Goal: Task Accomplishment & Management: Use online tool/utility

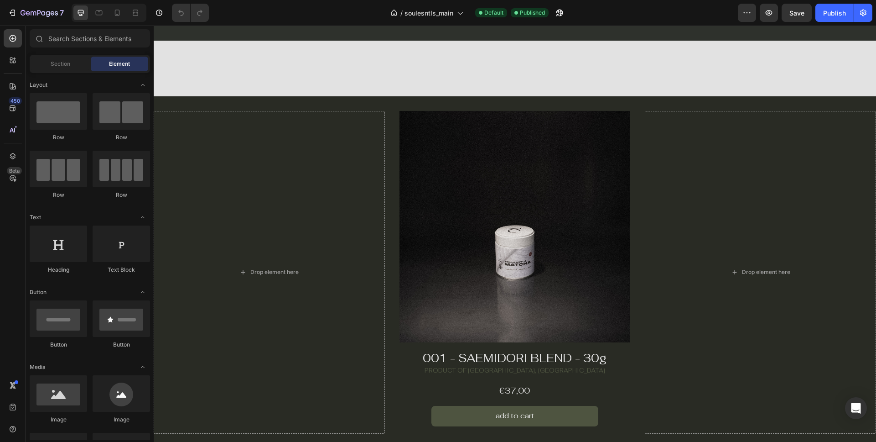
scroll to position [515, 0]
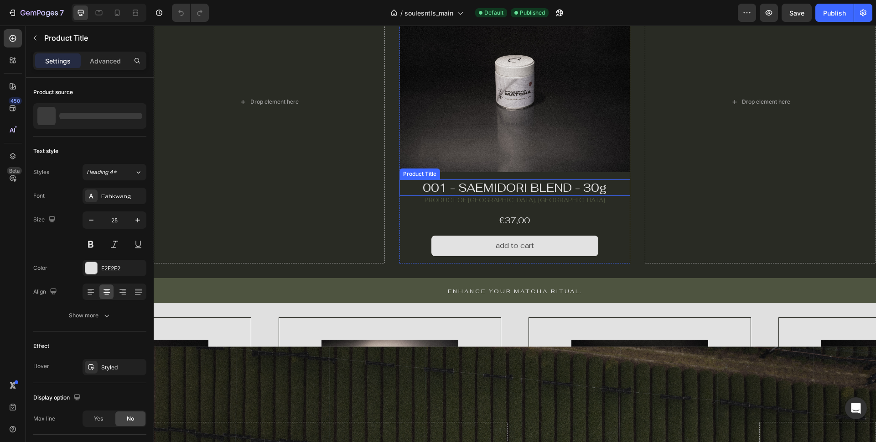
click at [496, 188] on h1 "001 - SAEMIDORI BLEND - 30g" at bounding box center [515, 187] width 231 height 17
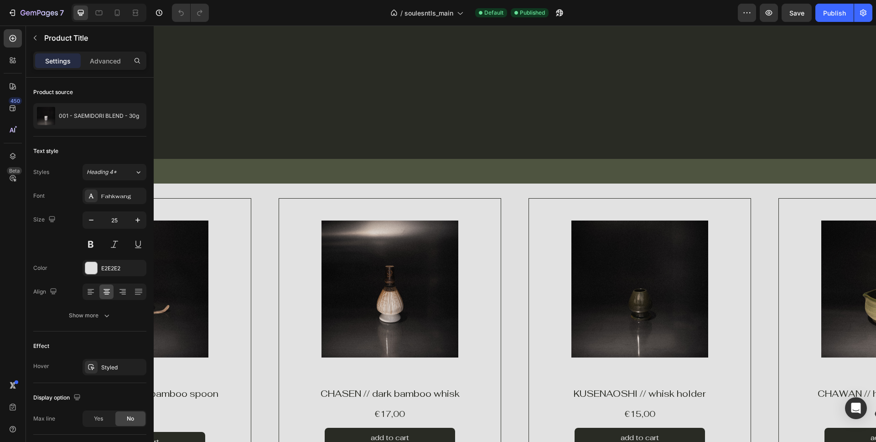
scroll to position [798, 0]
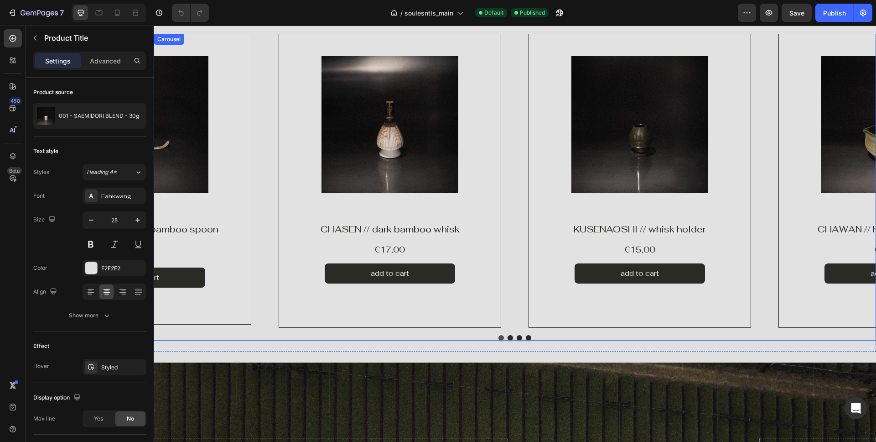
click at [510, 338] on button "Dot" at bounding box center [510, 337] width 5 height 5
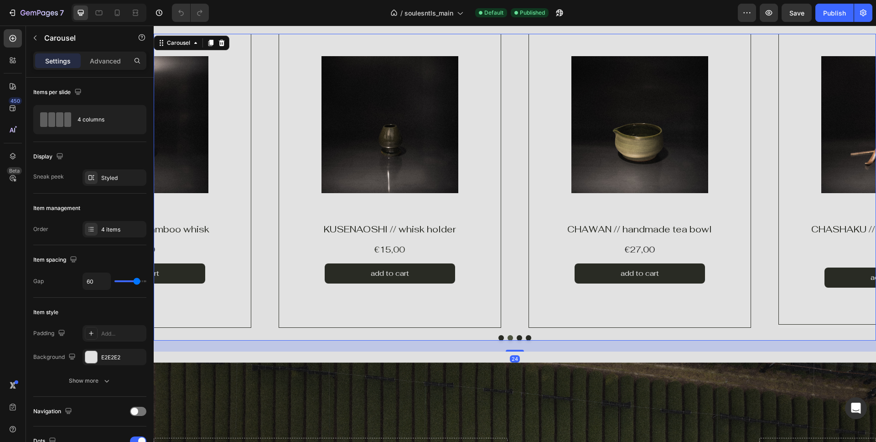
click at [519, 338] on button "Dot" at bounding box center [519, 337] width 5 height 5
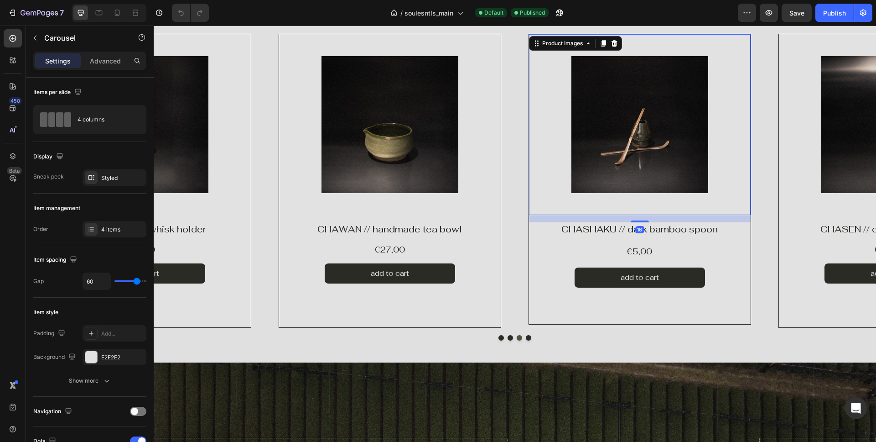
click at [590, 213] on div "Product Images 16" at bounding box center [640, 124] width 222 height 181
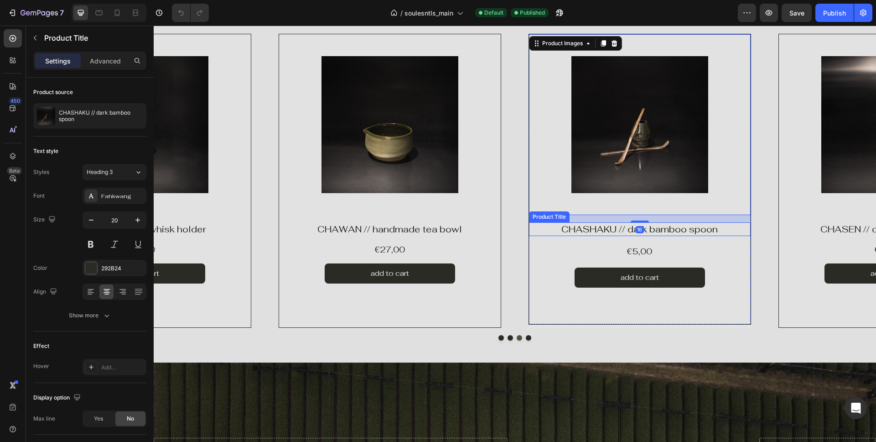
click at [591, 228] on h2 "CHASHAKU // dark bamboo spoon" at bounding box center [640, 229] width 222 height 14
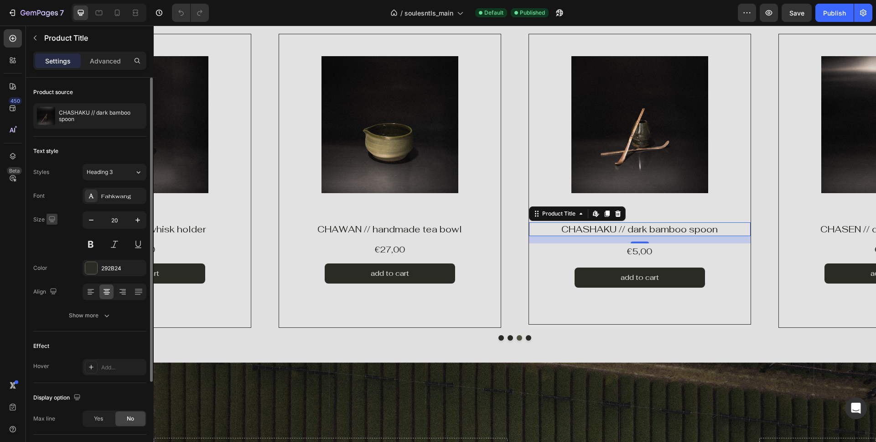
click at [52, 219] on icon "button" at bounding box center [51, 218] width 9 height 9
click at [53, 269] on icon "button" at bounding box center [53, 266] width 9 height 9
type input "36"
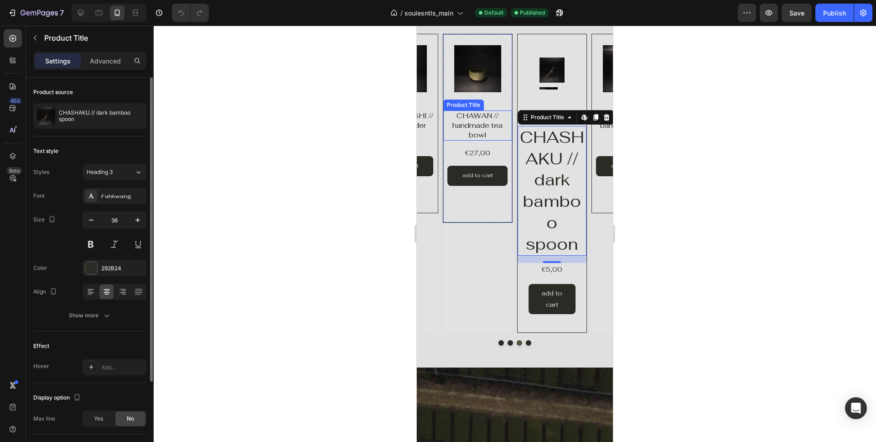
click at [485, 135] on div "Product Images Product Vendor CHAWAN // handmade tea bowl Product Title €27,00 …" at bounding box center [478, 128] width 70 height 189
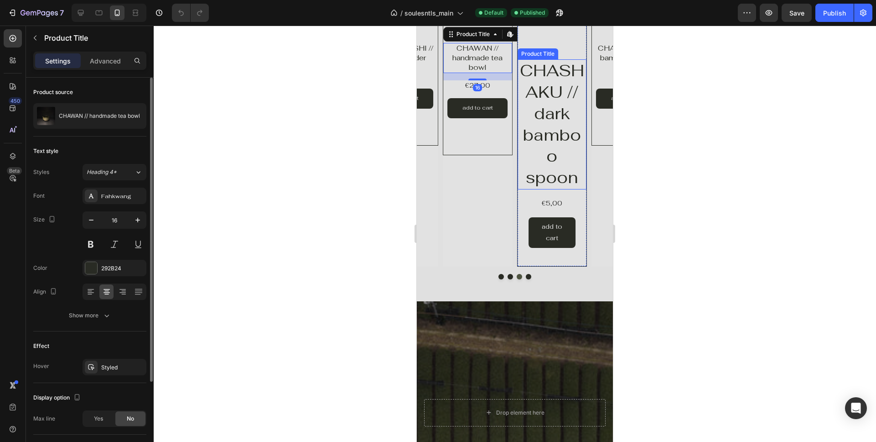
click at [553, 101] on h2 "CHASHAKU // dark bamboo spoon" at bounding box center [552, 124] width 69 height 130
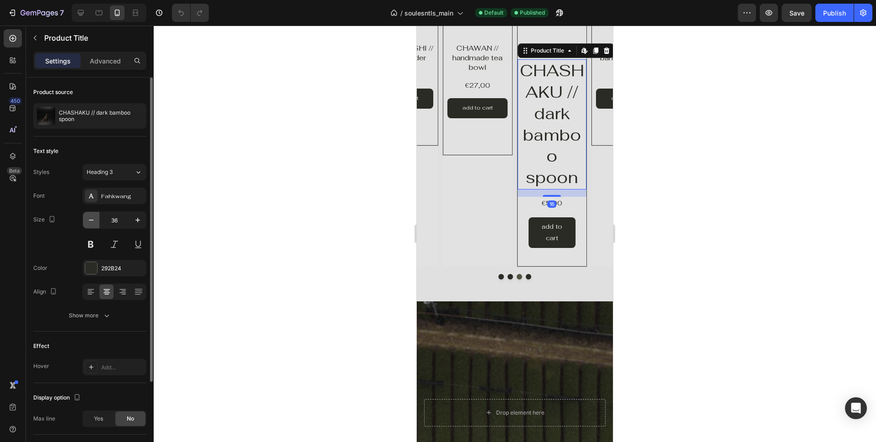
click at [92, 218] on icon "button" at bounding box center [91, 219] width 9 height 9
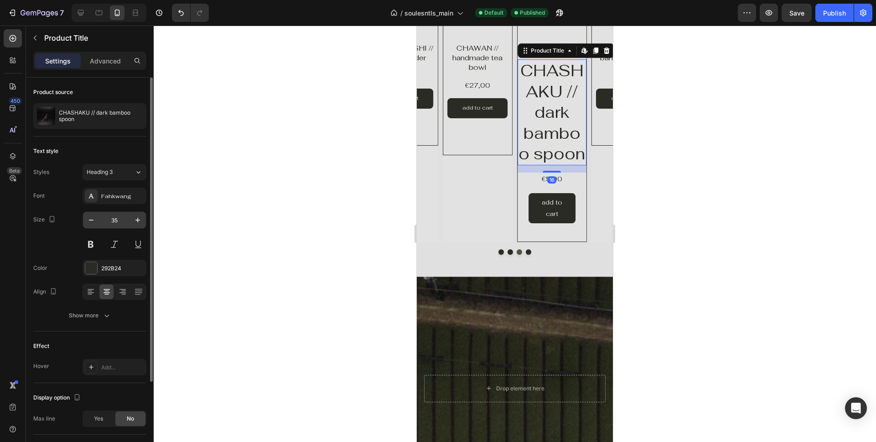
click at [116, 216] on input "35" at bounding box center [114, 220] width 30 height 16
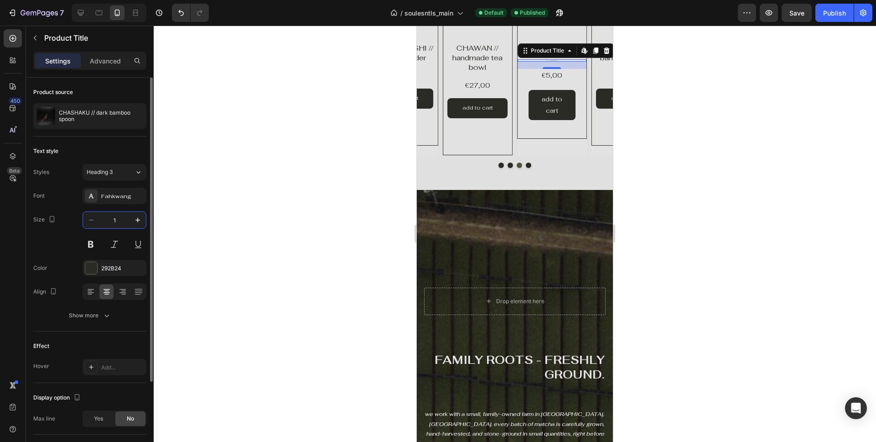
type input "16"
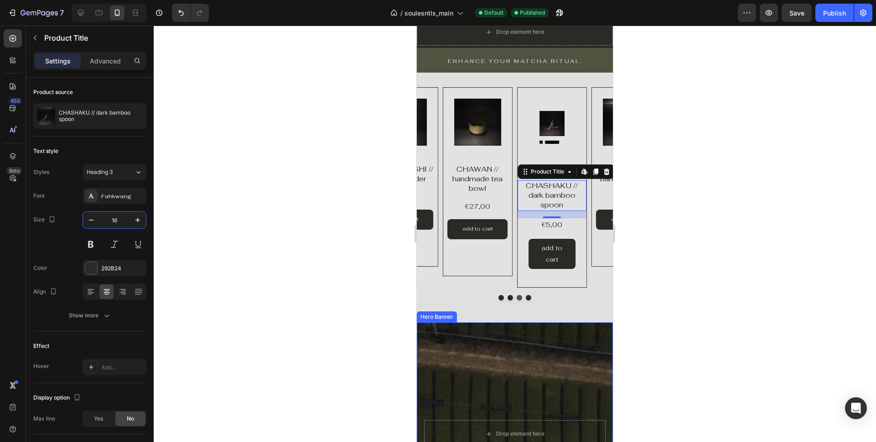
scroll to position [744, 0]
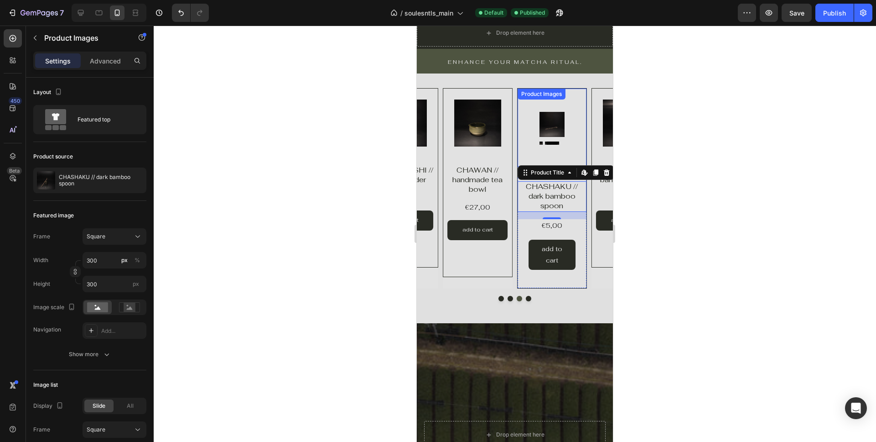
click at [545, 134] on img at bounding box center [552, 124] width 25 height 25
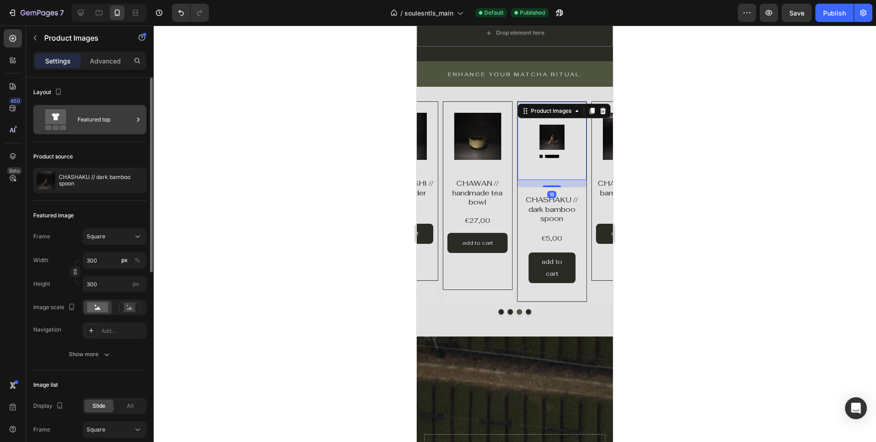
click at [97, 119] on div "Featured top" at bounding box center [106, 119] width 56 height 21
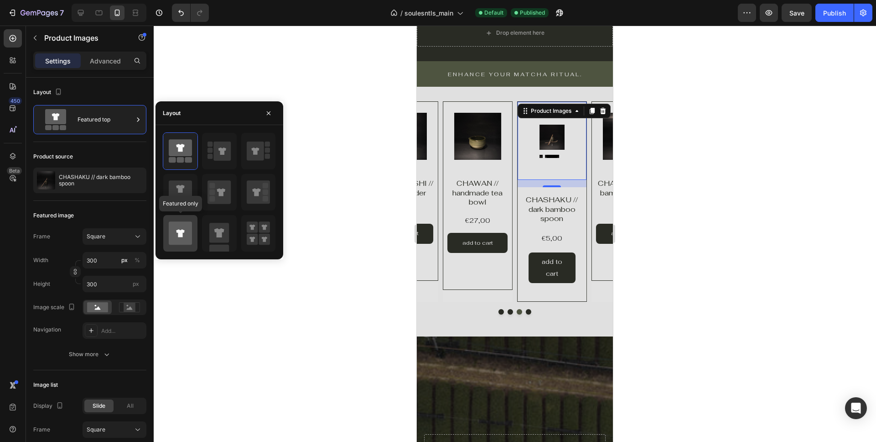
click at [180, 233] on icon at bounding box center [180, 233] width 8 height 8
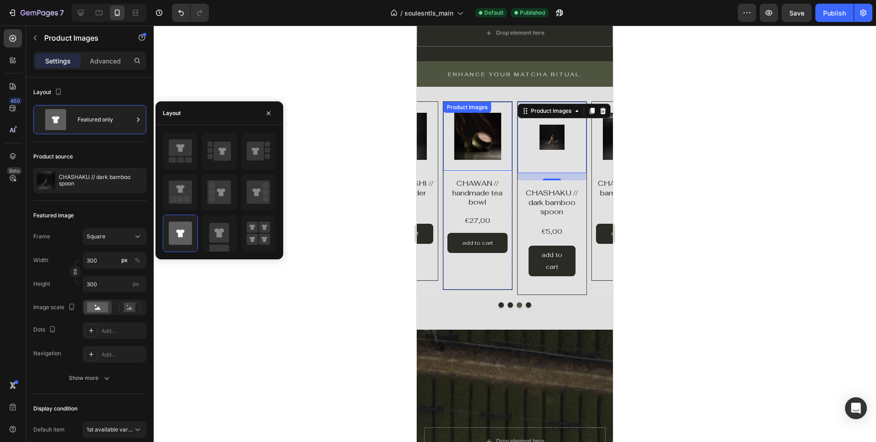
click at [473, 148] on img at bounding box center [477, 136] width 47 height 47
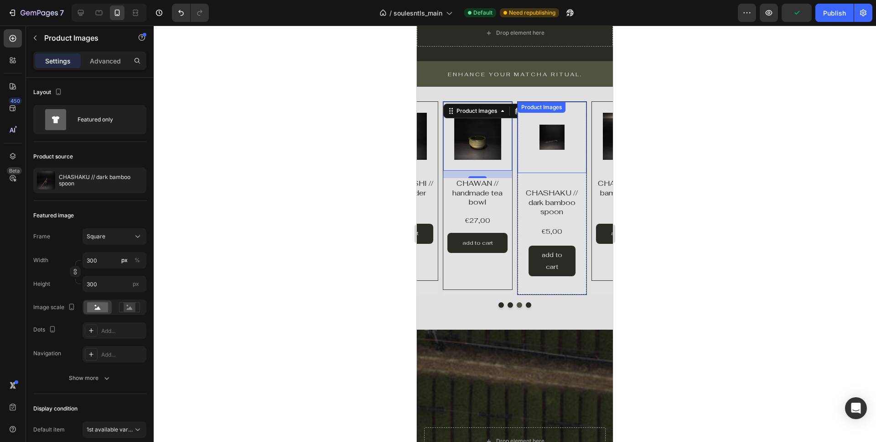
click at [549, 141] on img at bounding box center [552, 137] width 25 height 25
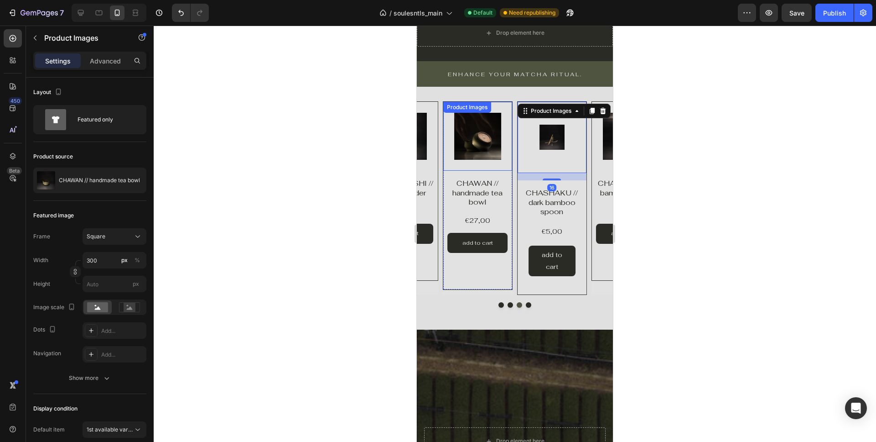
click at [471, 142] on img at bounding box center [477, 136] width 47 height 47
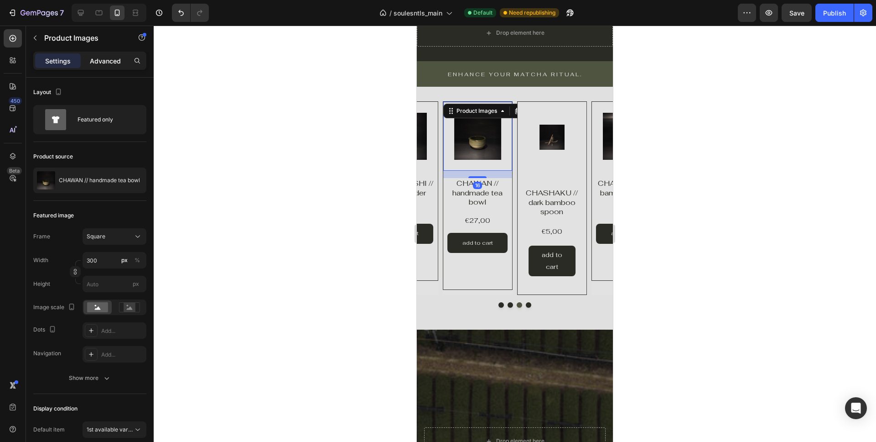
click at [93, 65] on p "Advanced" at bounding box center [105, 61] width 31 height 10
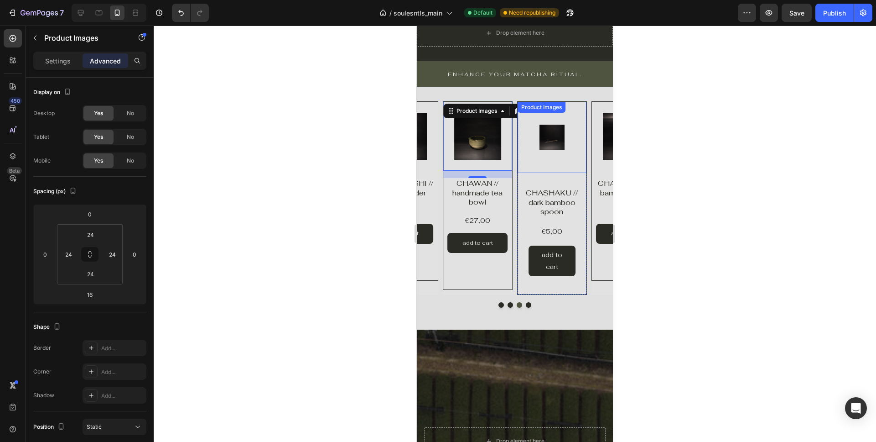
click at [547, 139] on img at bounding box center [552, 137] width 25 height 25
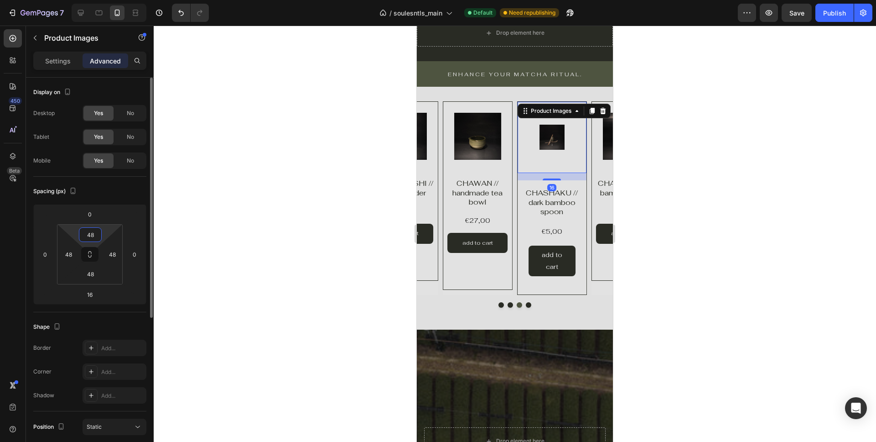
click at [94, 237] on input "48" at bounding box center [90, 235] width 18 height 14
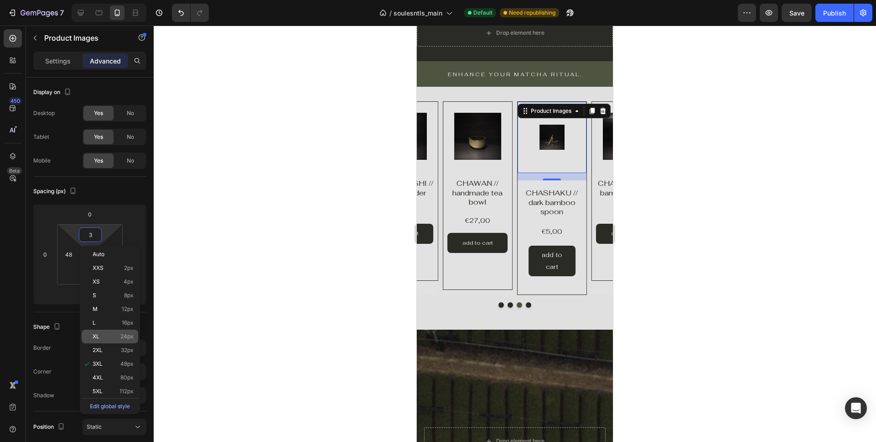
click at [113, 338] on p "XL 24px" at bounding box center [113, 336] width 41 height 6
type input "24"
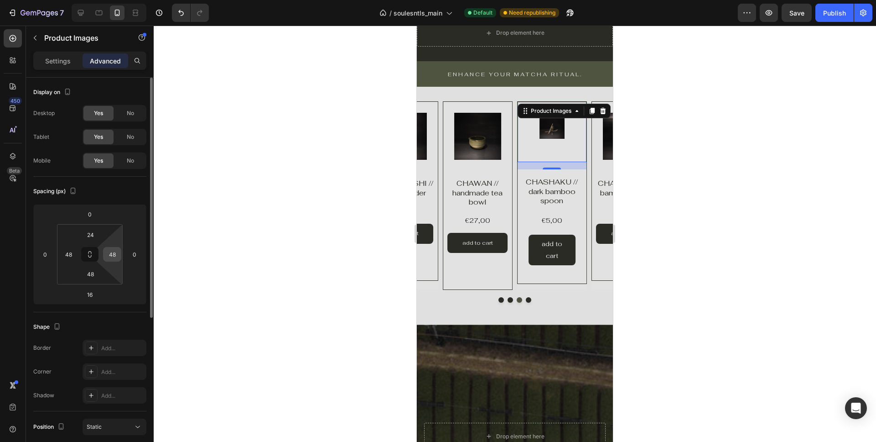
click at [115, 250] on input "48" at bounding box center [112, 254] width 14 height 14
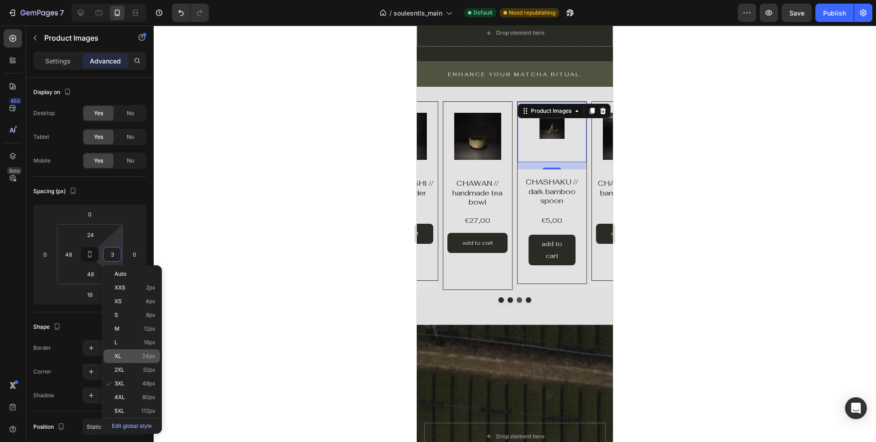
click at [137, 357] on p "XL 24px" at bounding box center [135, 356] width 41 height 6
type input "24"
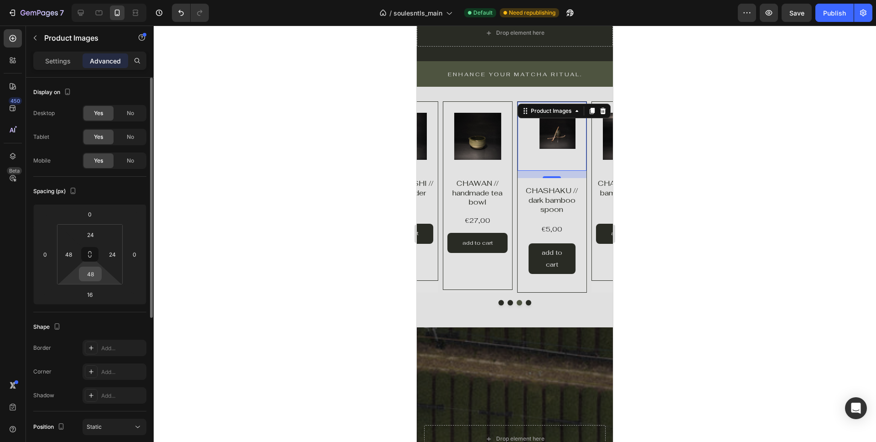
click at [88, 277] on input "48" at bounding box center [90, 274] width 18 height 14
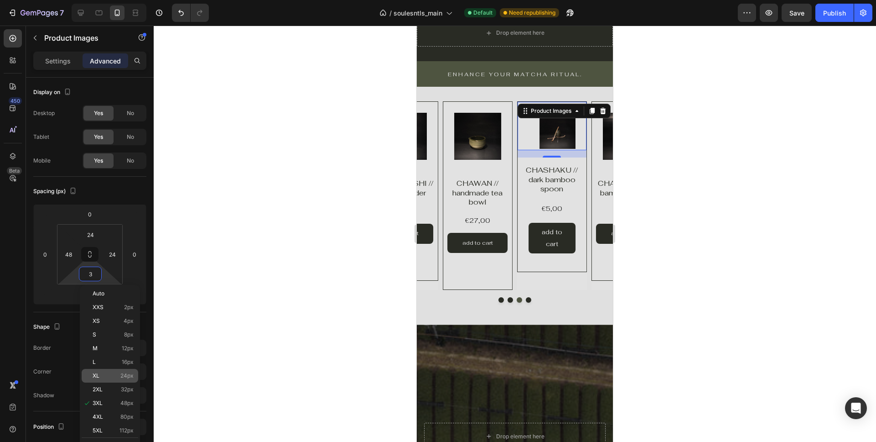
click at [114, 374] on p "XL 24px" at bounding box center [113, 375] width 41 height 6
type input "24"
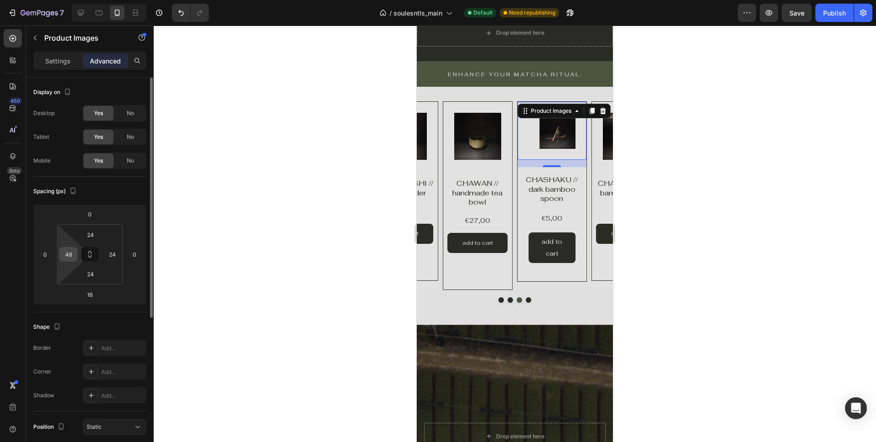
click at [73, 255] on input "48" at bounding box center [69, 254] width 14 height 14
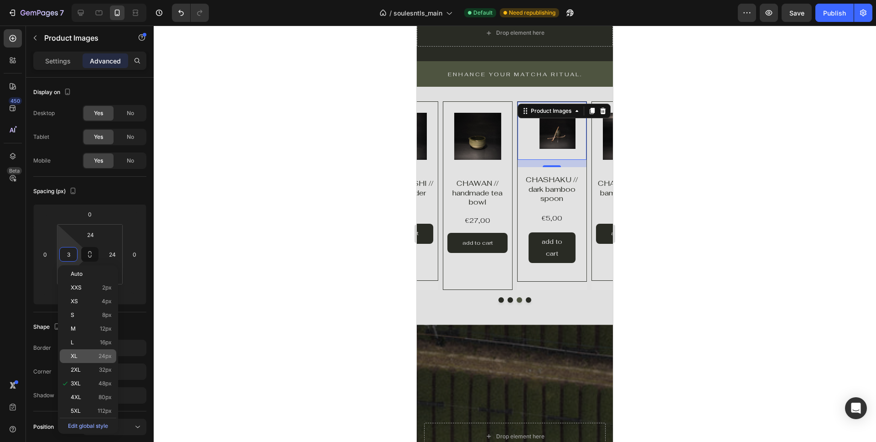
click at [95, 359] on div "XL 24px" at bounding box center [88, 356] width 57 height 14
type input "24"
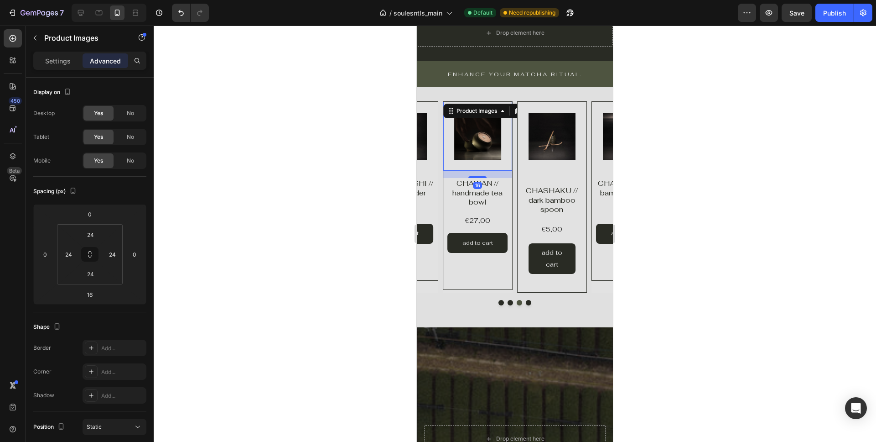
click at [484, 153] on img at bounding box center [477, 136] width 47 height 47
click at [535, 158] on img at bounding box center [552, 136] width 47 height 47
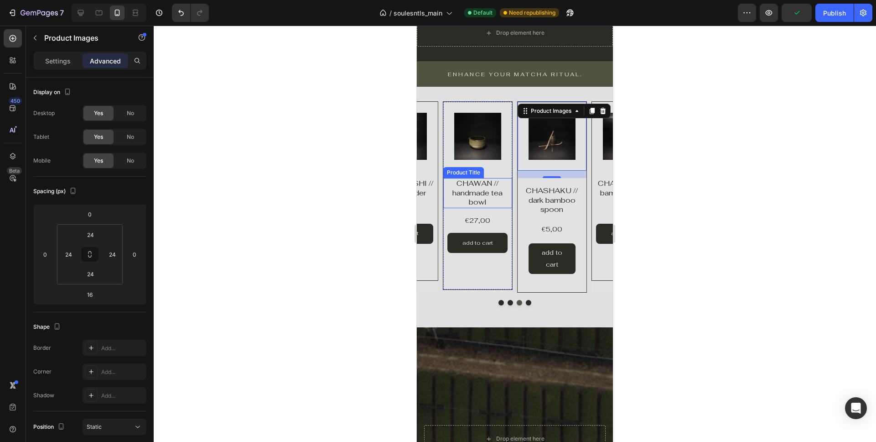
click at [492, 187] on h1 "CHAWAN // handmade tea bowl" at bounding box center [477, 193] width 69 height 30
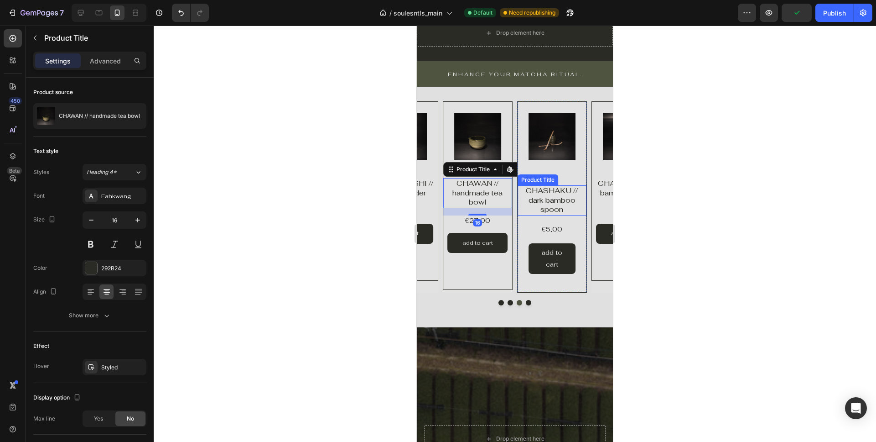
click at [546, 189] on h2 "CHASHAKU // dark bamboo spoon" at bounding box center [552, 200] width 69 height 30
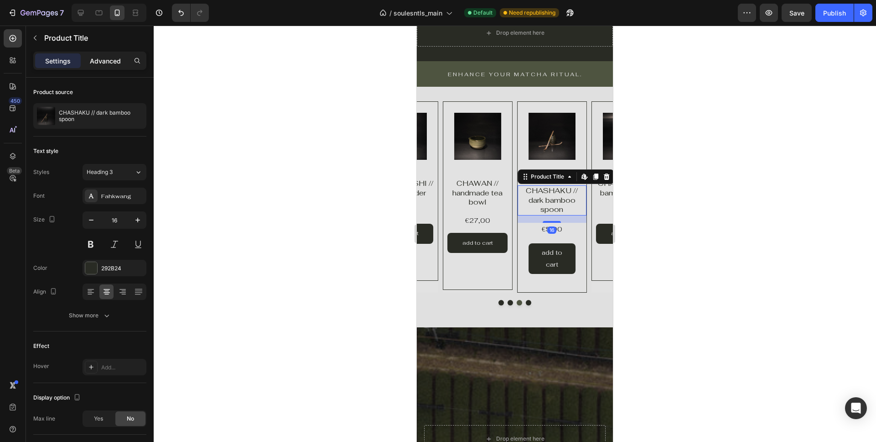
click at [105, 65] on p "Advanced" at bounding box center [105, 61] width 31 height 10
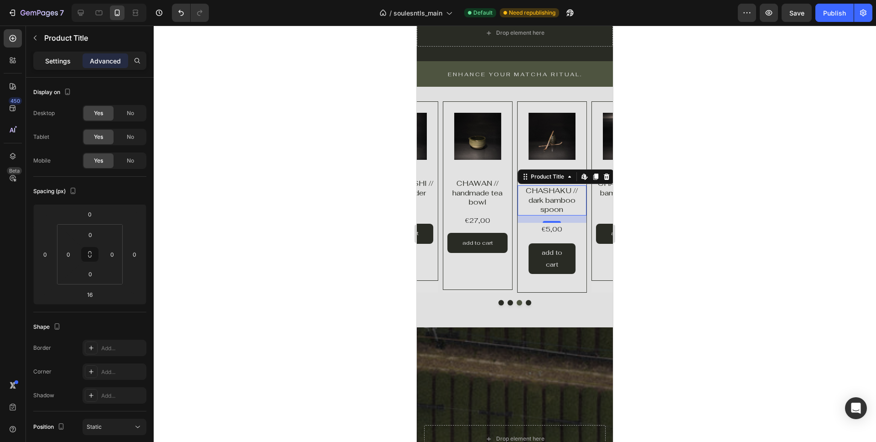
click at [52, 59] on p "Settings" at bounding box center [58, 61] width 26 height 10
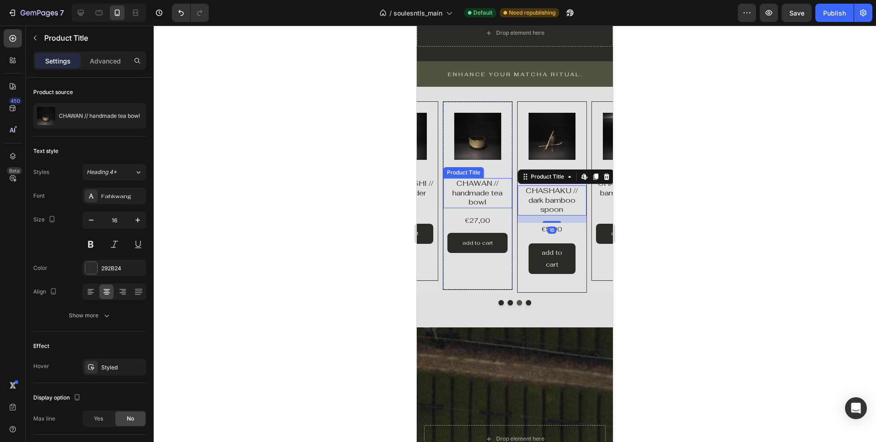
click at [487, 195] on h1 "CHAWAN // handmade tea bowl" at bounding box center [477, 193] width 69 height 30
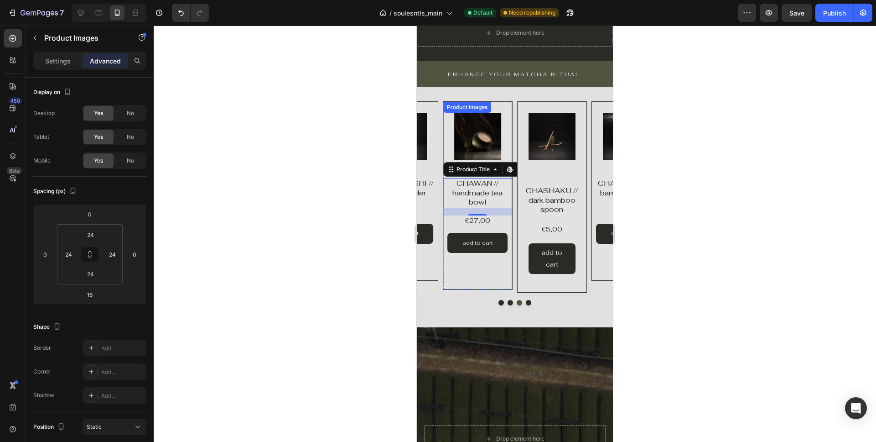
click at [498, 146] on img at bounding box center [477, 136] width 47 height 47
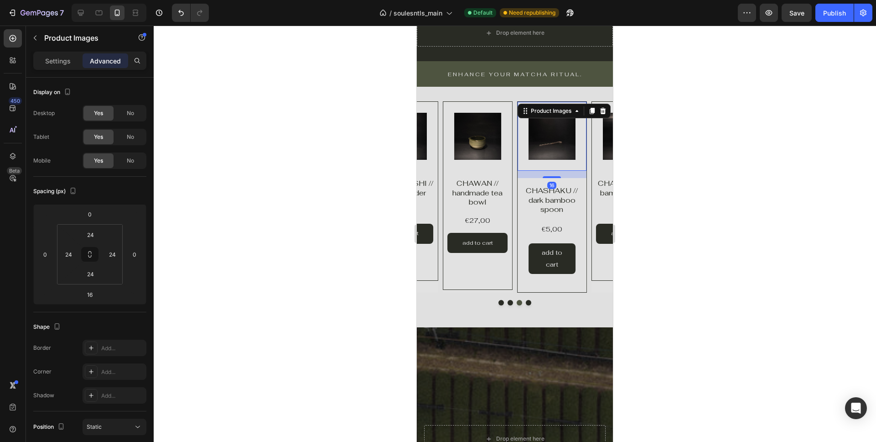
click at [560, 156] on img at bounding box center [552, 136] width 47 height 47
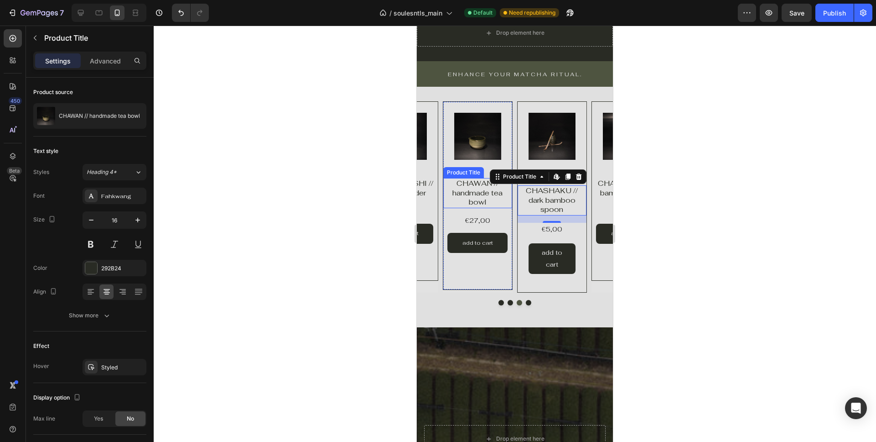
click at [489, 201] on h1 "CHAWAN // handmade tea bowl" at bounding box center [477, 193] width 69 height 30
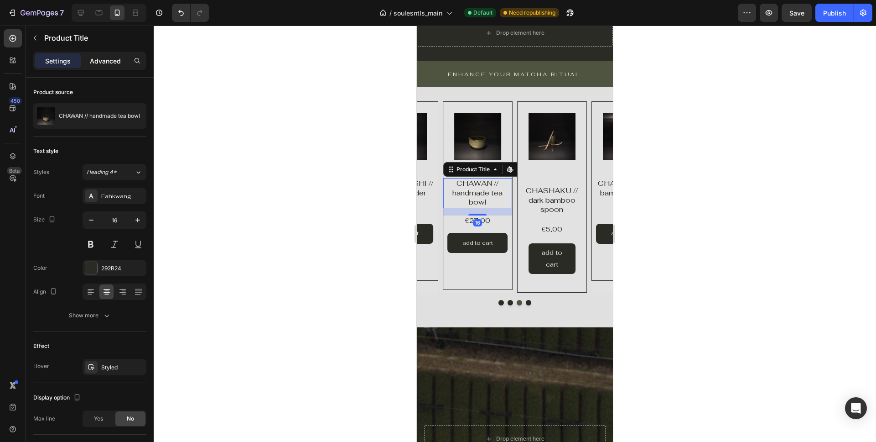
click at [103, 63] on p "Advanced" at bounding box center [105, 61] width 31 height 10
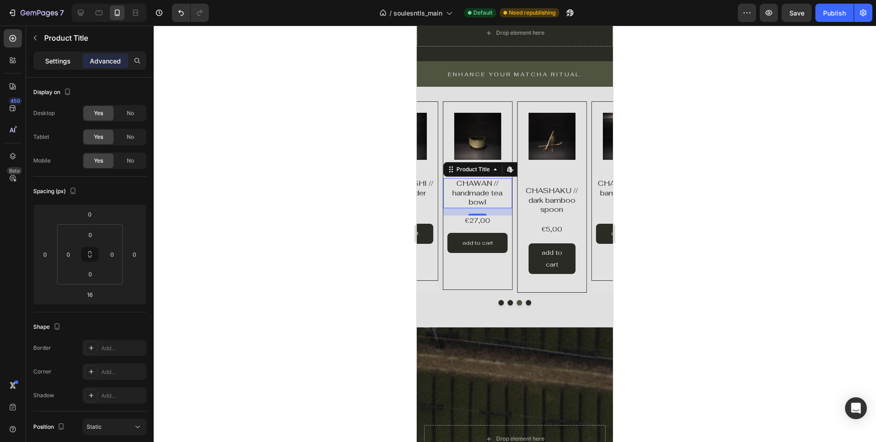
click at [47, 55] on div "Settings" at bounding box center [58, 60] width 46 height 15
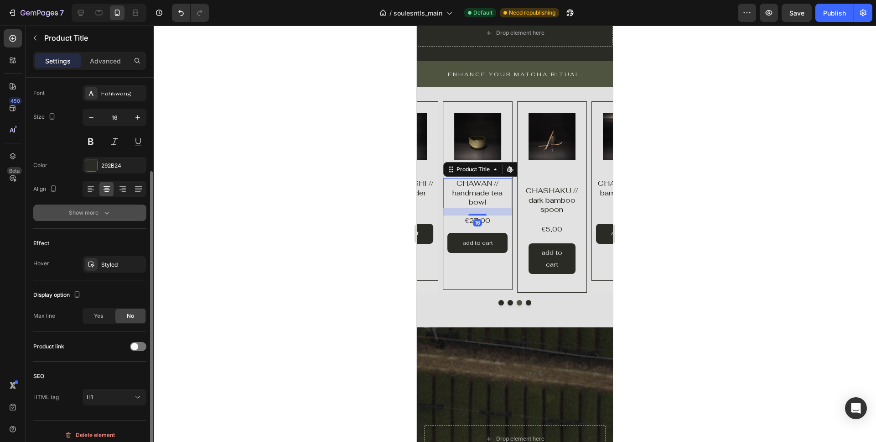
scroll to position [110, 0]
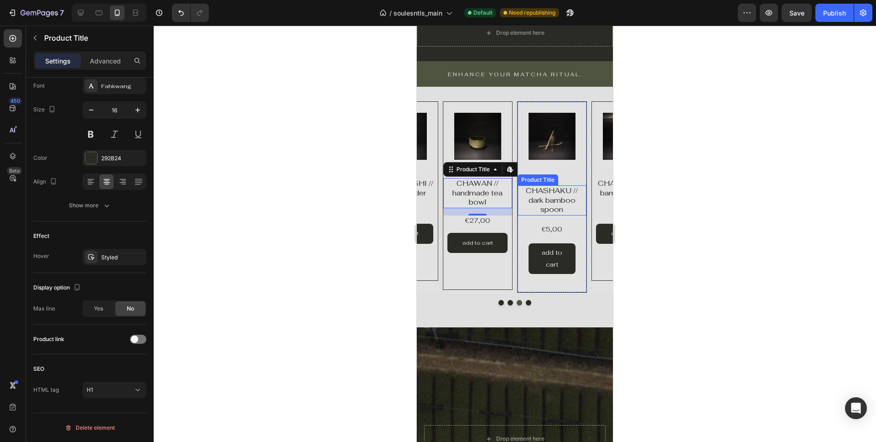
click at [547, 198] on h2 "CHASHAKU // dark bamboo spoon" at bounding box center [552, 200] width 69 height 30
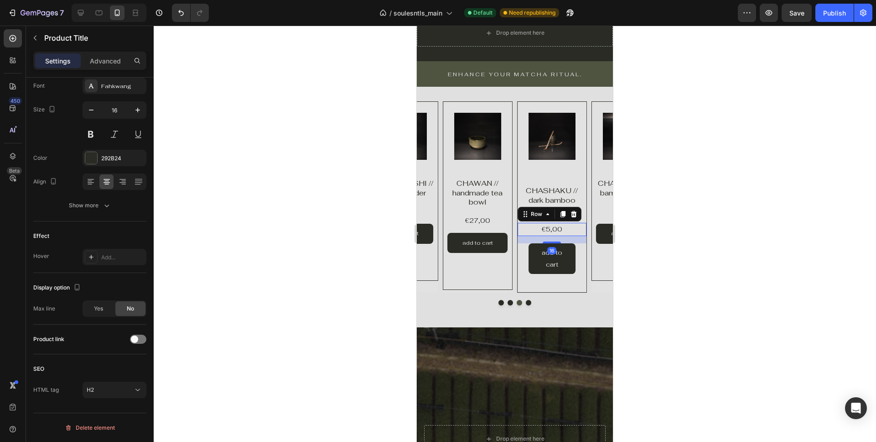
click at [539, 229] on div "€5,00 Product Price Product Price Row 16" at bounding box center [552, 229] width 69 height 13
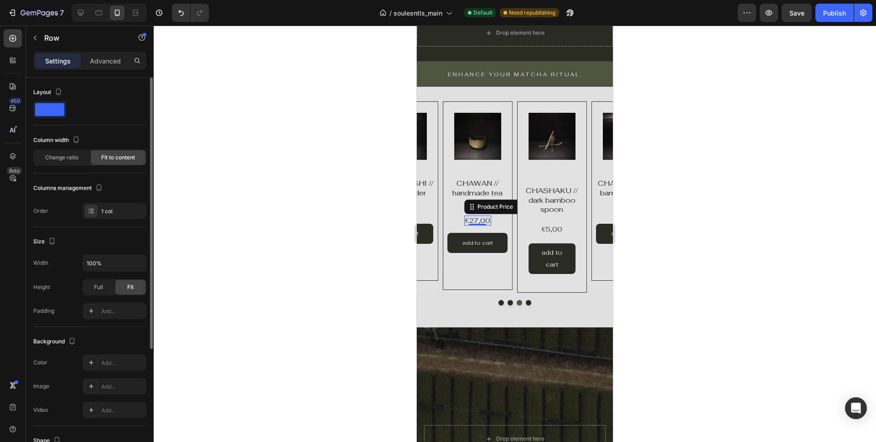
click at [488, 219] on div "€27,00" at bounding box center [477, 220] width 27 height 10
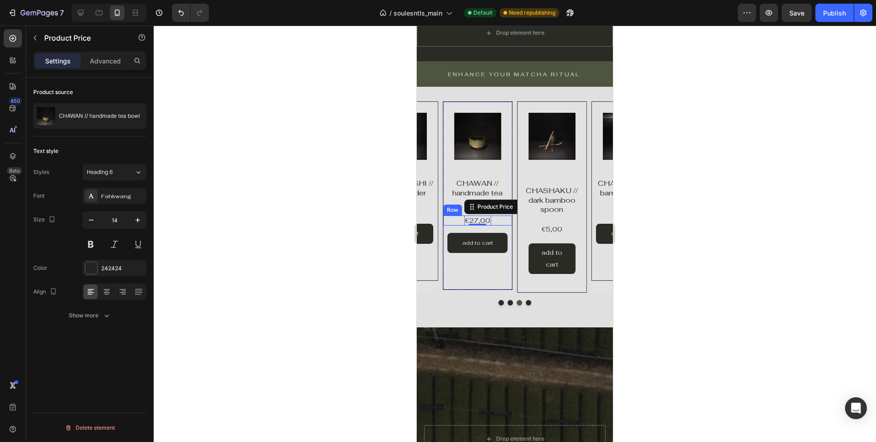
click at [504, 219] on div "€27,00 Product Price Edit content in Shopify 0 Product Price Edit content in Sh…" at bounding box center [477, 220] width 69 height 10
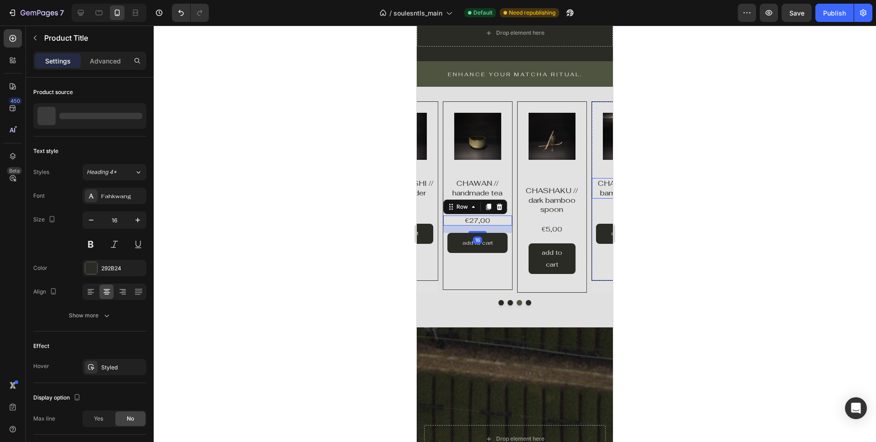
click at [600, 184] on h1 "CHASEN // dark bamboo whisk" at bounding box center [626, 188] width 69 height 21
click at [94, 57] on p "Advanced" at bounding box center [105, 61] width 31 height 10
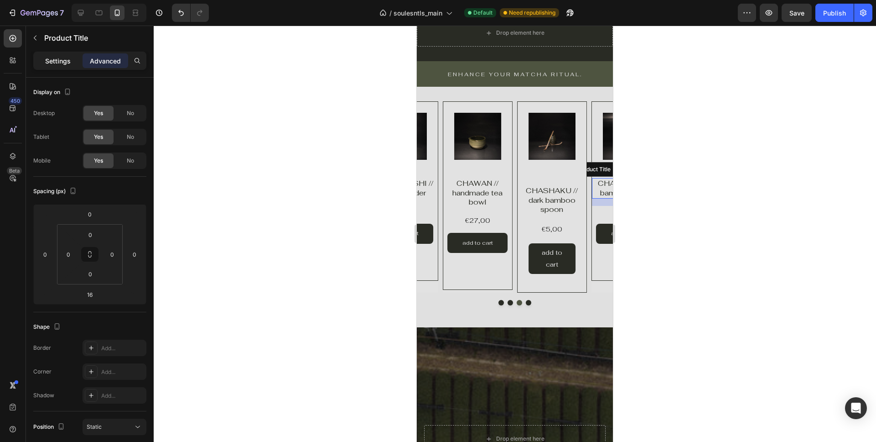
click at [50, 59] on p "Settings" at bounding box center [58, 61] width 26 height 10
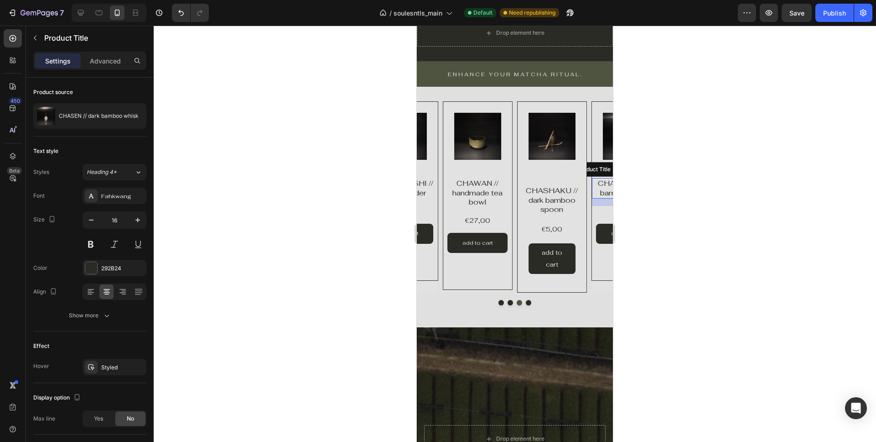
click at [118, 69] on div "Settings Advanced" at bounding box center [89, 61] width 113 height 18
click at [111, 61] on p "Advanced" at bounding box center [105, 61] width 31 height 10
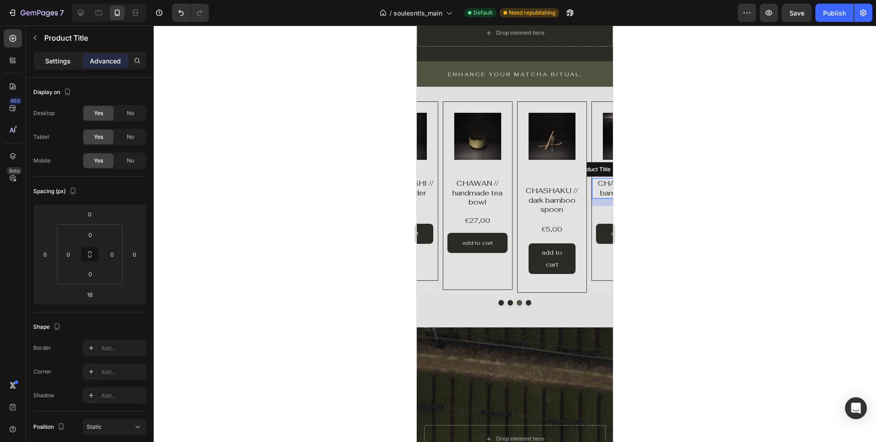
click at [55, 60] on p "Settings" at bounding box center [58, 61] width 26 height 10
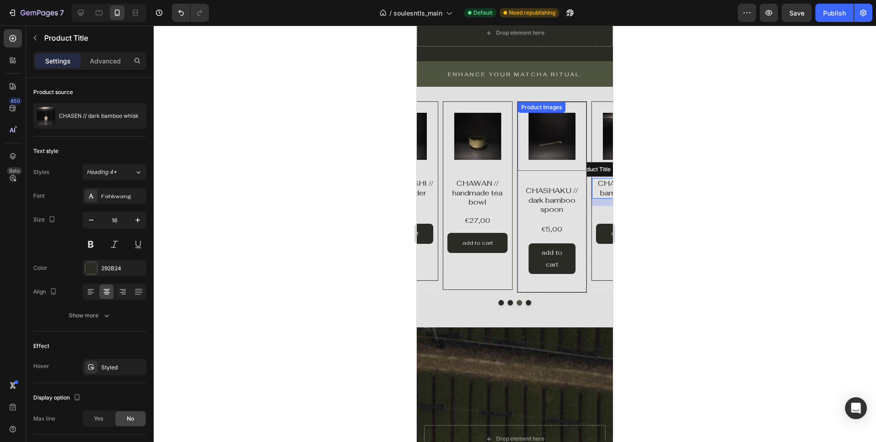
click at [543, 146] on img at bounding box center [552, 136] width 47 height 47
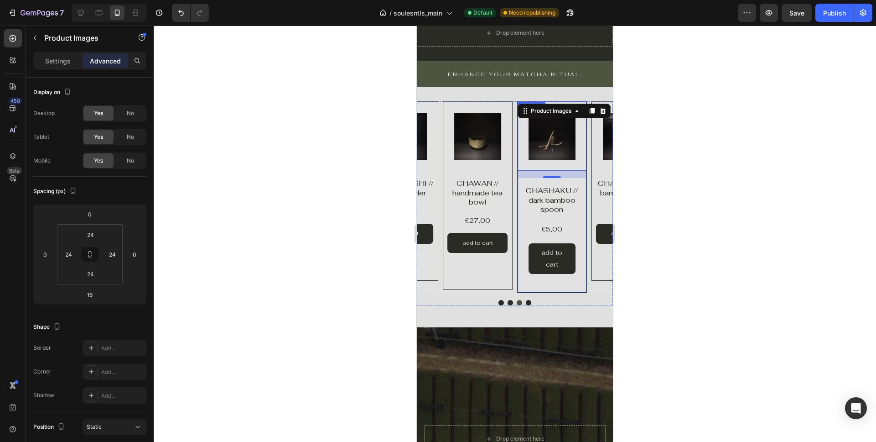
click at [521, 287] on div "Product Images 16 CHASHAKU // dark bamboo spoon Product Title €5,00 Product Pri…" at bounding box center [552, 196] width 70 height 191
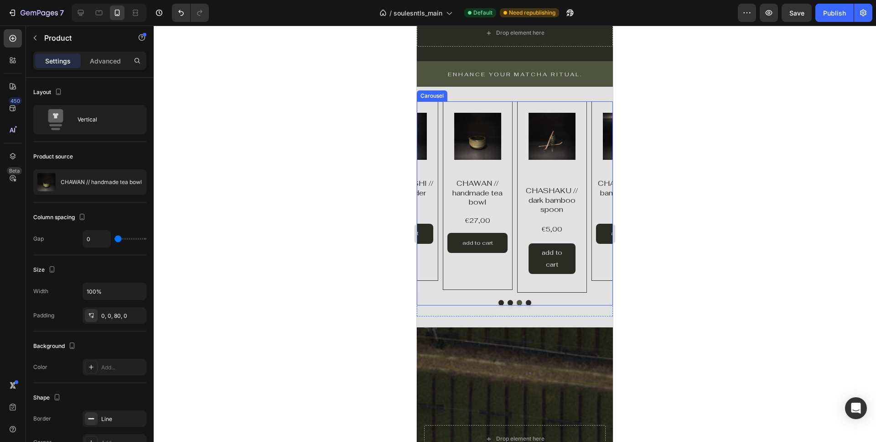
click at [456, 290] on div "Product Images Product Vendor CHAWAN // handmade tea bowl Product Title €27,00 …" at bounding box center [478, 196] width 70 height 191
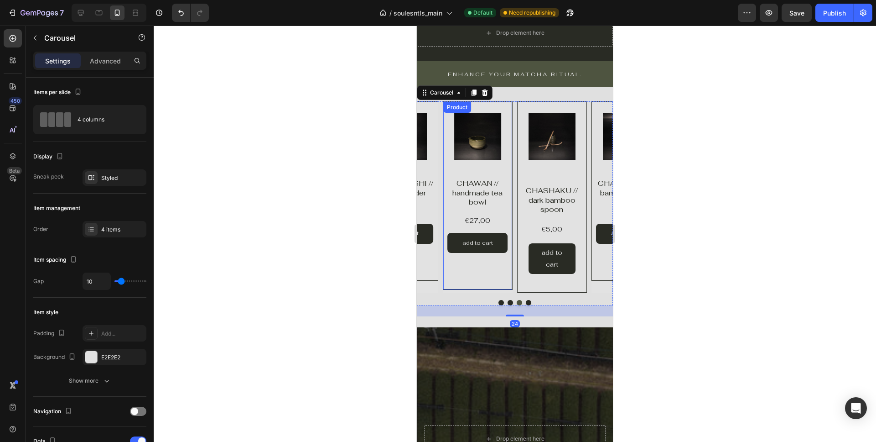
click at [445, 273] on div "Product Images Product Vendor CHAWAN // handmade tea bowl Product Title €27,00 …" at bounding box center [478, 195] width 70 height 189
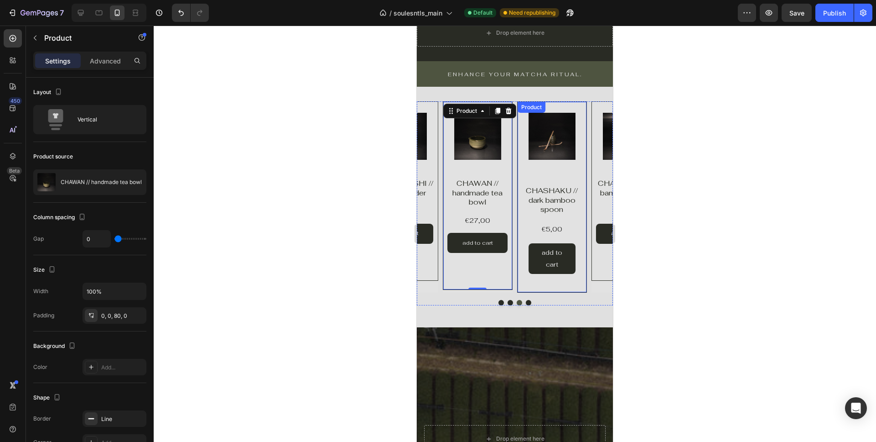
click at [531, 291] on div "Product Images CHASHAKU // dark bamboo spoon Product Title €5,00 Product Price …" at bounding box center [552, 196] width 70 height 191
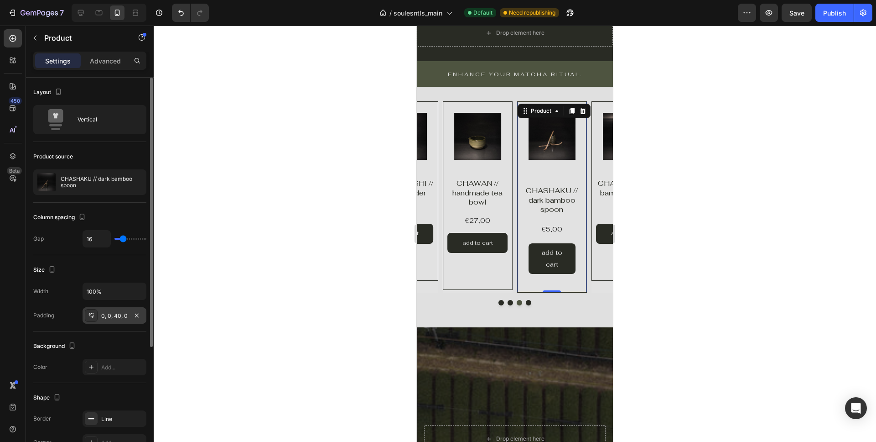
click at [125, 312] on div "0, 0, 40, 0" at bounding box center [114, 316] width 26 height 8
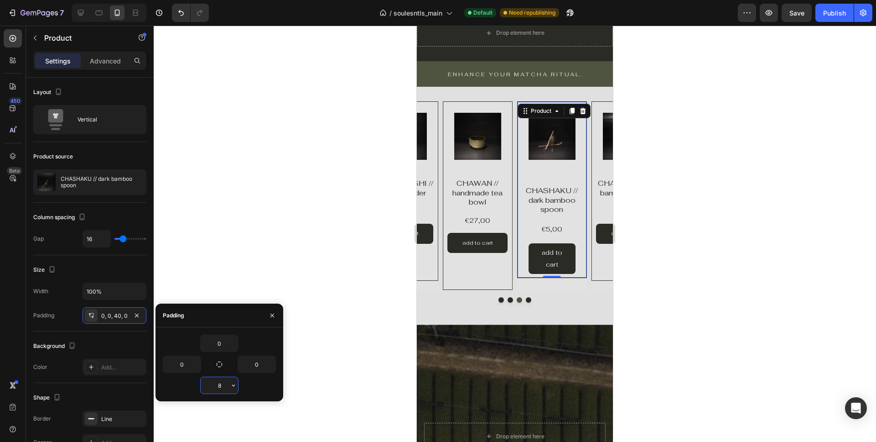
type input "80"
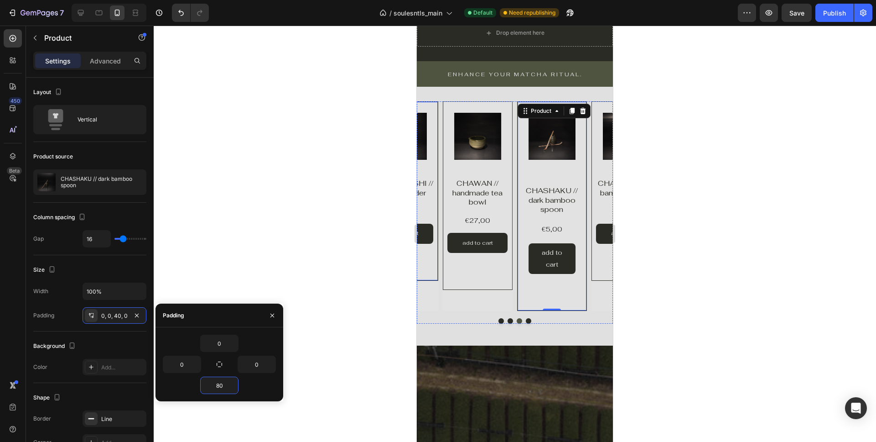
click at [433, 278] on div "Product Images Product Vendor Row KUSENAOSHI // whisk holder Product Title €15,…" at bounding box center [404, 190] width 70 height 179
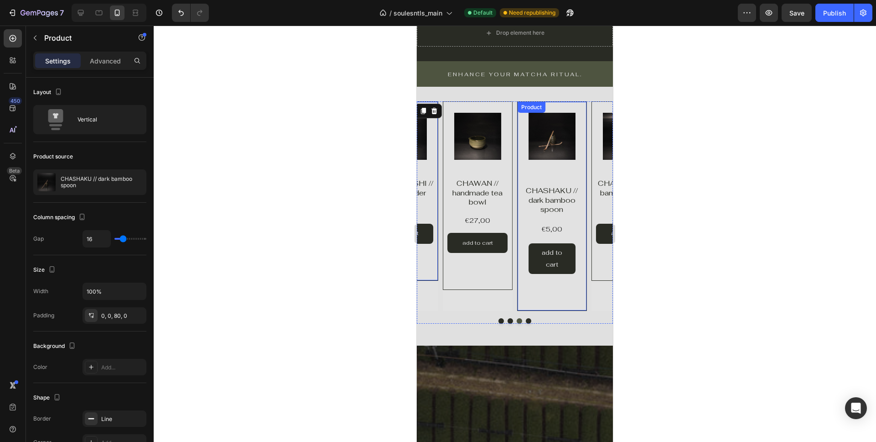
click at [518, 300] on div "Product Images CHASHAKU // dark bamboo spoon Product Title €5,00 Product Price …" at bounding box center [552, 205] width 70 height 209
click at [432, 279] on div "Product Images Product Vendor Row KUSENAOSHI // whisk holder Product Title €15,…" at bounding box center [404, 190] width 70 height 179
click at [516, 297] on div "Product Images Product Vendor Row CHASEN // dark bamboo whisk Product Title €17…" at bounding box center [515, 205] width 196 height 209
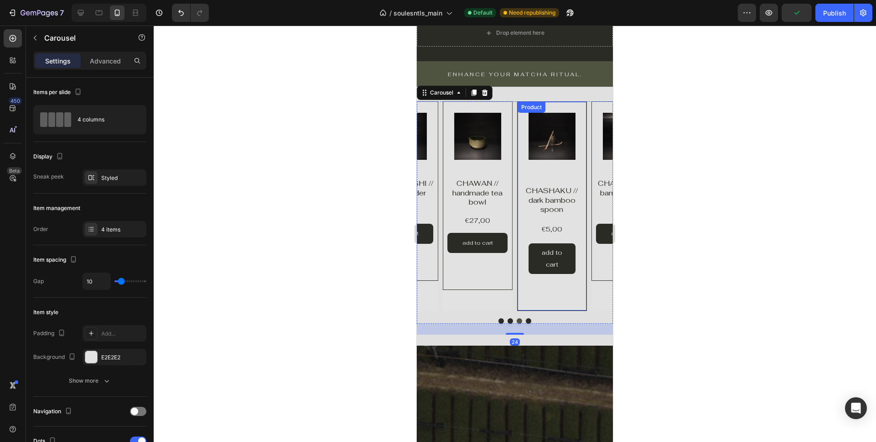
click at [518, 297] on div "Product Images CHASHAKU // dark bamboo spoon Product Title €5,00 Product Price …" at bounding box center [552, 205] width 70 height 209
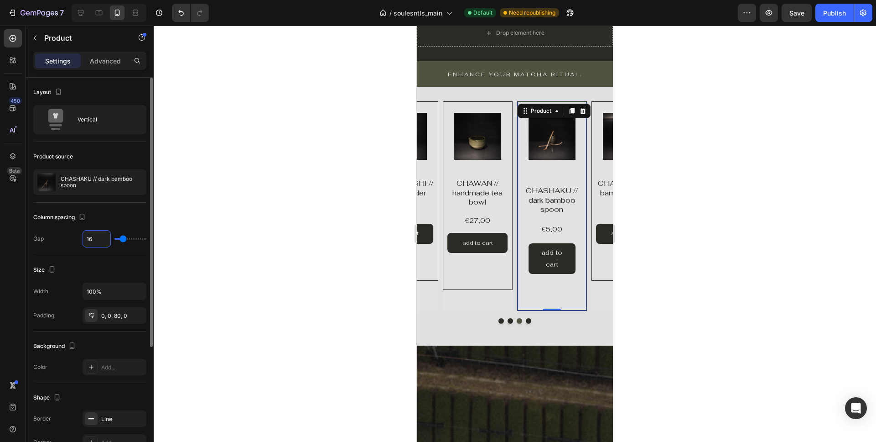
drag, startPoint x: 97, startPoint y: 238, endPoint x: 84, endPoint y: 238, distance: 12.3
click at [84, 238] on input "16" at bounding box center [96, 238] width 27 height 16
drag, startPoint x: 94, startPoint y: 238, endPoint x: 80, endPoint y: 238, distance: 13.2
click at [80, 238] on div "Gap 16" at bounding box center [89, 238] width 113 height 17
type input "0"
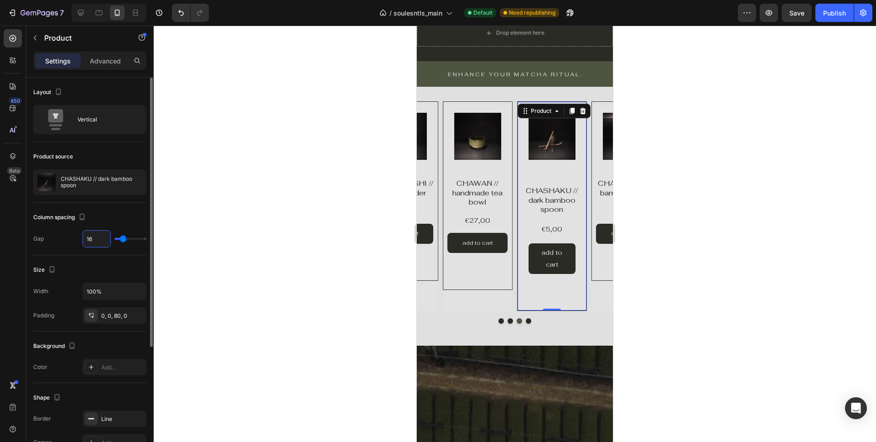
type input "0"
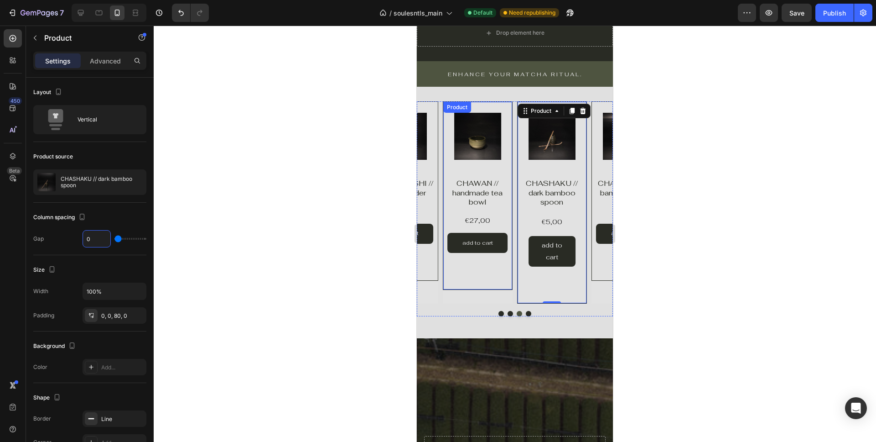
click at [445, 283] on div "Product Images Product Vendor CHAWAN // handmade tea bowl Product Title €27,00 …" at bounding box center [478, 195] width 70 height 189
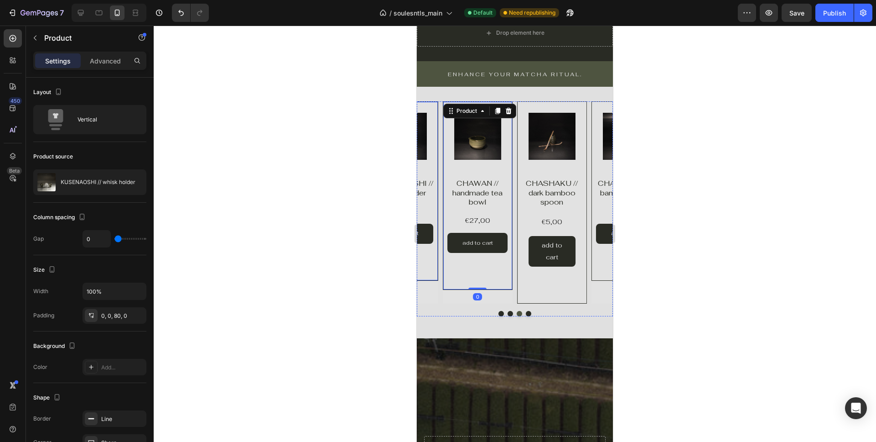
click at [434, 277] on div "Product Images Product Vendor Row KUSENAOSHI // whisk holder Product Title €15,…" at bounding box center [404, 190] width 70 height 179
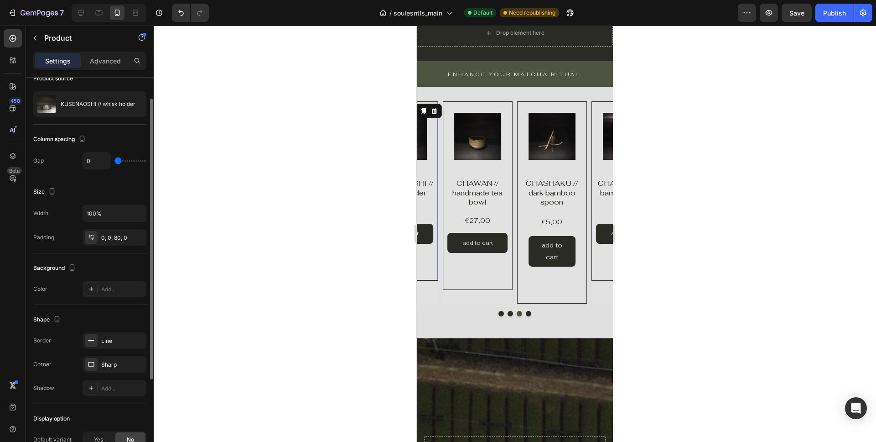
scroll to position [81, 0]
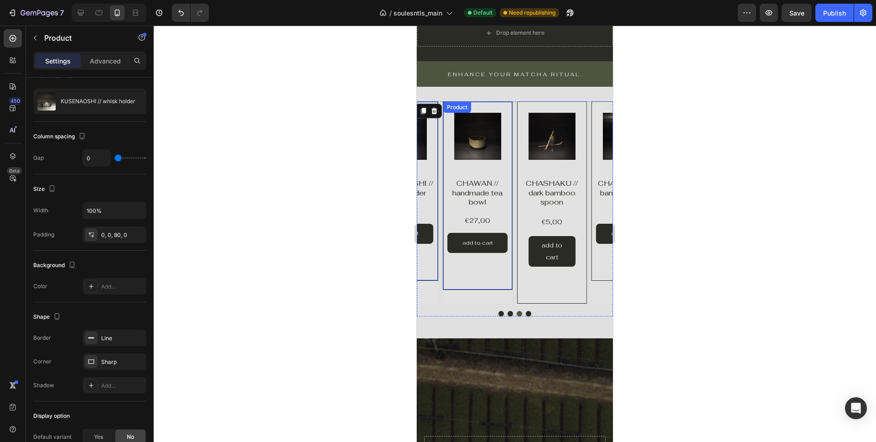
click at [444, 279] on div "Product Images Product Vendor CHAWAN // handmade tea bowl Product Title €27,00 …" at bounding box center [478, 195] width 70 height 189
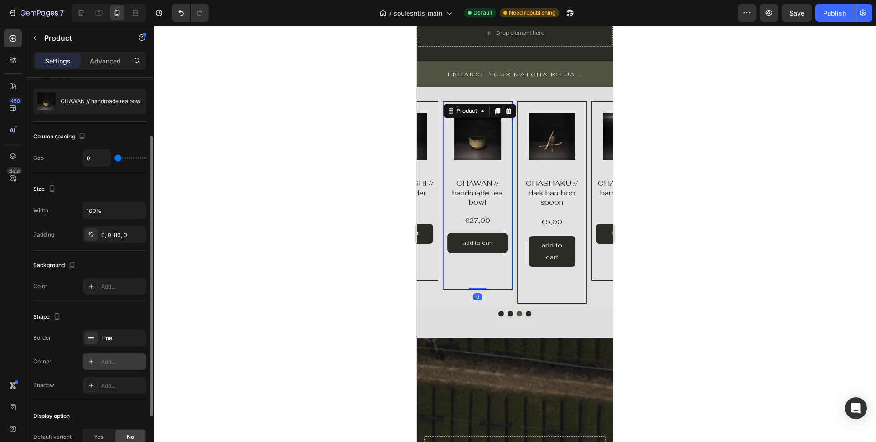
click at [118, 357] on div "Add..." at bounding box center [115, 361] width 64 height 16
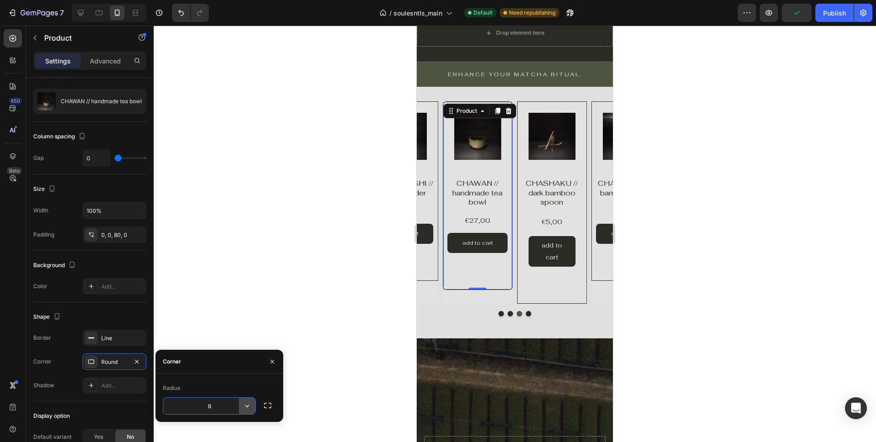
click at [251, 403] on icon "button" at bounding box center [247, 405] width 9 height 9
click at [231, 348] on p "Sharp" at bounding box center [222, 345] width 52 height 9
type input "0"
click at [273, 362] on icon "button" at bounding box center [273, 361] width 4 height 4
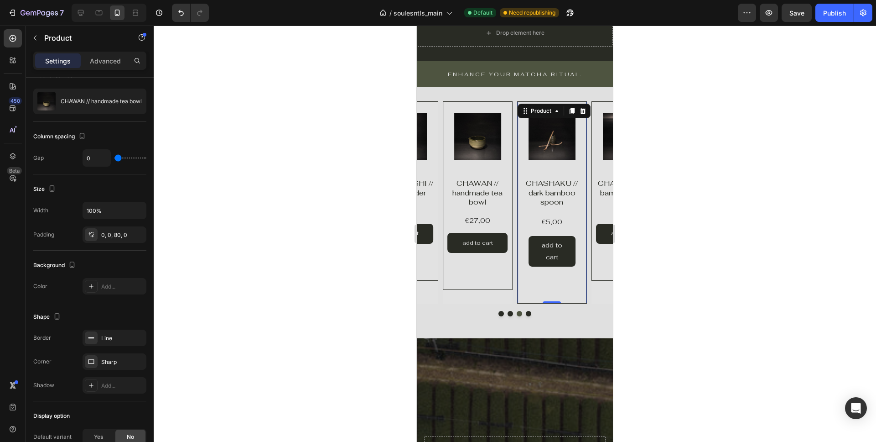
click at [519, 300] on div "Product Images CHASHAKU // dark bamboo spoon Product Title €5,00 Product Price …" at bounding box center [552, 202] width 70 height 202
click at [129, 361] on div "Add..." at bounding box center [122, 362] width 43 height 8
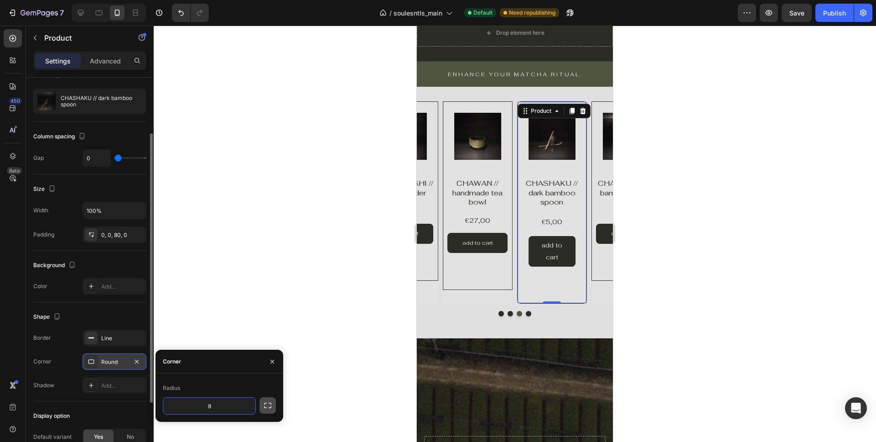
click at [267, 403] on icon "button" at bounding box center [267, 405] width 9 height 9
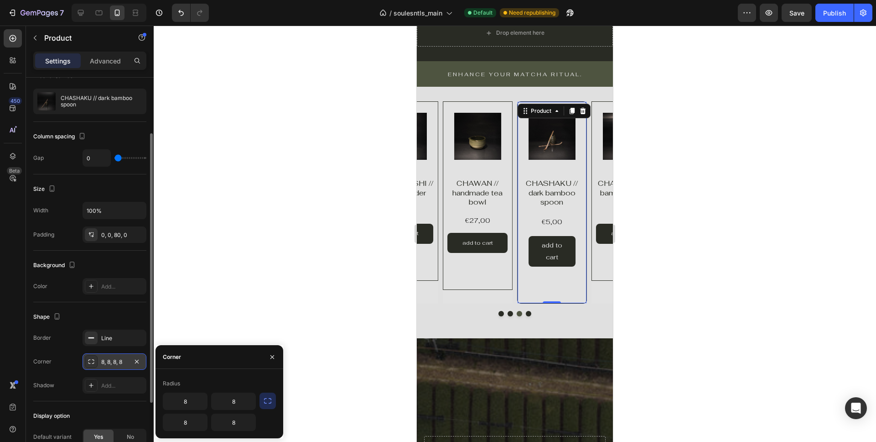
click at [268, 400] on icon "button" at bounding box center [267, 400] width 9 height 9
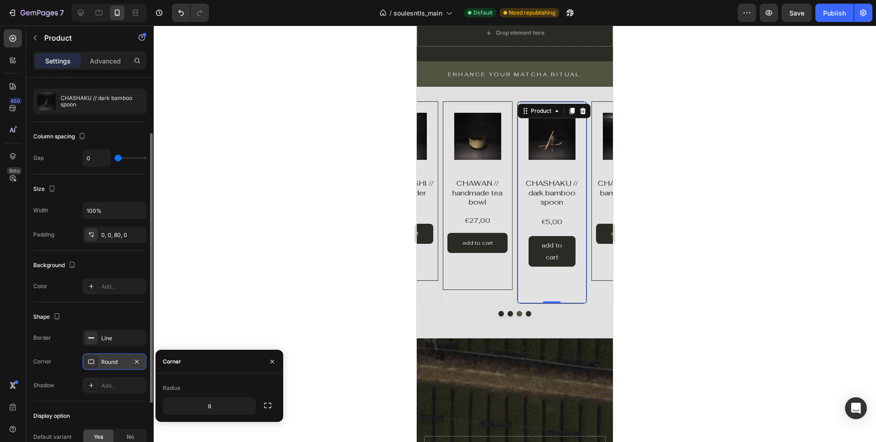
click at [256, 406] on div "8" at bounding box center [219, 405] width 113 height 17
click at [249, 406] on icon "button" at bounding box center [247, 405] width 9 height 9
click at [220, 348] on p "Sharp" at bounding box center [222, 345] width 52 height 9
type input "0"
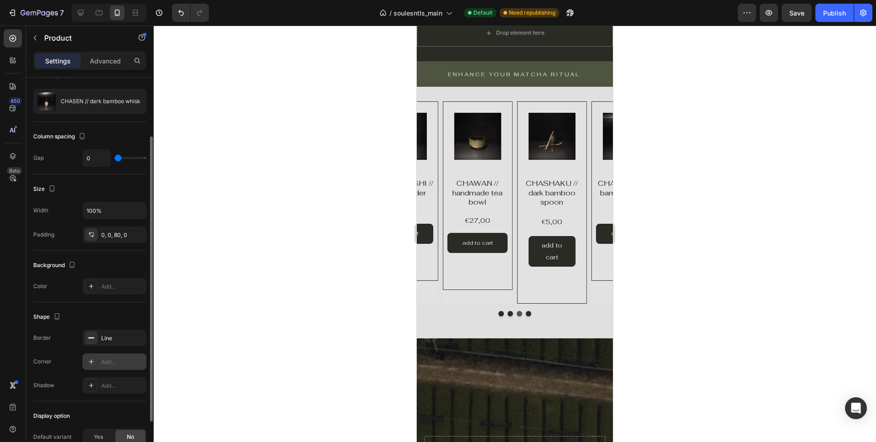
click at [103, 359] on div "Add..." at bounding box center [122, 362] width 43 height 8
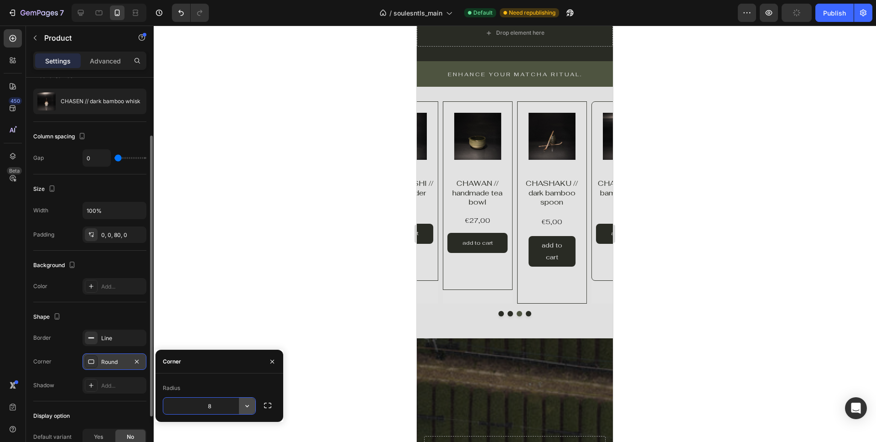
click at [249, 402] on icon "button" at bounding box center [247, 405] width 9 height 9
click at [226, 346] on p "Sharp" at bounding box center [222, 345] width 52 height 9
type input "0"
click at [271, 360] on icon "button" at bounding box center [272, 361] width 7 height 7
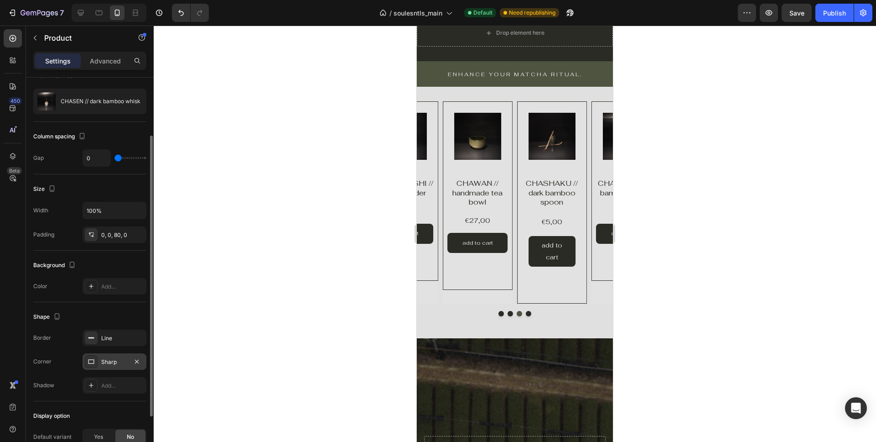
scroll to position [151, 0]
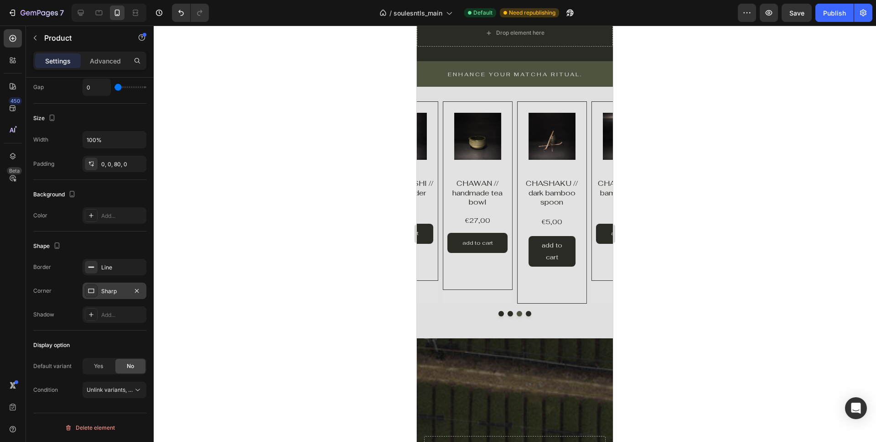
click at [597, 280] on div "Product Images Product Vendor Row CHASEN // dark bamboo whisk Product Title €17…" at bounding box center [627, 190] width 70 height 179
click at [438, 264] on div "Product Images Product Vendor Row CHASEN // dark bamboo whisk Product Title €17…" at bounding box center [515, 202] width 196 height 202
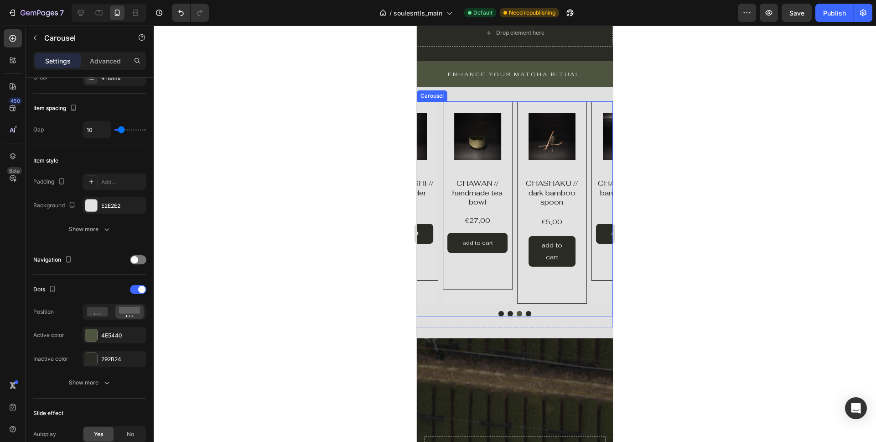
scroll to position [0, 0]
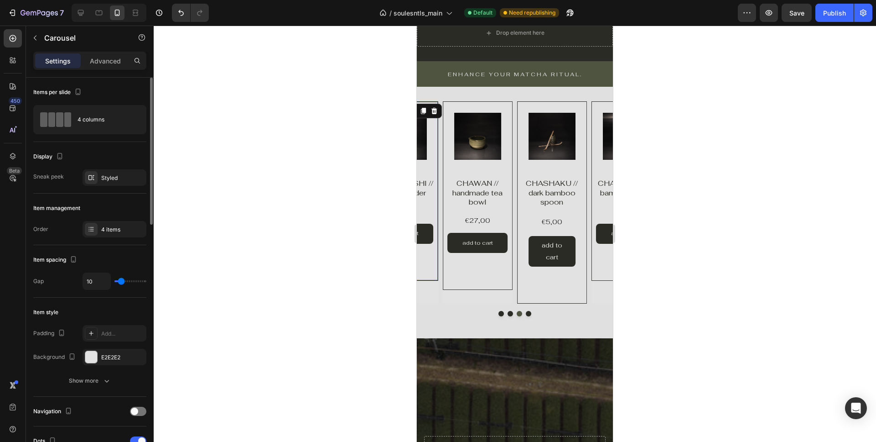
click at [438, 263] on div "Product Images Product Vendor Row KUSENAOSHI // whisk holder Product Title €15,…" at bounding box center [404, 190] width 70 height 179
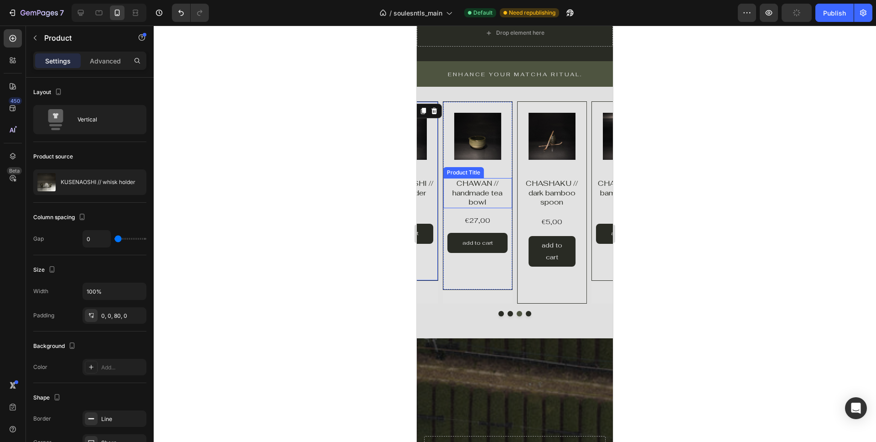
click at [480, 194] on h1 "CHAWAN // handmade tea bowl" at bounding box center [477, 193] width 69 height 30
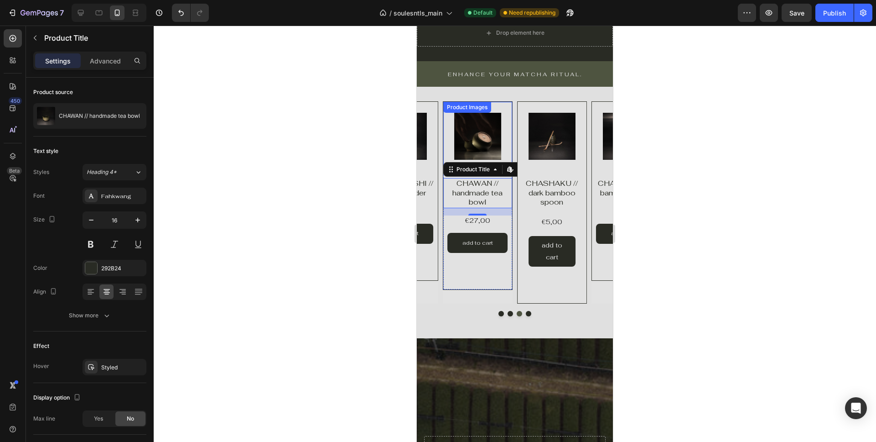
click at [480, 136] on img at bounding box center [477, 136] width 47 height 47
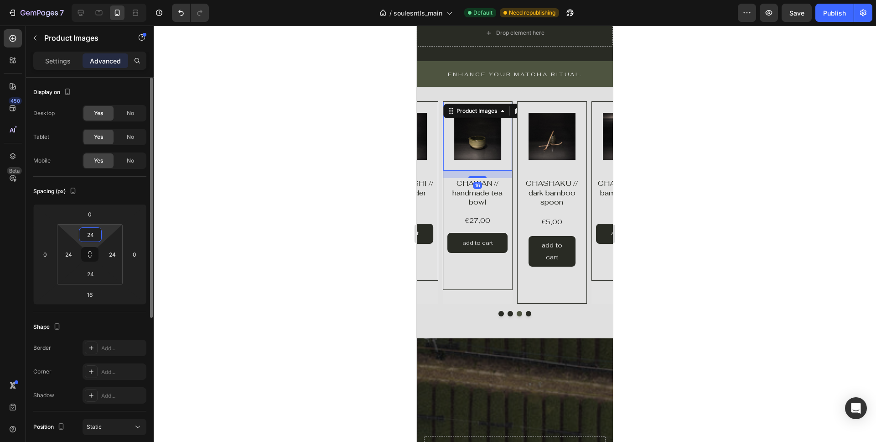
click at [95, 237] on input "24" at bounding box center [90, 235] width 18 height 14
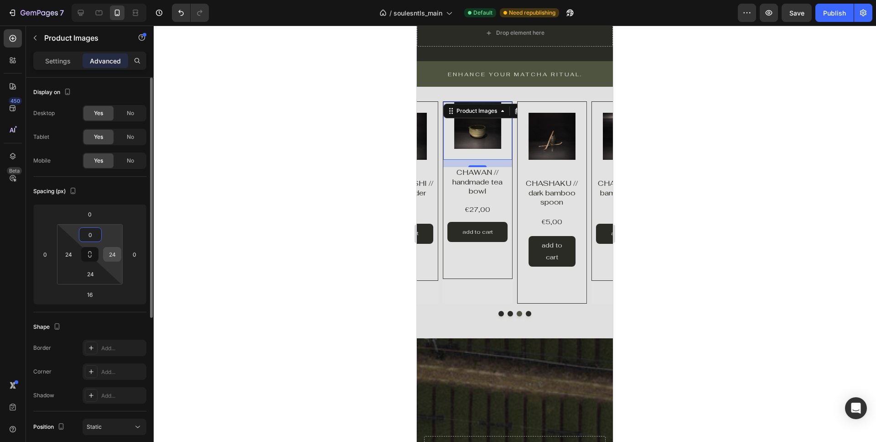
type input "0"
click at [112, 251] on input "24" at bounding box center [112, 254] width 14 height 14
type input "0"
click at [95, 272] on input "24" at bounding box center [90, 274] width 18 height 14
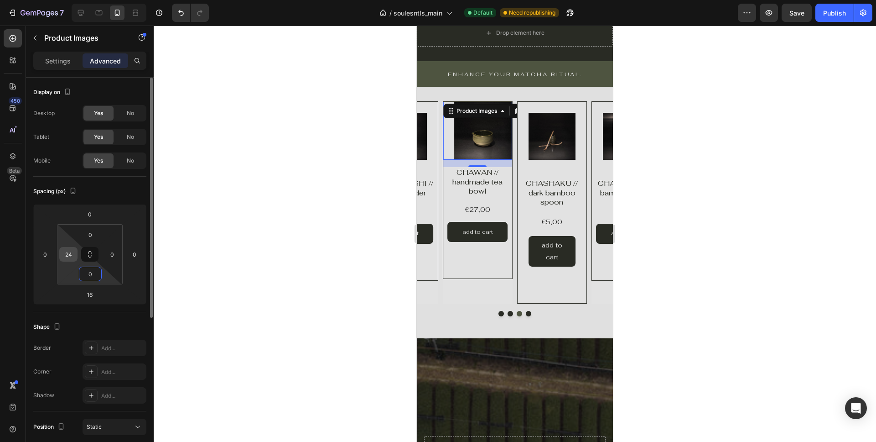
type input "0"
click at [71, 257] on input "24" at bounding box center [69, 254] width 14 height 14
type input "0"
click at [72, 0] on html "7 / soulesntls_main Default Need republishing Preview Save Publish 450 Beta Sec…" at bounding box center [438, 0] width 876 height 0
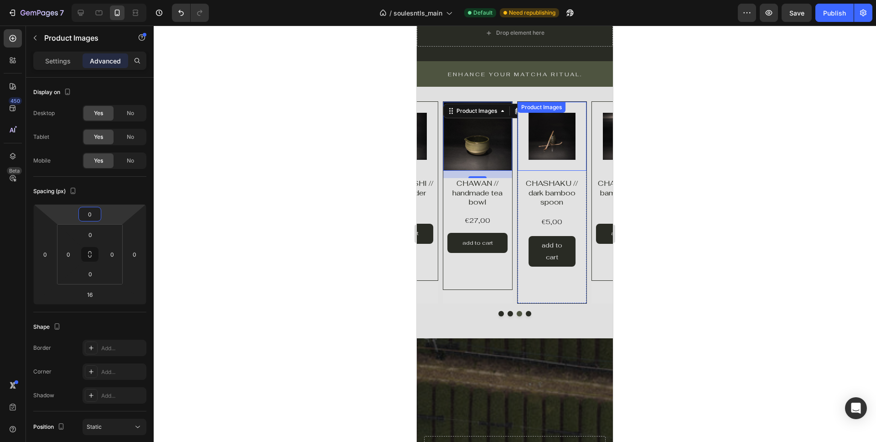
click at [534, 153] on img at bounding box center [552, 136] width 47 height 47
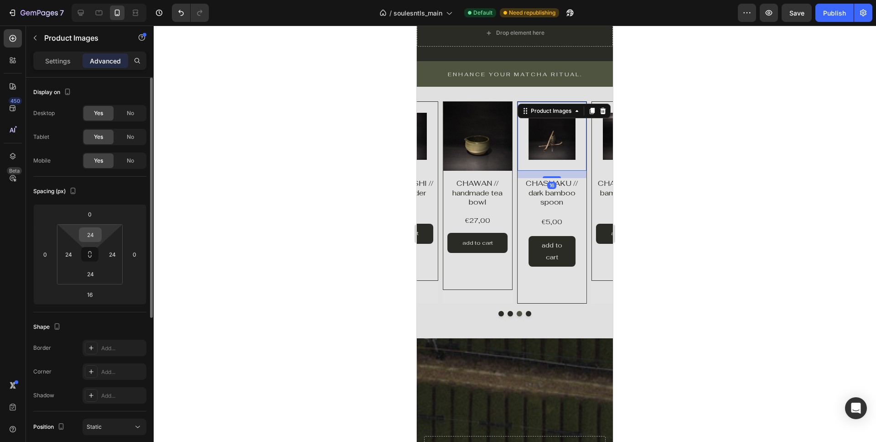
click at [99, 234] on div "24" at bounding box center [90, 234] width 23 height 15
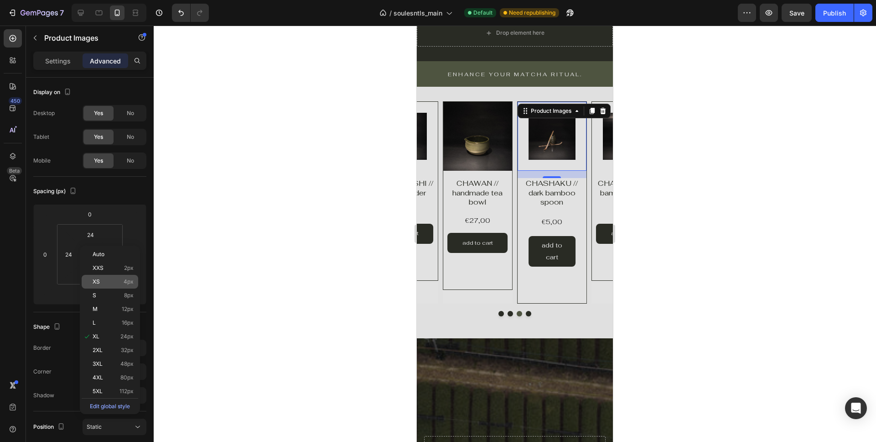
click at [104, 281] on p "XS 4px" at bounding box center [113, 281] width 41 height 6
type input "4"
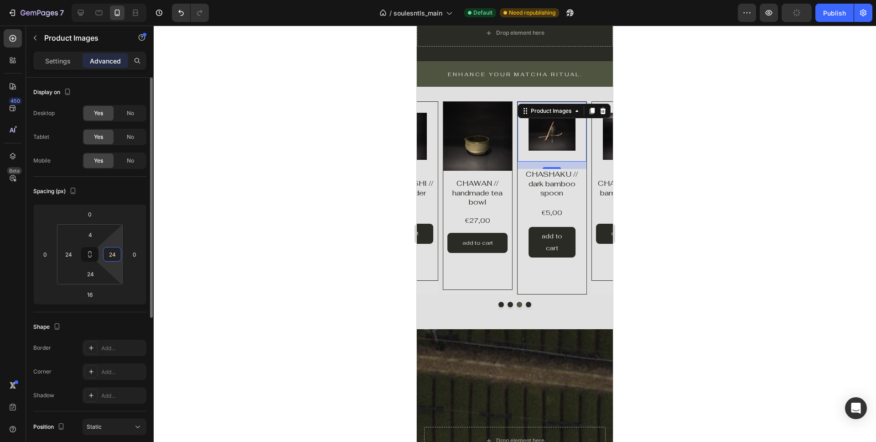
click at [114, 258] on input "24" at bounding box center [112, 254] width 14 height 14
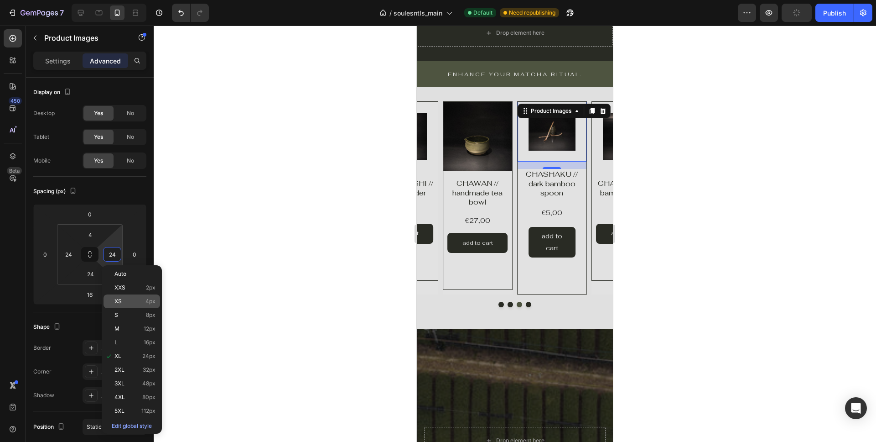
click at [125, 302] on p "XS 4px" at bounding box center [135, 301] width 41 height 6
type input "4"
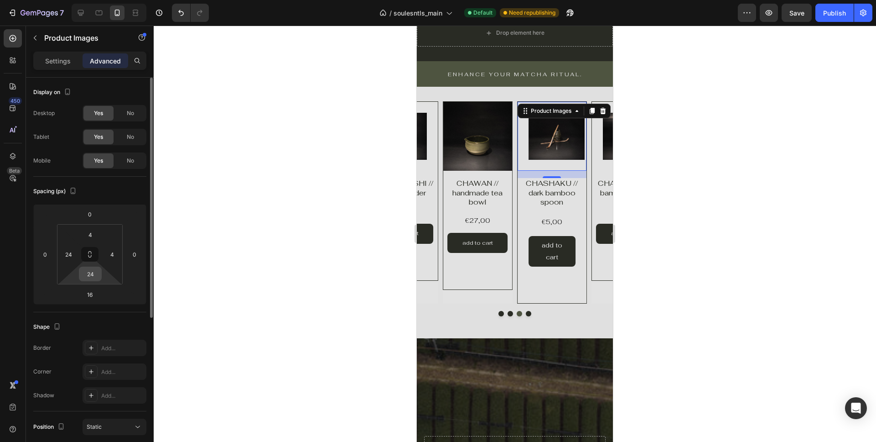
click at [95, 270] on input "24" at bounding box center [90, 274] width 18 height 14
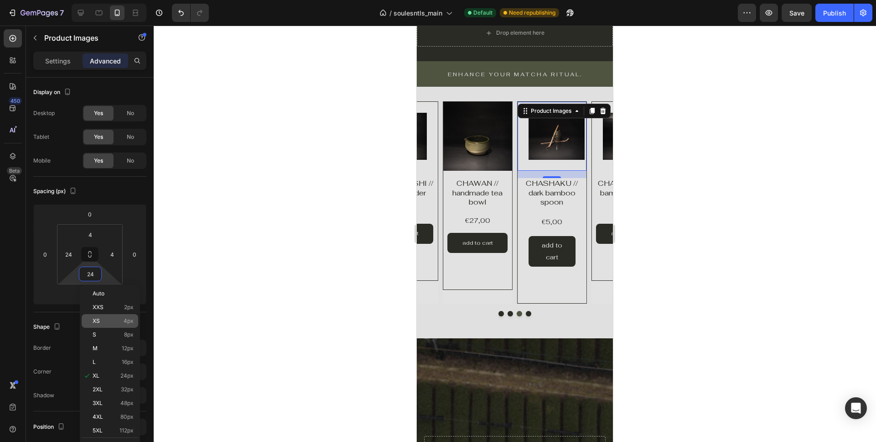
click at [118, 320] on p "XS 4px" at bounding box center [113, 321] width 41 height 6
type input "4"
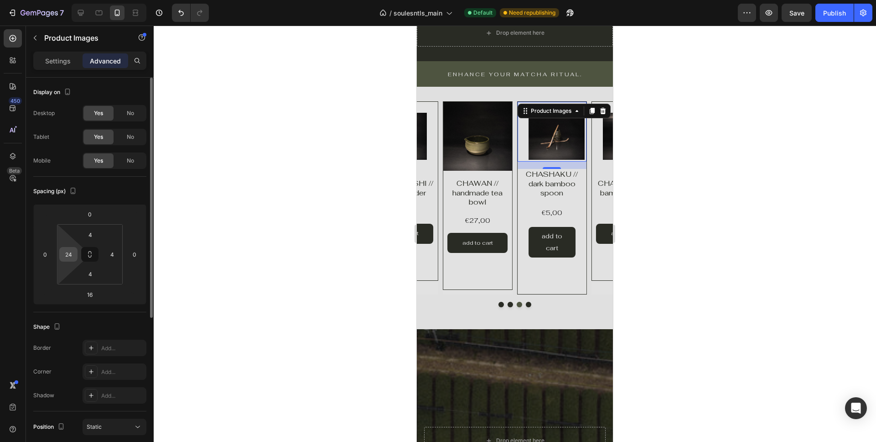
click at [65, 250] on input "24" at bounding box center [69, 254] width 14 height 14
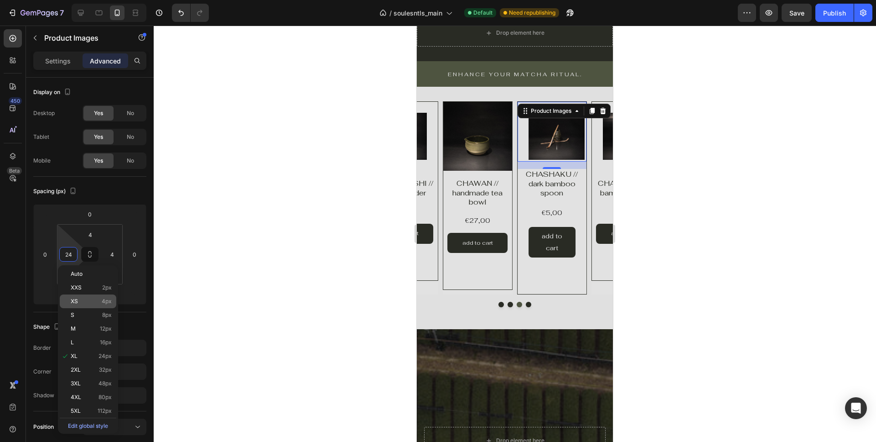
click at [91, 301] on p "XS 4px" at bounding box center [91, 301] width 41 height 6
type input "4"
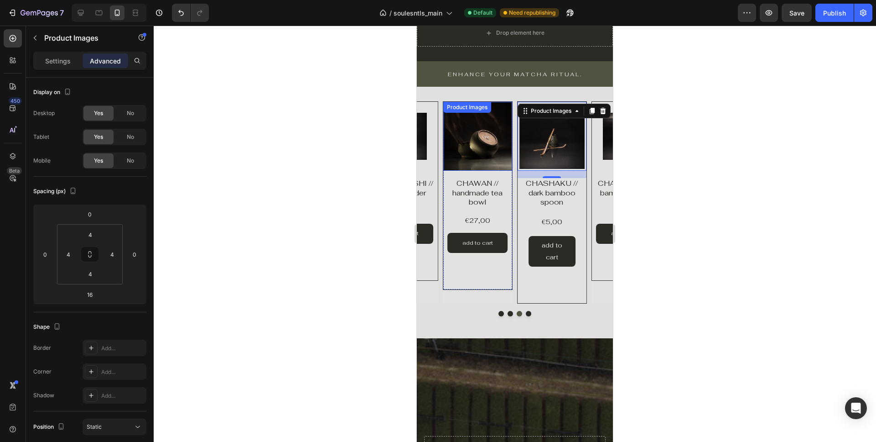
click at [473, 157] on img at bounding box center [477, 136] width 69 height 69
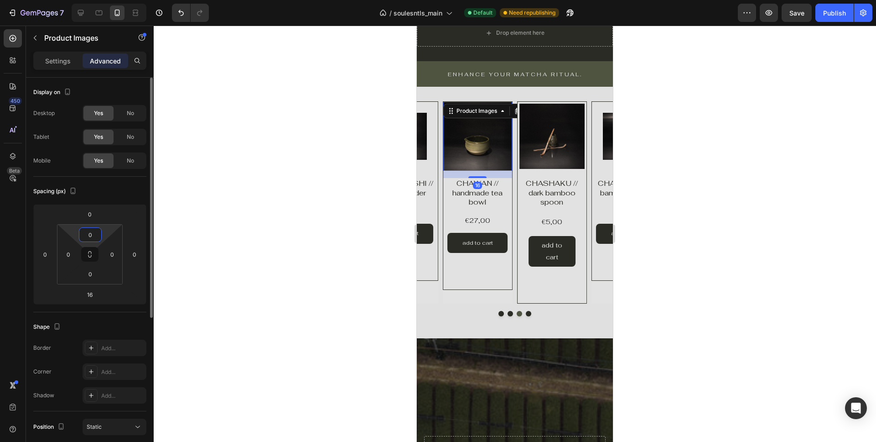
click at [93, 232] on input "0" at bounding box center [90, 235] width 18 height 14
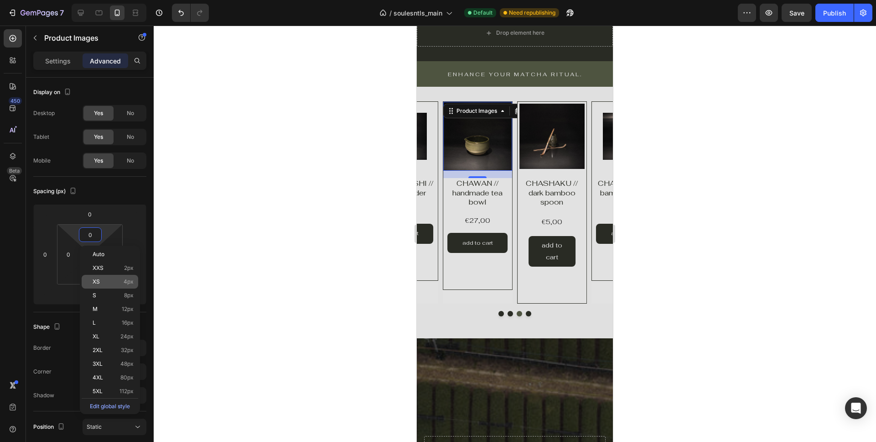
click at [102, 283] on p "XS 4px" at bounding box center [113, 281] width 41 height 6
type input "4"
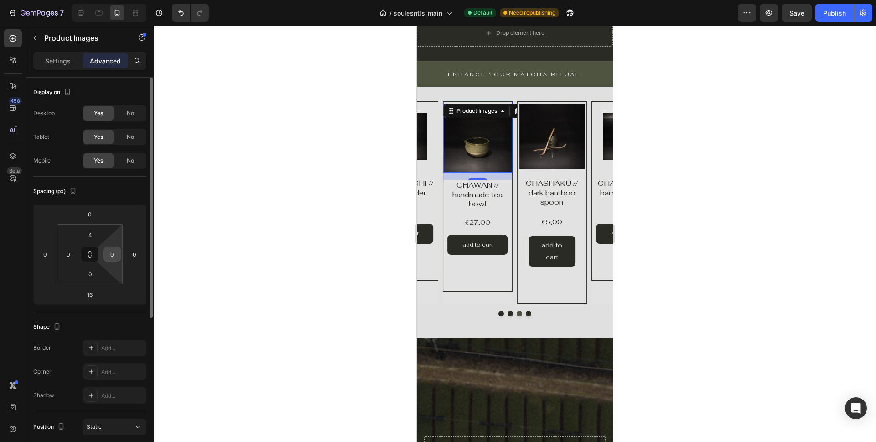
click at [113, 250] on input "0" at bounding box center [112, 254] width 14 height 14
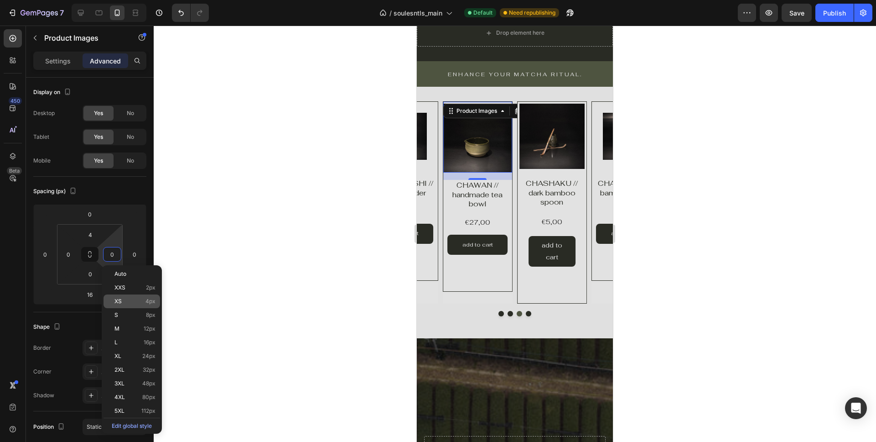
click at [126, 298] on p "XS 4px" at bounding box center [135, 301] width 41 height 6
type input "4"
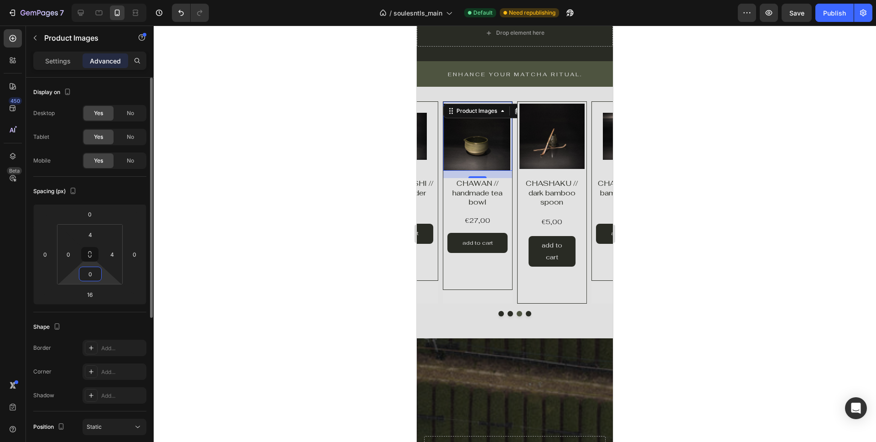
click at [91, 277] on input "0" at bounding box center [90, 274] width 18 height 14
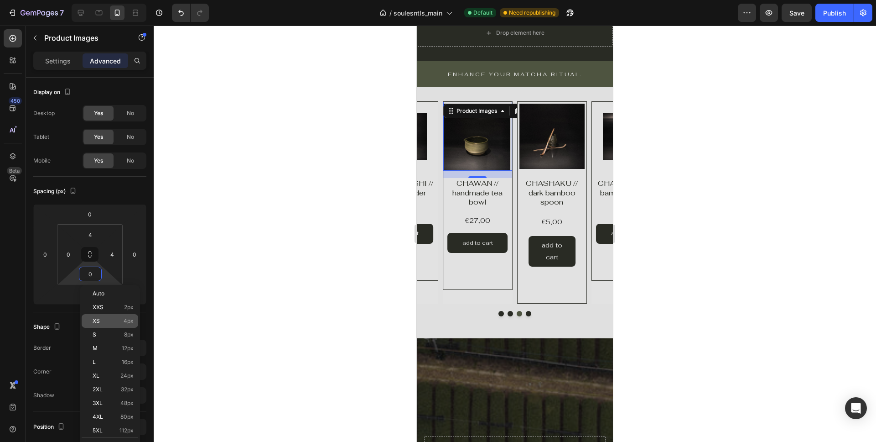
click at [114, 320] on p "XS 4px" at bounding box center [113, 321] width 41 height 6
type input "4"
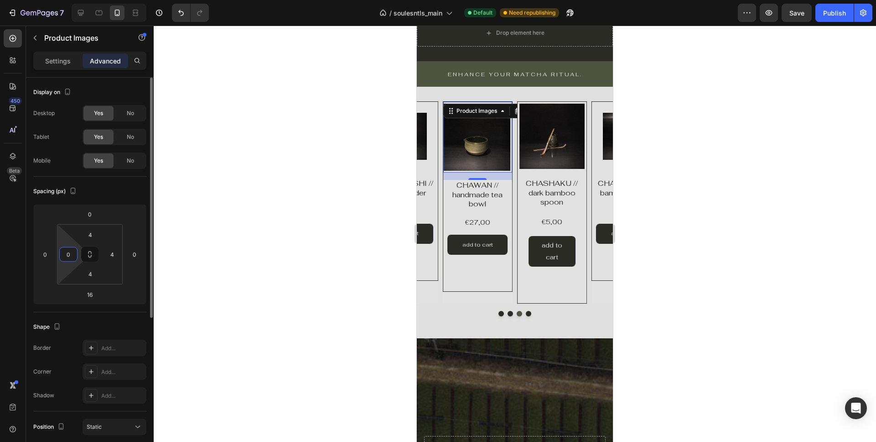
click at [71, 257] on input "0" at bounding box center [69, 254] width 14 height 14
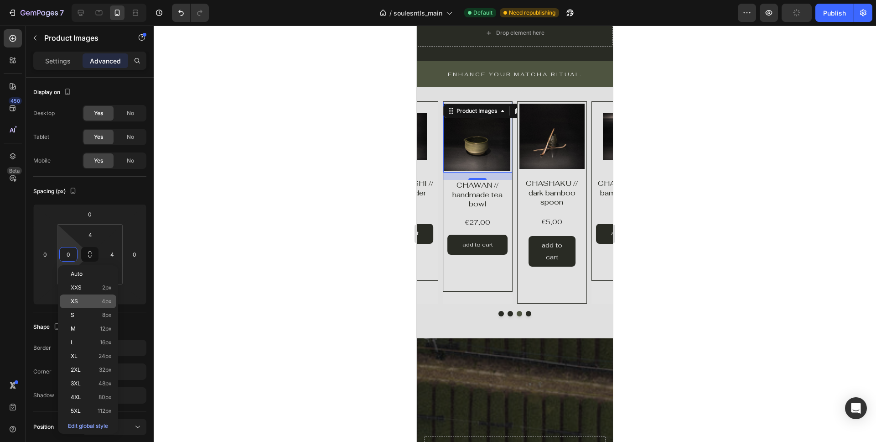
click at [89, 303] on p "XS 4px" at bounding box center [91, 301] width 41 height 6
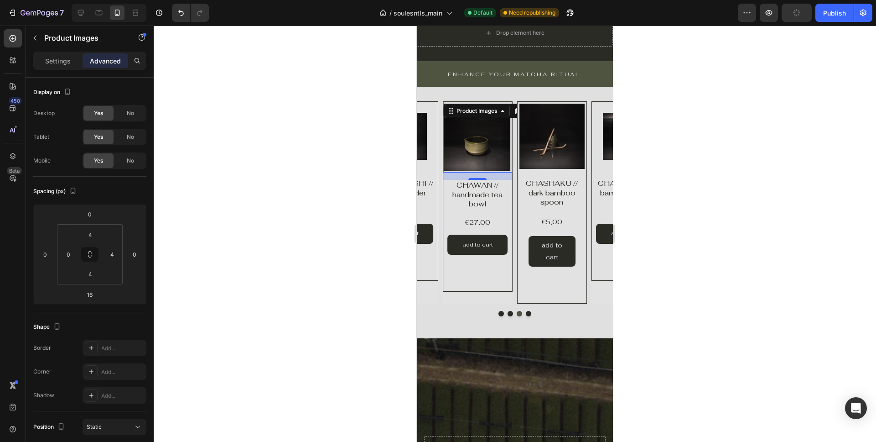
type input "4"
click at [593, 262] on div "Product Images Product Vendor Row CHASEN // dark bamboo whisk Product Title €17…" at bounding box center [627, 190] width 70 height 179
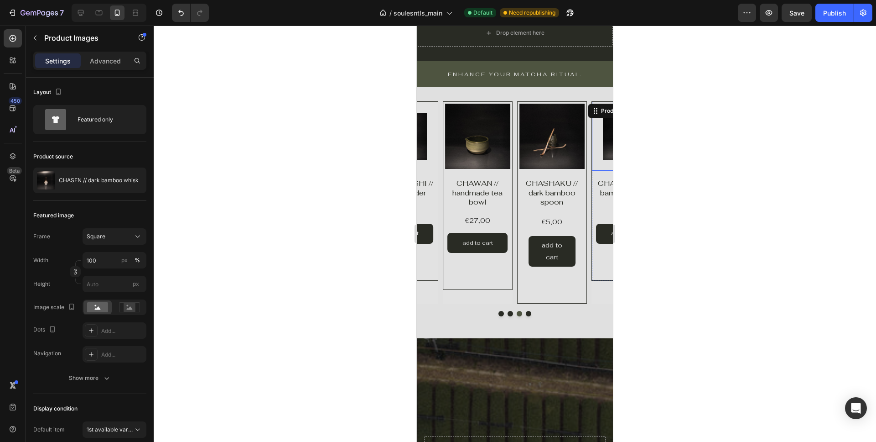
click at [604, 147] on img at bounding box center [626, 136] width 47 height 47
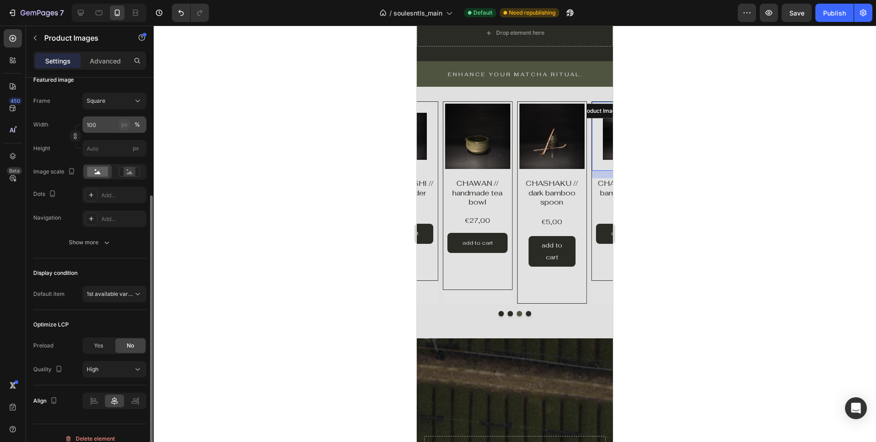
scroll to position [146, 0]
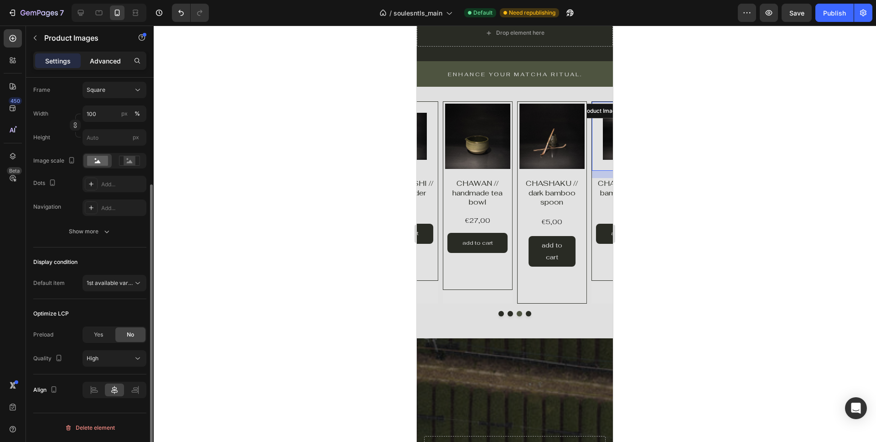
click at [101, 58] on p "Advanced" at bounding box center [105, 61] width 31 height 10
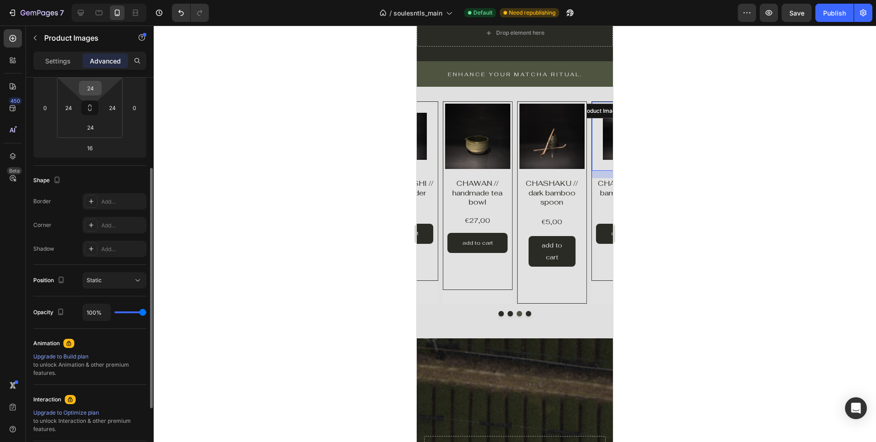
click at [90, 89] on input "24" at bounding box center [90, 88] width 18 height 14
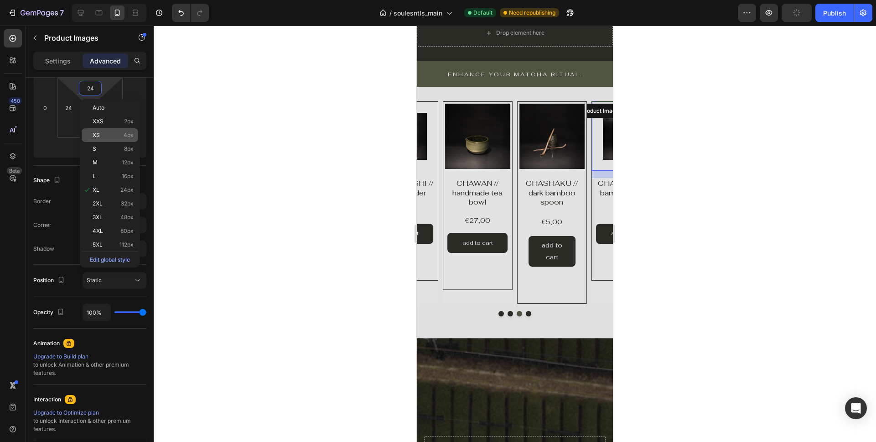
click at [100, 132] on p "XS 4px" at bounding box center [113, 135] width 41 height 6
type input "4"
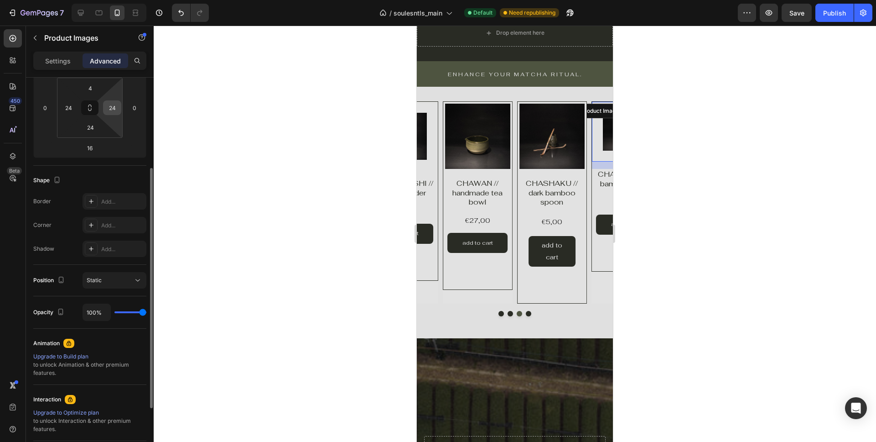
click at [114, 109] on input "24" at bounding box center [112, 108] width 14 height 14
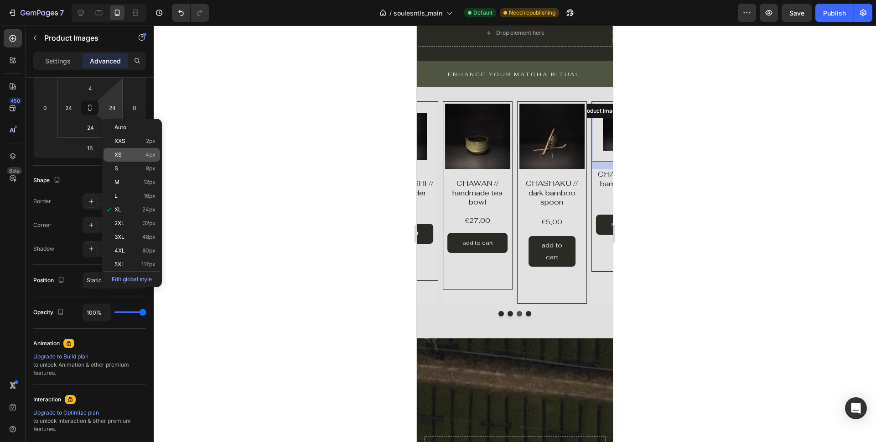
click at [116, 152] on span "XS" at bounding box center [118, 154] width 7 height 6
type input "4"
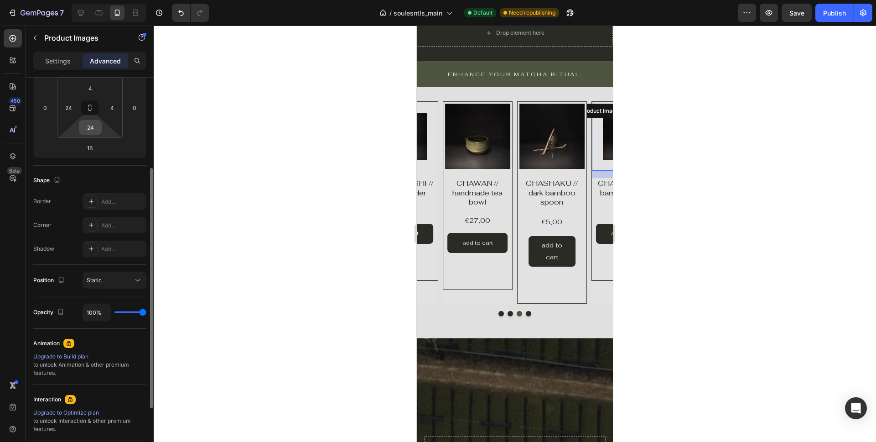
click at [91, 125] on input "24" at bounding box center [90, 127] width 18 height 14
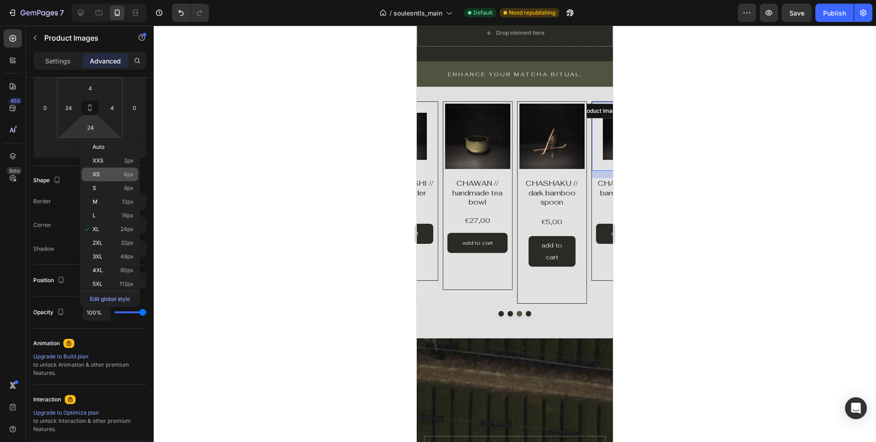
click at [117, 168] on div "XS 4px" at bounding box center [110, 174] width 57 height 14
type input "4"
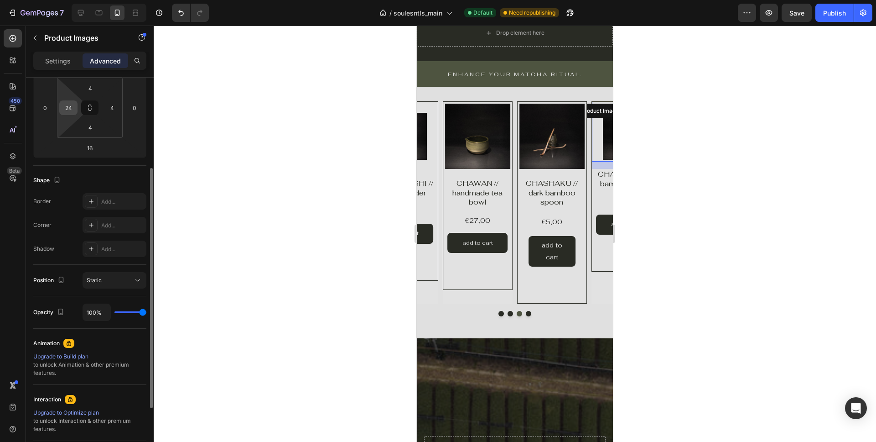
click at [71, 113] on input "24" at bounding box center [69, 108] width 14 height 14
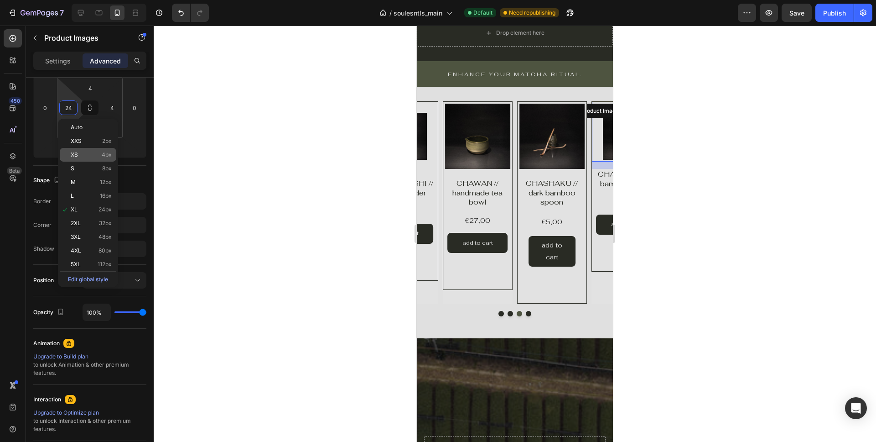
click at [92, 154] on p "XS 4px" at bounding box center [91, 154] width 41 height 6
type input "4"
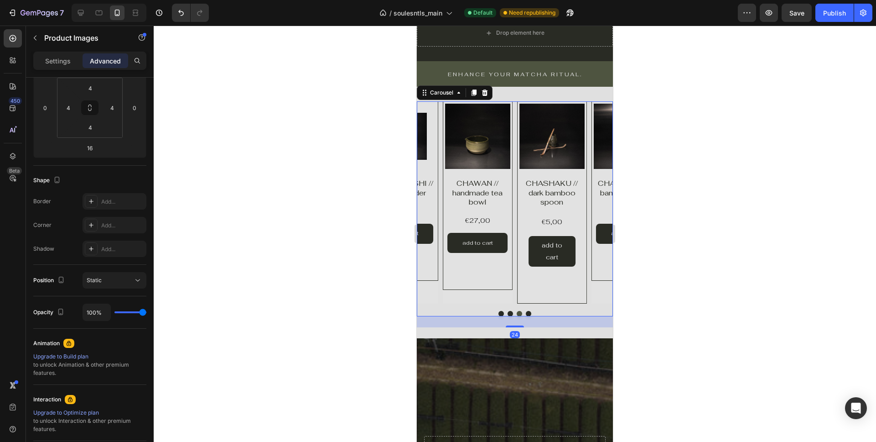
click at [438, 168] on div "Product Images Product Vendor Row CHASEN // dark bamboo whisk Product Title €17…" at bounding box center [515, 202] width 196 height 202
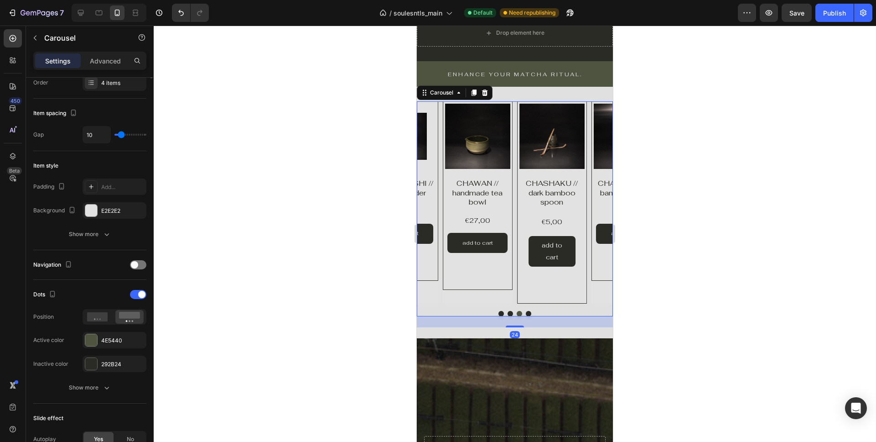
scroll to position [0, 0]
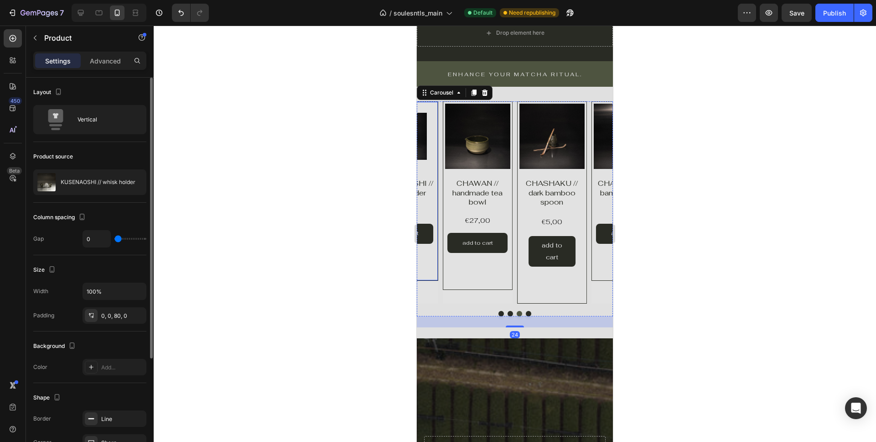
click at [438, 170] on div "Product Images Product Vendor Row KUSENAOSHI // whisk holder Product Title €15,…" at bounding box center [404, 190] width 70 height 179
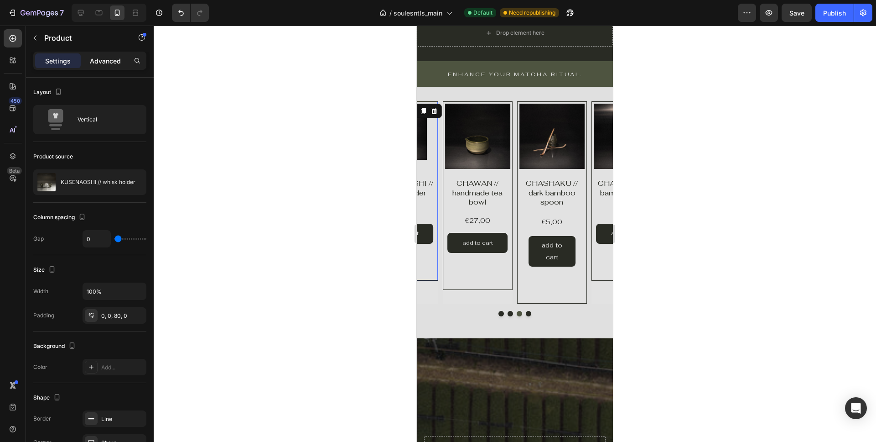
click at [97, 60] on p "Advanced" at bounding box center [105, 61] width 31 height 10
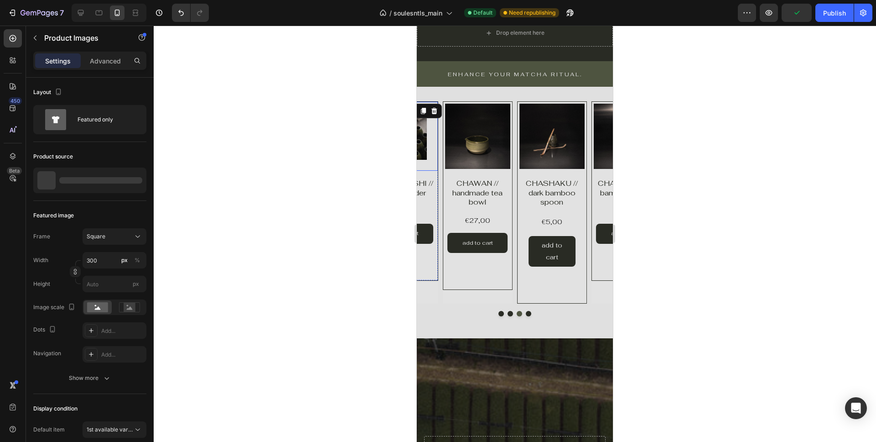
click at [422, 150] on img at bounding box center [403, 136] width 47 height 47
click at [100, 65] on p "Advanced" at bounding box center [105, 61] width 31 height 10
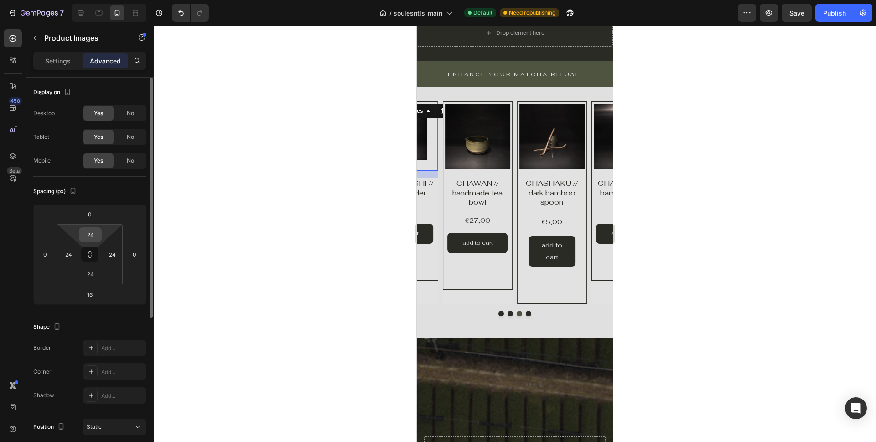
click at [94, 232] on input "24" at bounding box center [90, 235] width 18 height 14
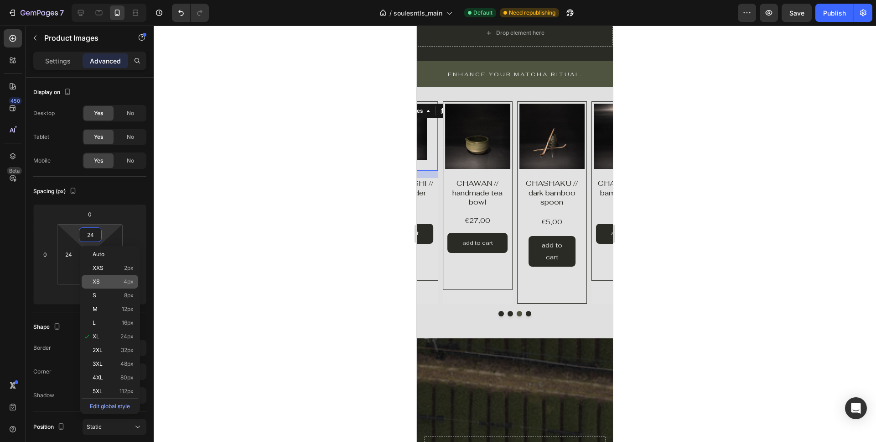
click at [104, 283] on p "XS 4px" at bounding box center [113, 281] width 41 height 6
type input "4"
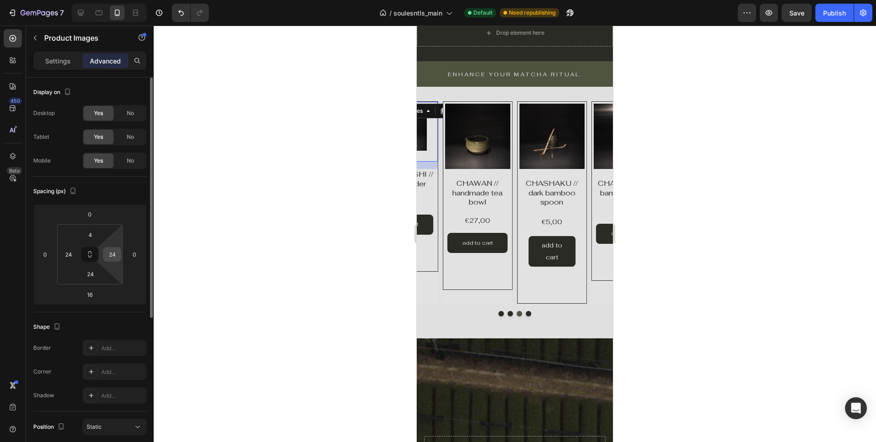
click at [114, 257] on input "24" at bounding box center [112, 254] width 14 height 14
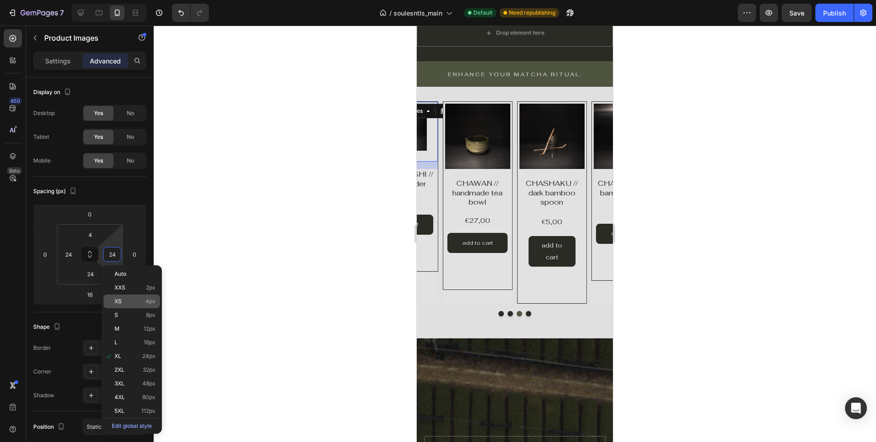
click at [128, 301] on p "XS 4px" at bounding box center [135, 301] width 41 height 6
type input "4"
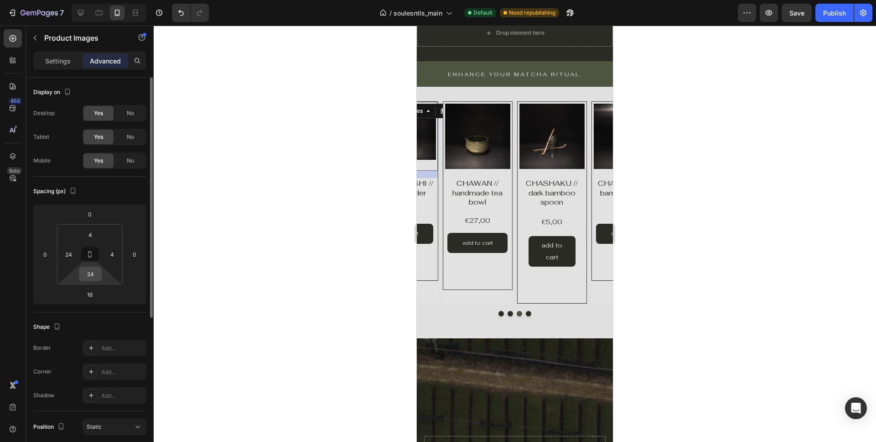
click at [89, 272] on input "24" at bounding box center [90, 274] width 18 height 14
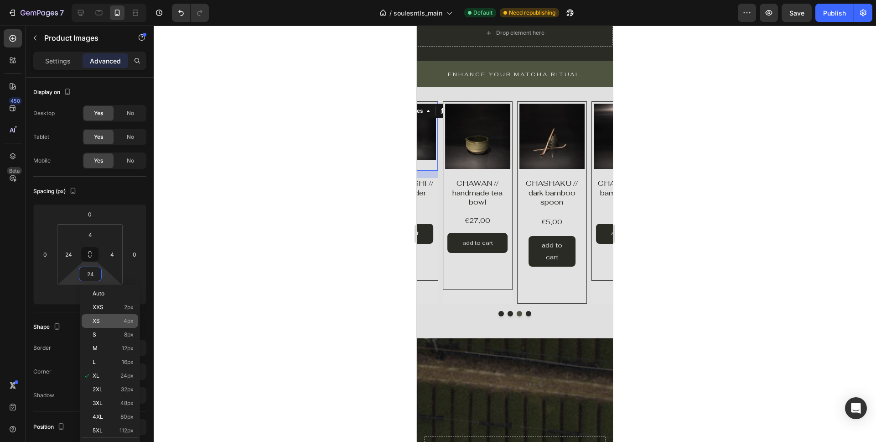
click at [118, 319] on p "XS 4px" at bounding box center [113, 321] width 41 height 6
type input "4"
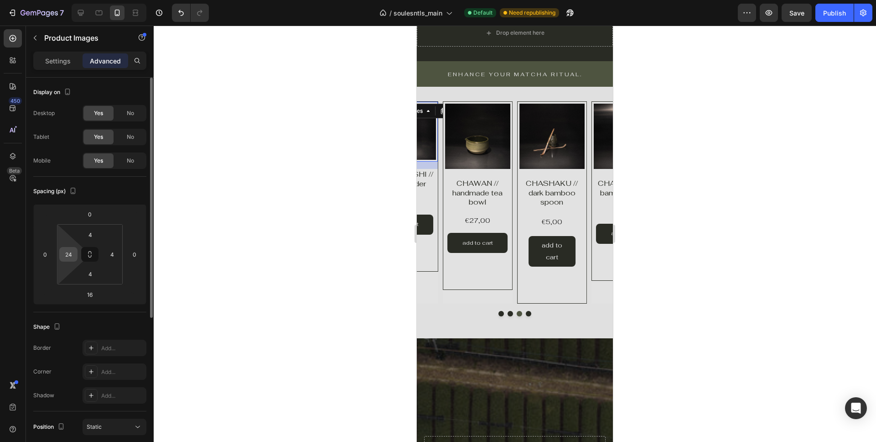
click at [69, 254] on input "24" at bounding box center [69, 254] width 14 height 14
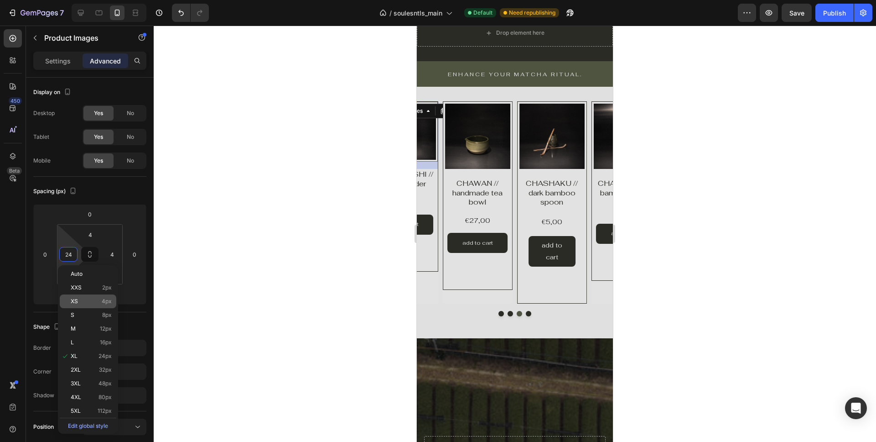
click at [101, 296] on div "XS 4px" at bounding box center [88, 301] width 57 height 14
type input "4"
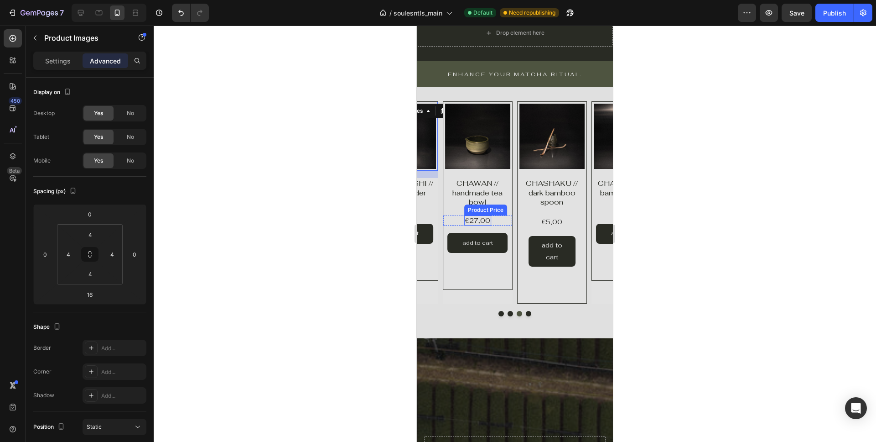
click at [484, 221] on div "€27,00" at bounding box center [477, 220] width 27 height 10
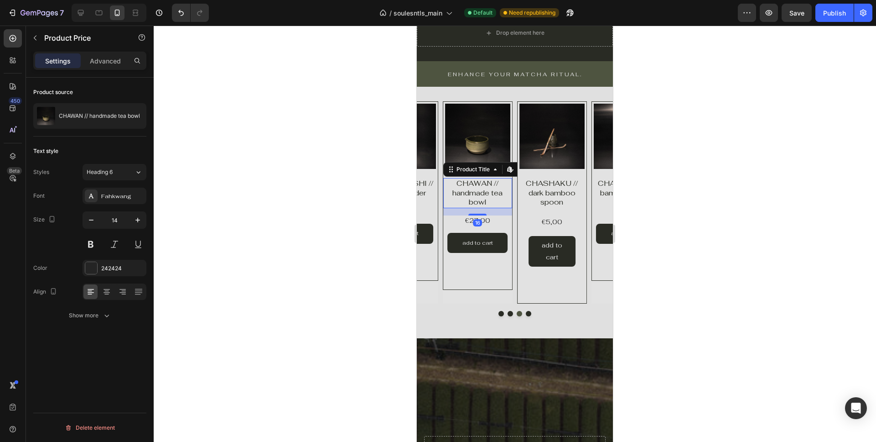
click at [480, 188] on h1 "CHAWAN // handmade tea bowl" at bounding box center [477, 193] width 69 height 30
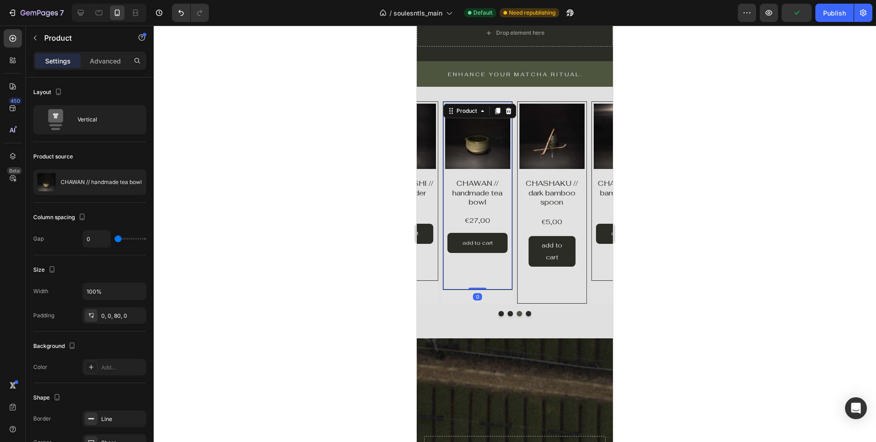
click at [444, 288] on div "Product Images Product Vendor CHAWAN // handmade tea bowl Product Title €27,00 …" at bounding box center [478, 195] width 70 height 189
click at [438, 302] on div "Product Images Product Vendor Row CHASEN // dark bamboo whisk Product Title €17…" at bounding box center [515, 202] width 196 height 202
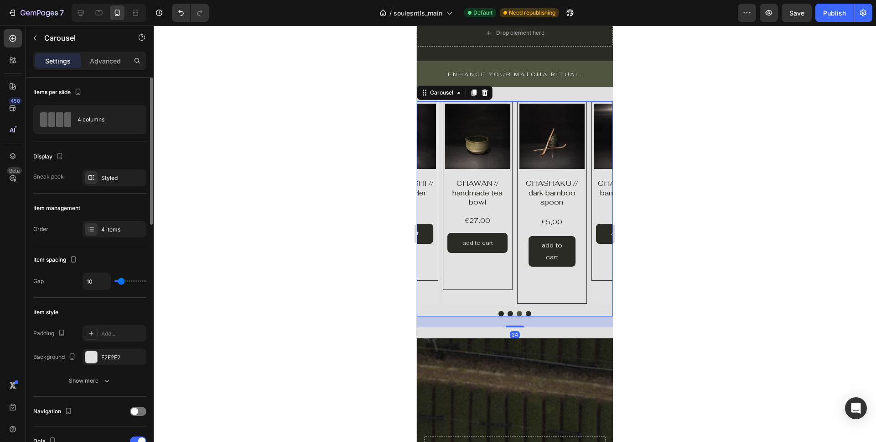
type input "3"
type input "0"
click at [118, 281] on input "range" at bounding box center [131, 281] width 32 height 2
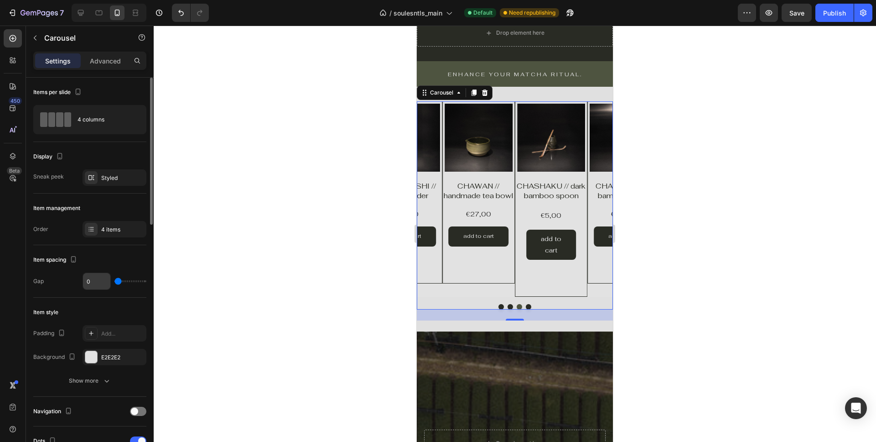
click at [96, 285] on input "0" at bounding box center [96, 281] width 27 height 16
type input "3"
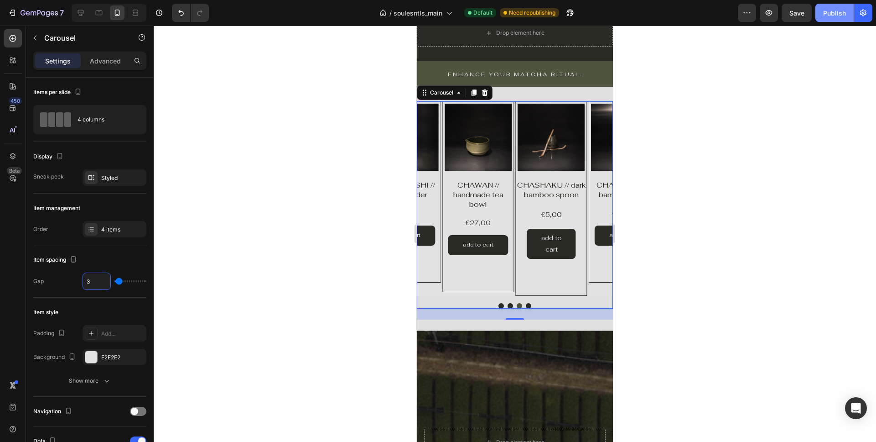
type input "3"
click at [829, 10] on div "Publish" at bounding box center [834, 13] width 23 height 10
click at [432, 236] on button "add to cart" at bounding box center [405, 235] width 60 height 20
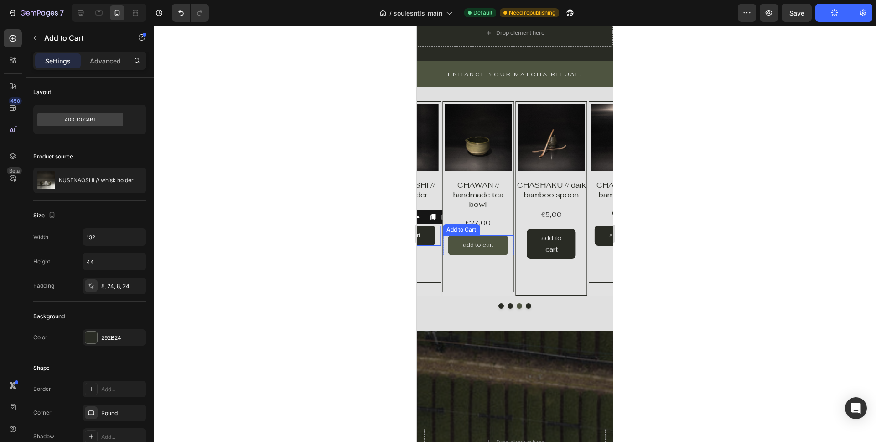
click at [456, 246] on button "add to cart" at bounding box center [478, 245] width 60 height 20
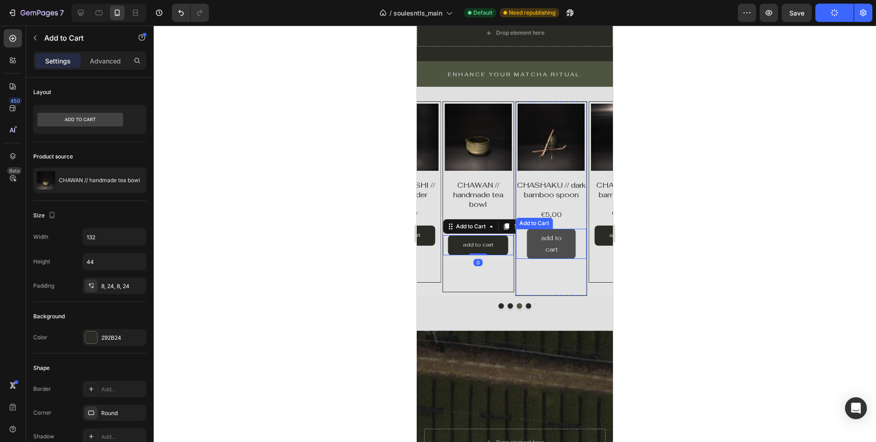
click at [528, 256] on button "add to cart" at bounding box center [551, 244] width 49 height 30
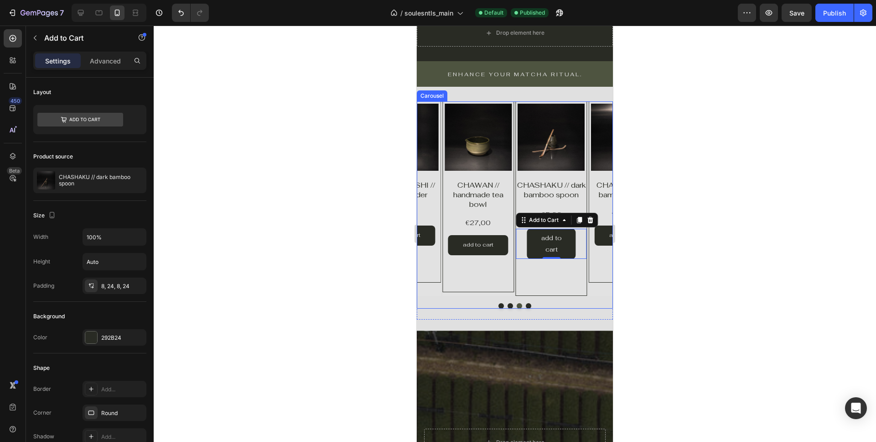
click at [470, 307] on div "Product Images Product Vendor Row CHASEN // dark bamboo whisk Product Title €17…" at bounding box center [515, 205] width 196 height 208
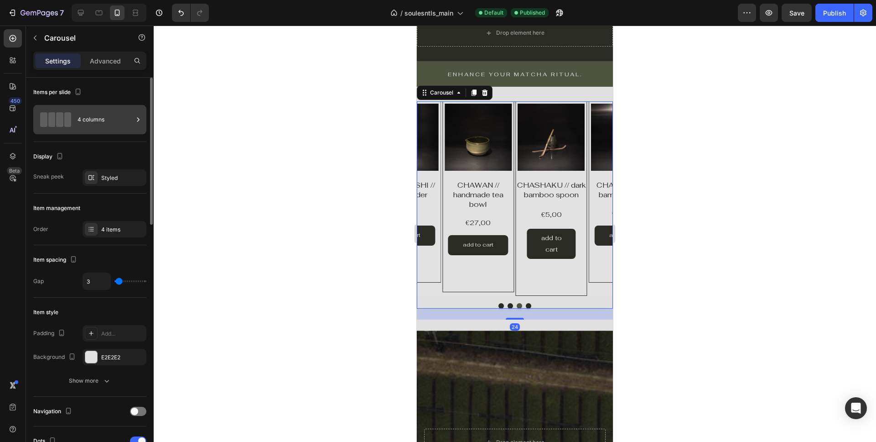
click at [97, 121] on div "4 columns" at bounding box center [106, 119] width 56 height 21
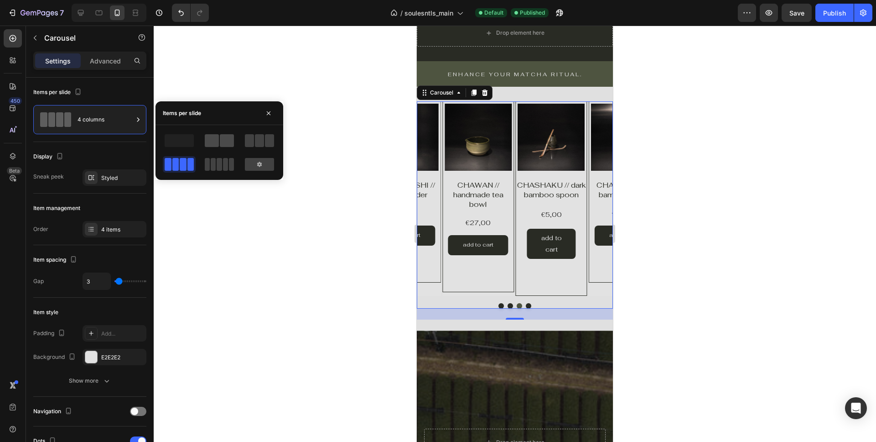
click at [224, 140] on span at bounding box center [227, 140] width 14 height 13
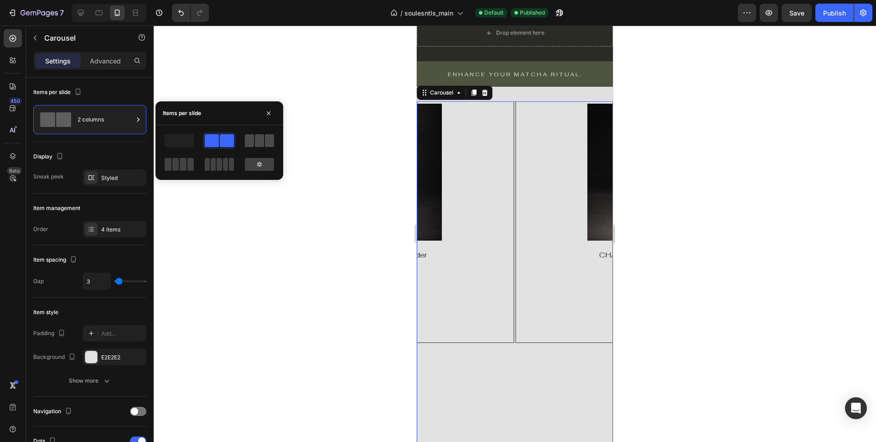
click at [261, 139] on span at bounding box center [259, 140] width 9 height 13
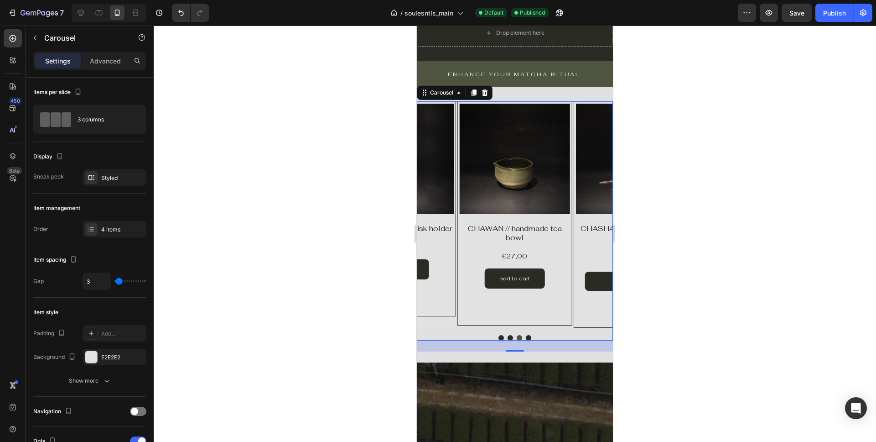
click at [502, 336] on button "Dot" at bounding box center [501, 337] width 5 height 5
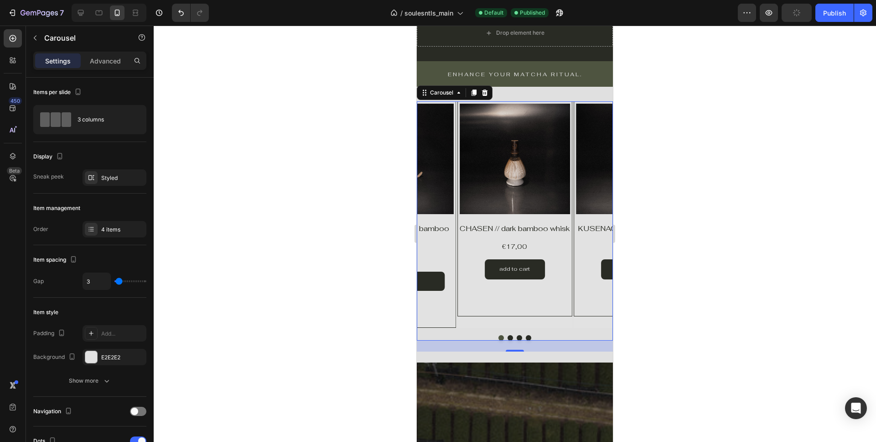
click at [510, 338] on button "Dot" at bounding box center [510, 337] width 5 height 5
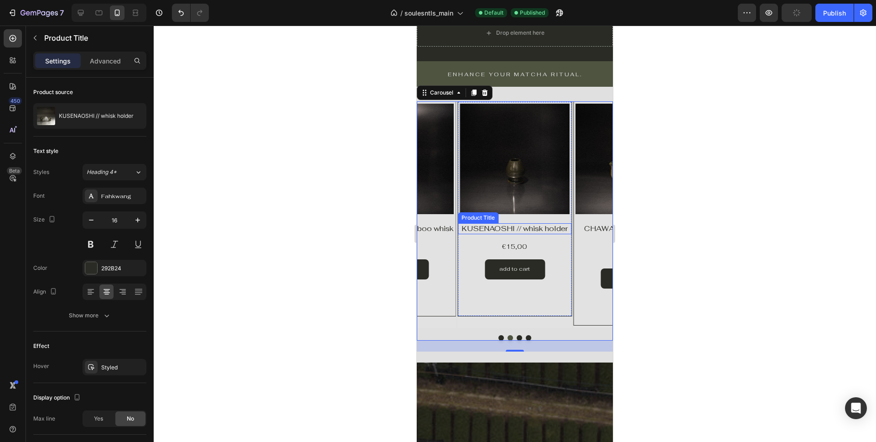
click at [490, 226] on h1 "KUSENAOSHI // whisk holder" at bounding box center [515, 228] width 114 height 11
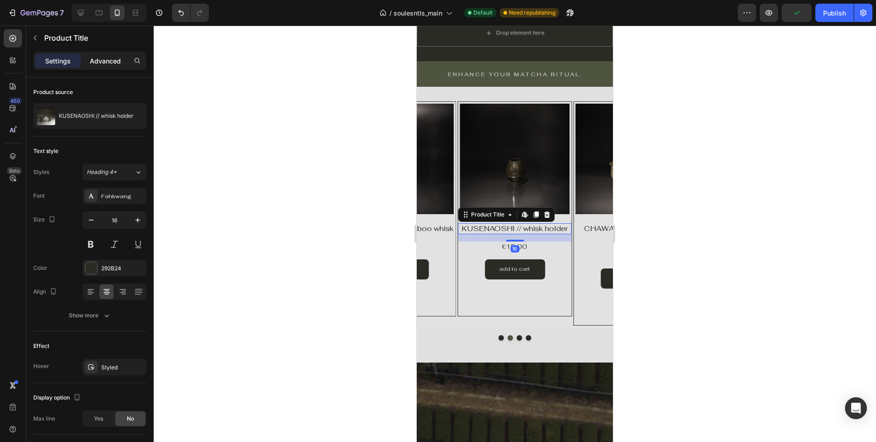
click at [101, 57] on p "Advanced" at bounding box center [105, 61] width 31 height 10
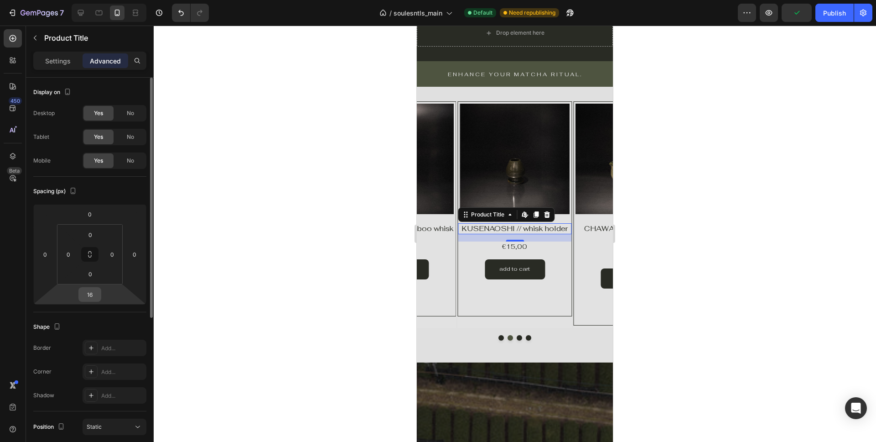
click at [90, 297] on input "16" at bounding box center [90, 294] width 18 height 14
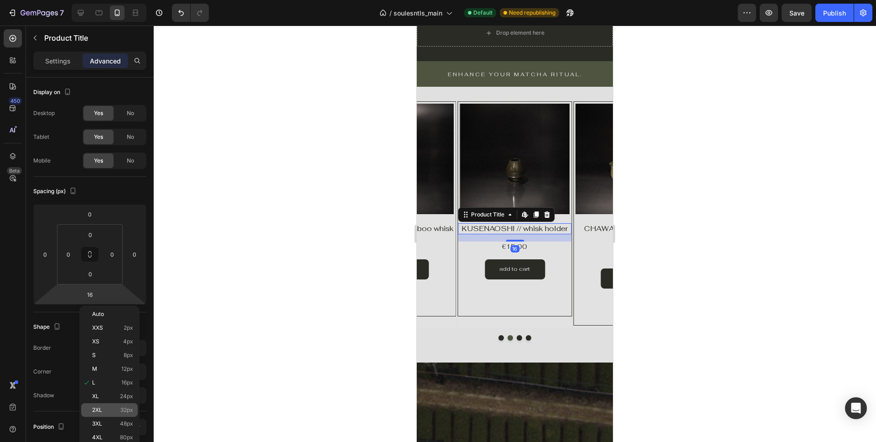
click at [102, 405] on div "2XL 32px" at bounding box center [109, 410] width 57 height 14
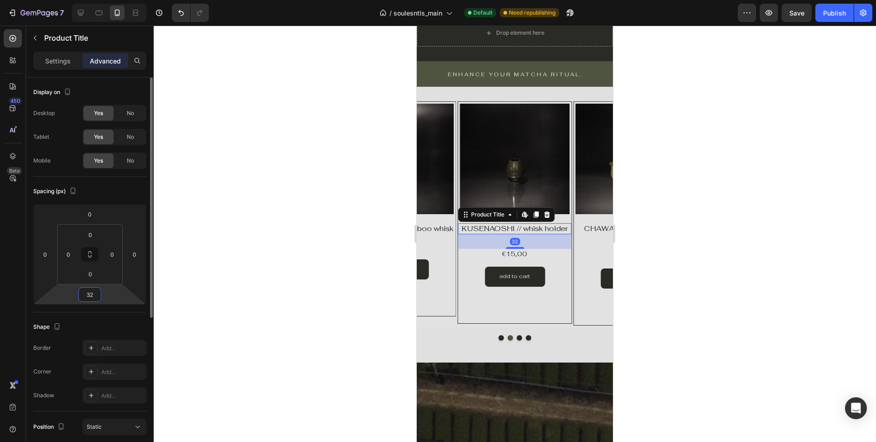
click at [94, 293] on input "32" at bounding box center [90, 294] width 18 height 14
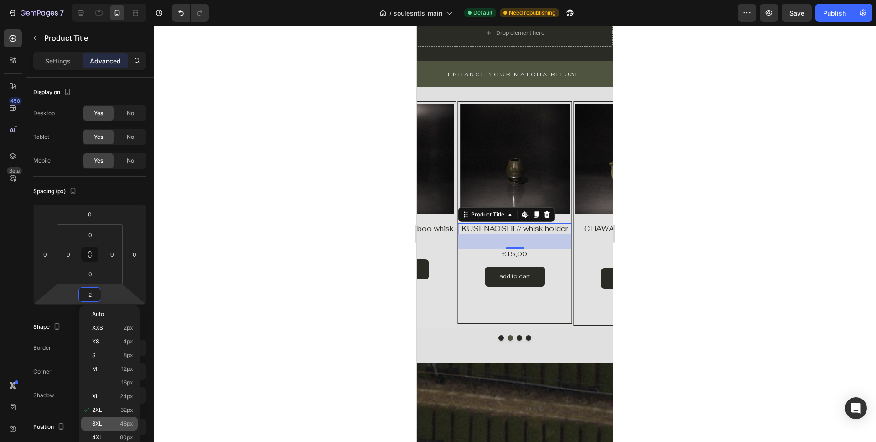
click at [107, 422] on p "3XL 48px" at bounding box center [112, 423] width 41 height 6
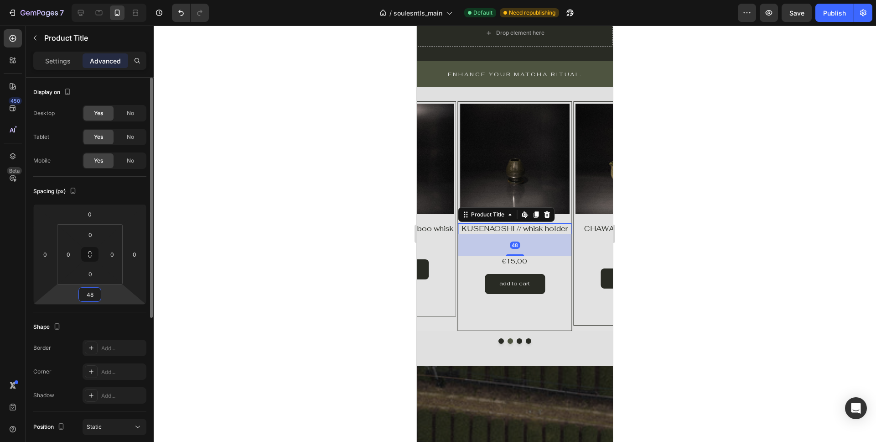
click at [94, 292] on input "48" at bounding box center [90, 294] width 18 height 14
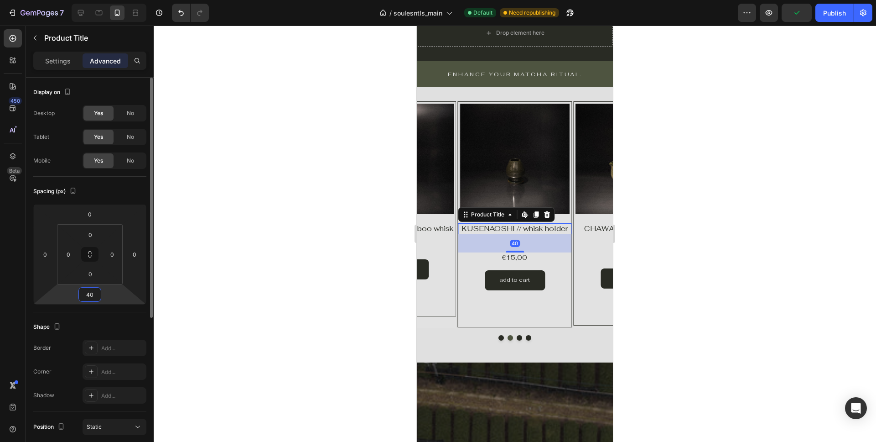
type input "4"
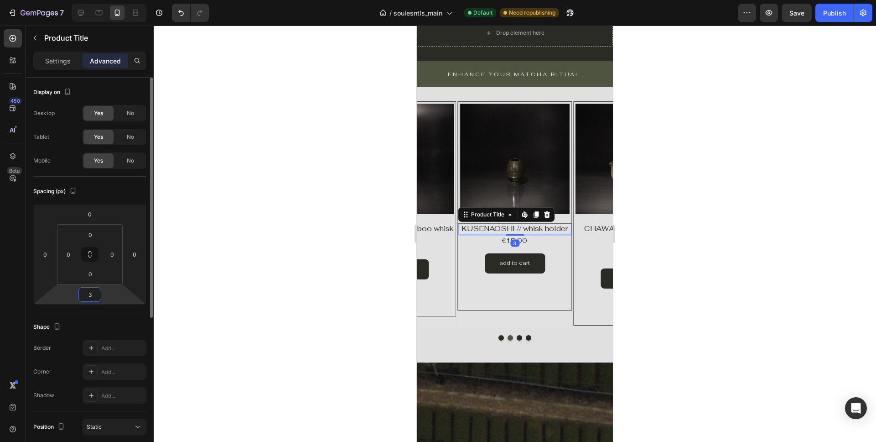
type input "37"
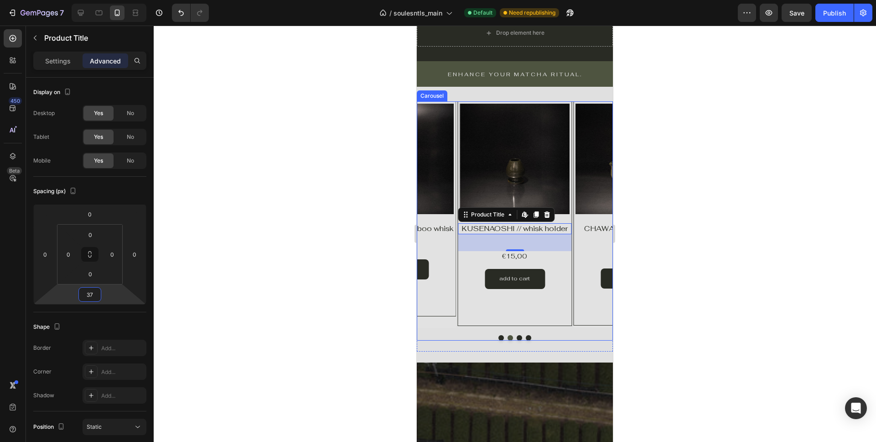
click at [498, 338] on div at bounding box center [515, 337] width 196 height 5
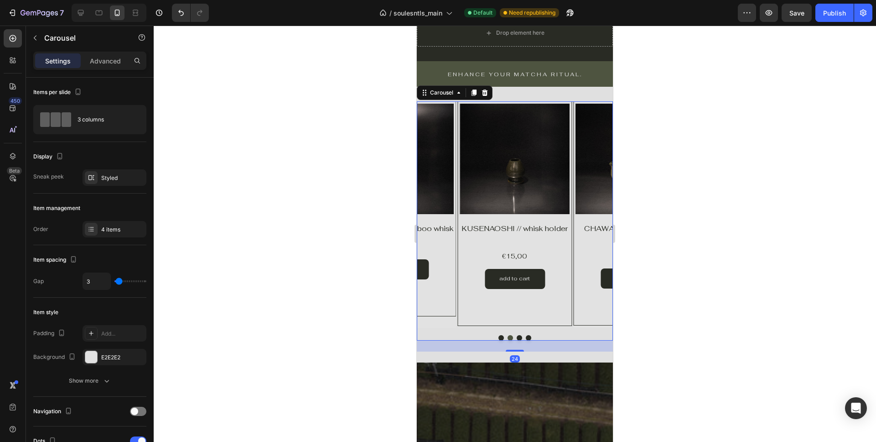
click at [501, 337] on button "Dot" at bounding box center [501, 337] width 5 height 5
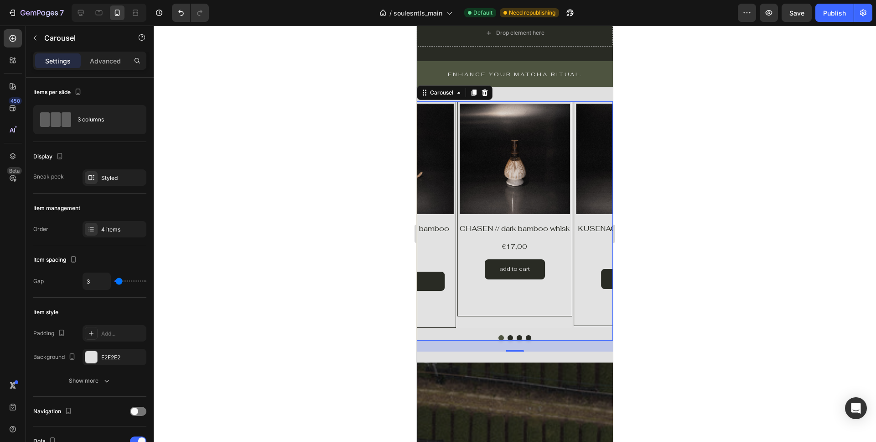
click at [443, 316] on div "Product Images CHASHAKU // dark bamboo spoon Product Title €5,00 Product Price …" at bounding box center [398, 214] width 115 height 226
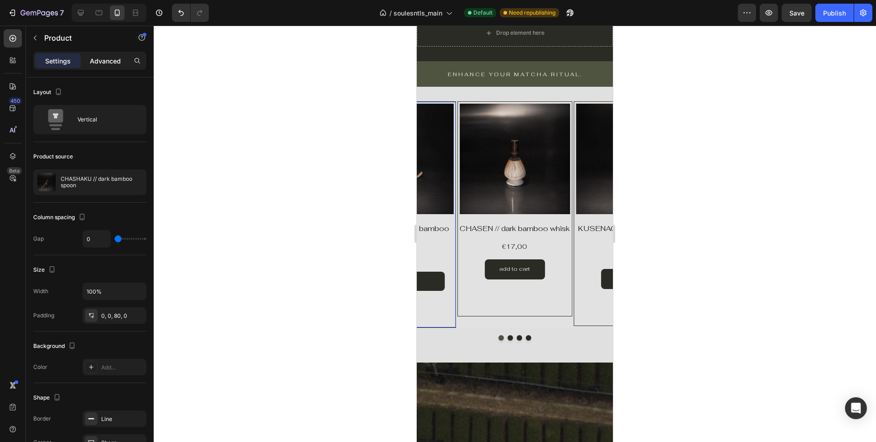
click at [102, 62] on p "Advanced" at bounding box center [105, 61] width 31 height 10
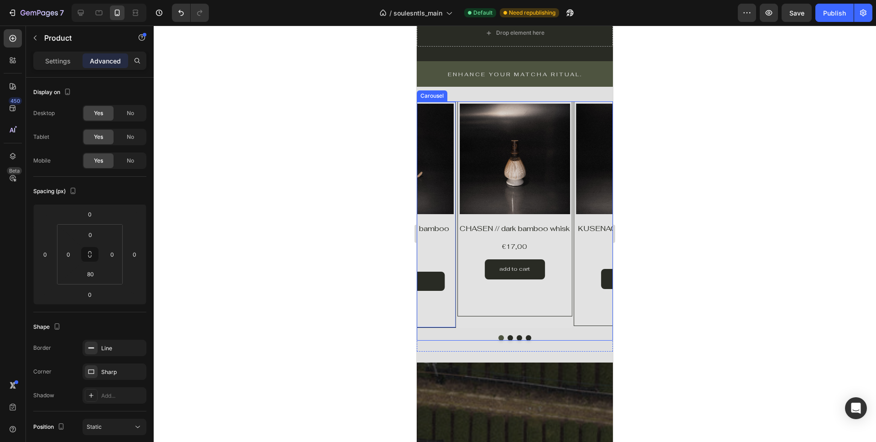
click at [510, 336] on button "Dot" at bounding box center [510, 337] width 5 height 5
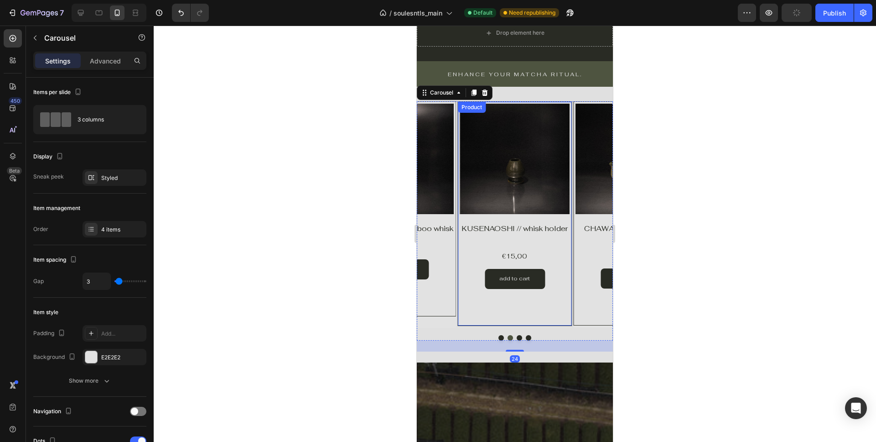
click at [512, 315] on div "Product Images Product Vendor Row KUSENAOSHI // whisk holder Product Title €15,…" at bounding box center [515, 213] width 115 height 224
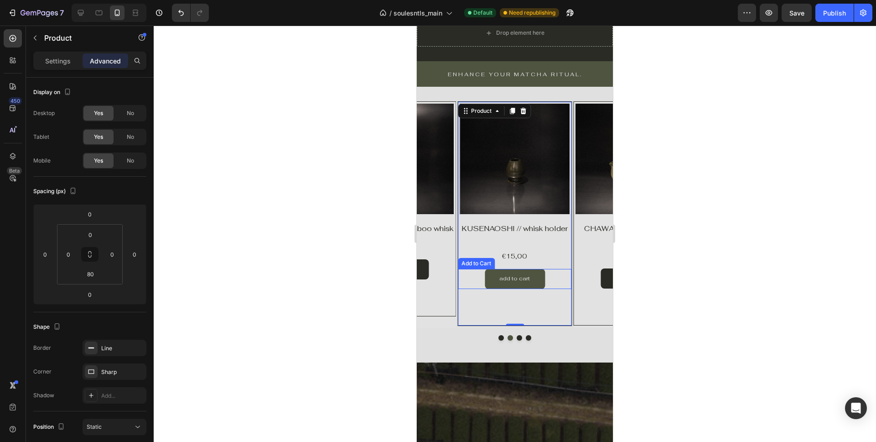
click at [492, 287] on button "add to cart" at bounding box center [515, 279] width 60 height 20
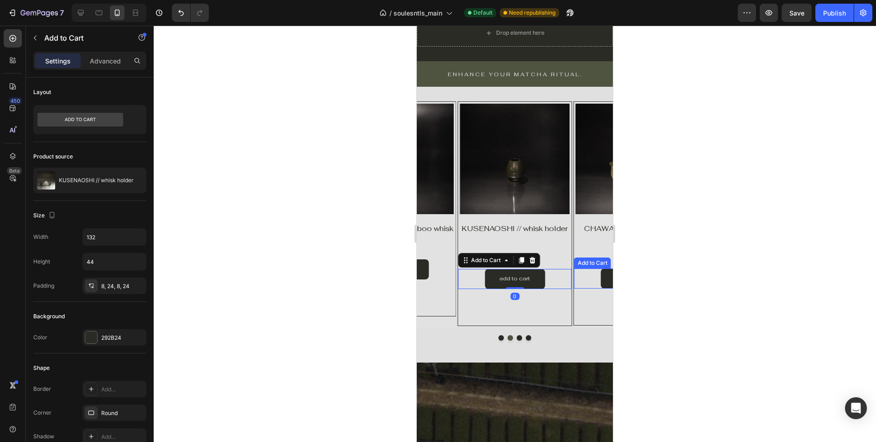
click at [595, 283] on div "add to cart Add to Cart" at bounding box center [631, 278] width 114 height 20
click at [106, 61] on p "Advanced" at bounding box center [105, 61] width 31 height 10
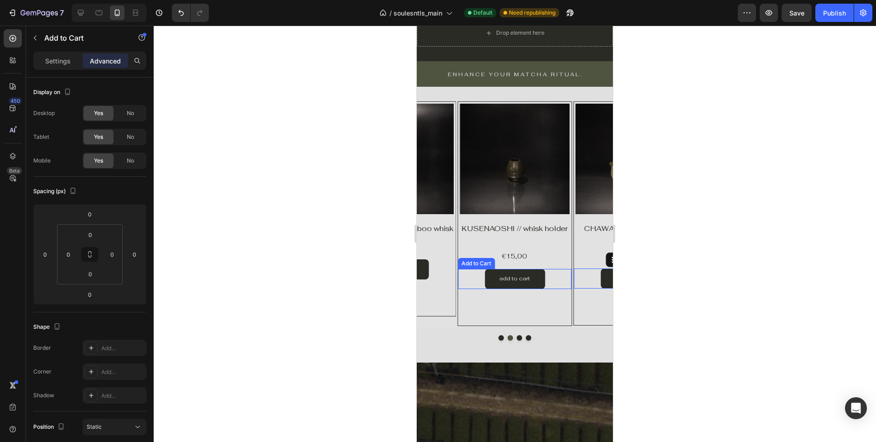
click at [561, 285] on div "add to cart Add to Cart" at bounding box center [515, 279] width 114 height 20
click at [558, 307] on div "Product Images Product Vendor Row KUSENAOSHI // whisk holder Product Title €15,…" at bounding box center [515, 213] width 115 height 224
click at [594, 312] on div "Product Images Product Vendor CHAWAN // handmade tea bowl Product Title €27,00 …" at bounding box center [631, 213] width 115 height 224
click at [444, 310] on div "Product Images Product Vendor Row CHASEN // dark bamboo whisk Product Title €17…" at bounding box center [398, 208] width 115 height 215
click at [501, 337] on button "Dot" at bounding box center [501, 337] width 5 height 5
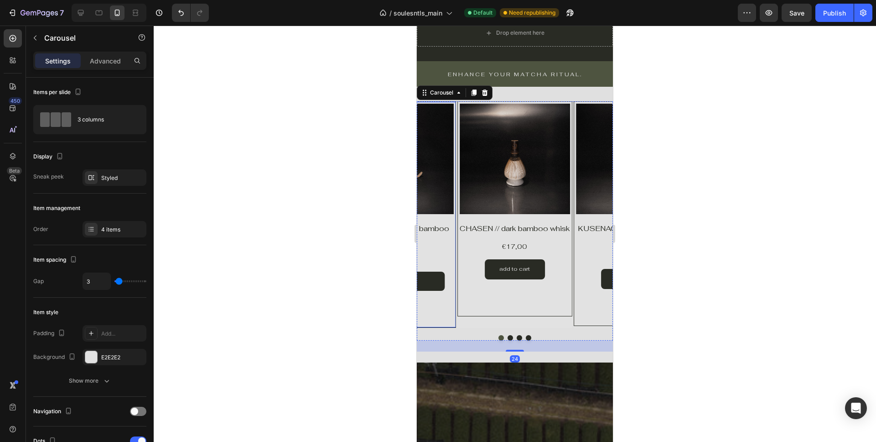
click at [445, 325] on div "Product Images CHASHAKU // dark bamboo spoon Product Title €5,00 Product Price …" at bounding box center [398, 214] width 115 height 226
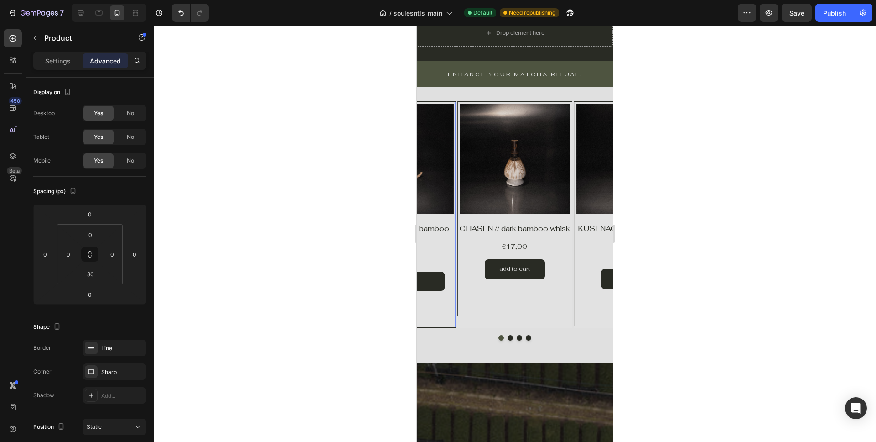
click at [55, 53] on div "Settings Advanced" at bounding box center [89, 61] width 113 height 18
click at [55, 58] on p "Settings" at bounding box center [58, 61] width 26 height 10
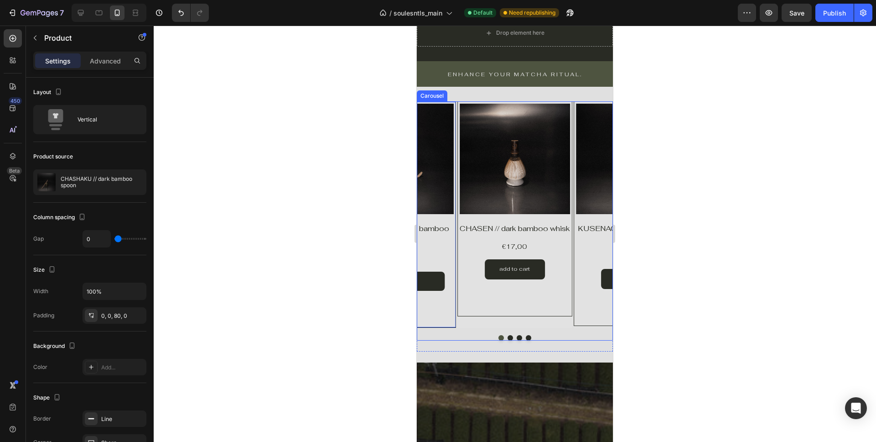
click at [511, 336] on button "Dot" at bounding box center [510, 337] width 5 height 5
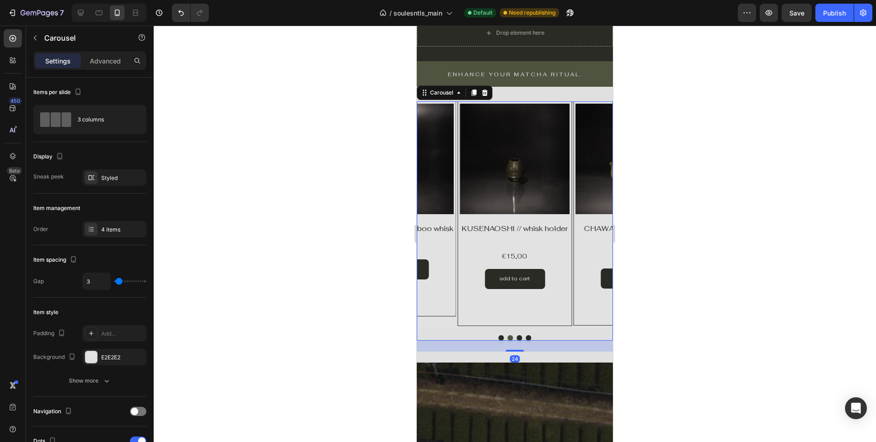
click at [517, 337] on button "Dot" at bounding box center [519, 337] width 5 height 5
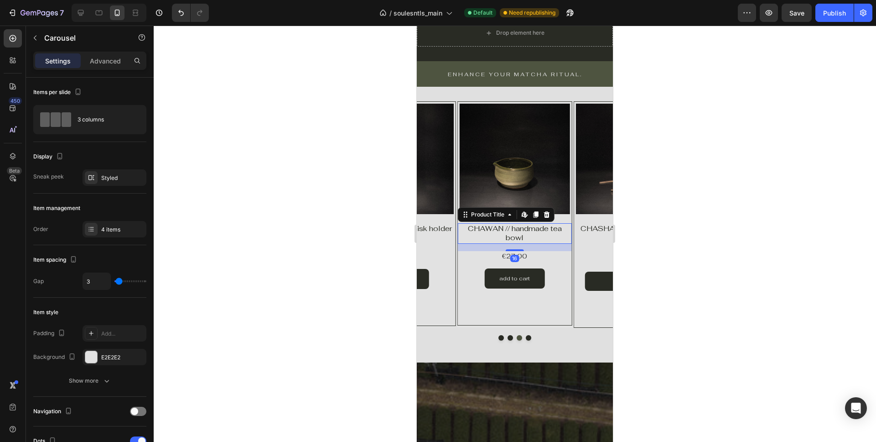
click at [515, 240] on h1 "CHAWAN // handmade tea bowl" at bounding box center [515, 233] width 114 height 21
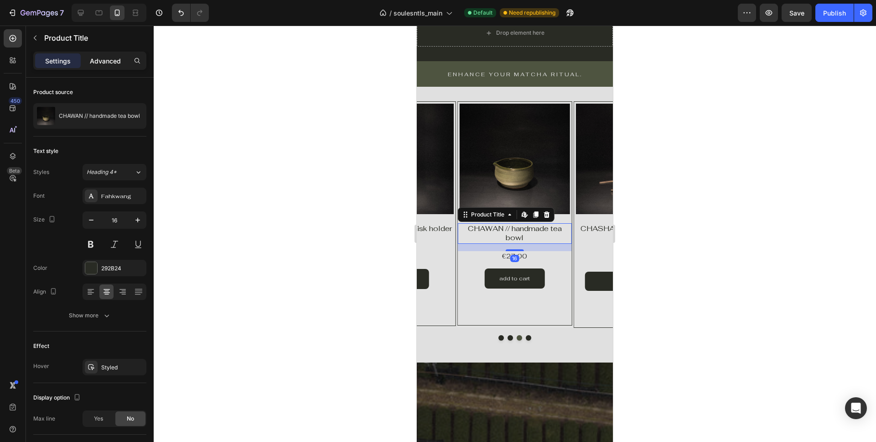
click at [106, 61] on p "Advanced" at bounding box center [105, 61] width 31 height 10
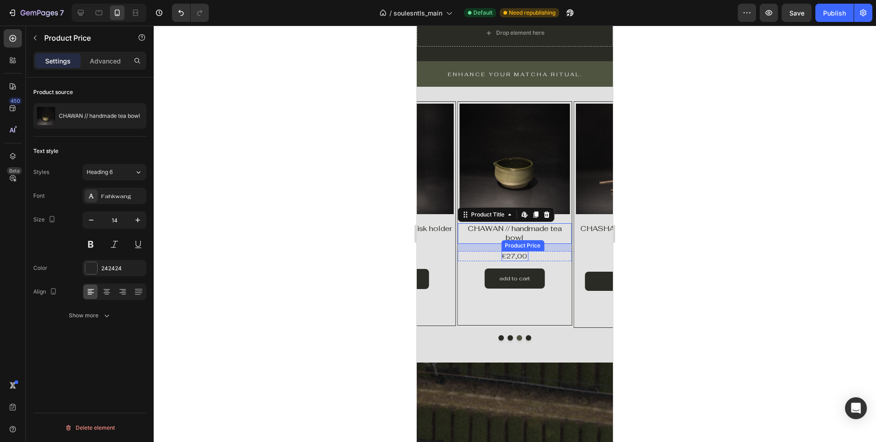
click at [523, 260] on div "€27,00 Product Price Product Price" at bounding box center [514, 256] width 27 height 10
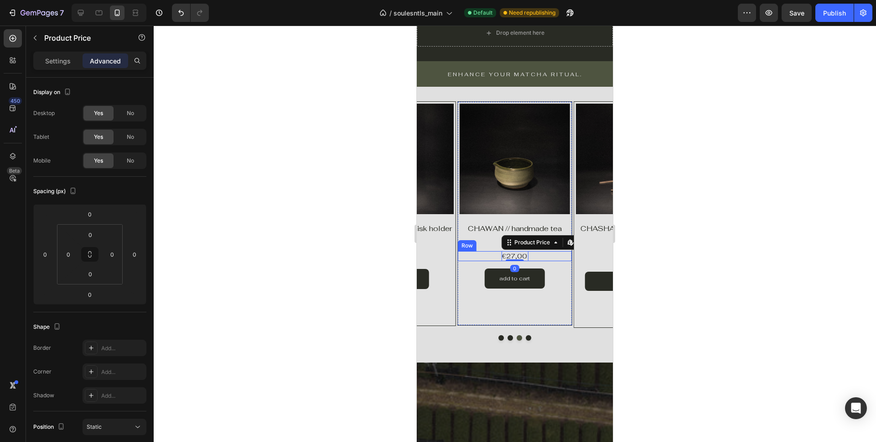
click at [539, 260] on div "€27,00 Product Price Edit content in Shopify 0 Product Price Edit content in Sh…" at bounding box center [515, 256] width 114 height 10
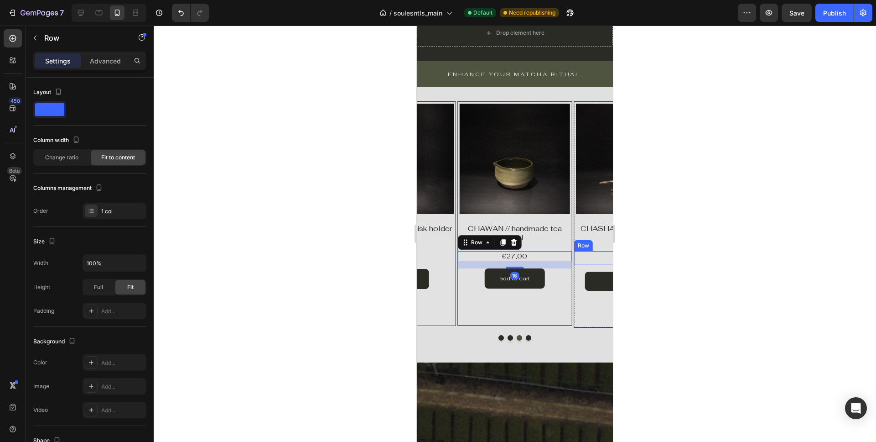
click at [592, 257] on div "€5,00 Product Price Product Price Row" at bounding box center [631, 257] width 114 height 13
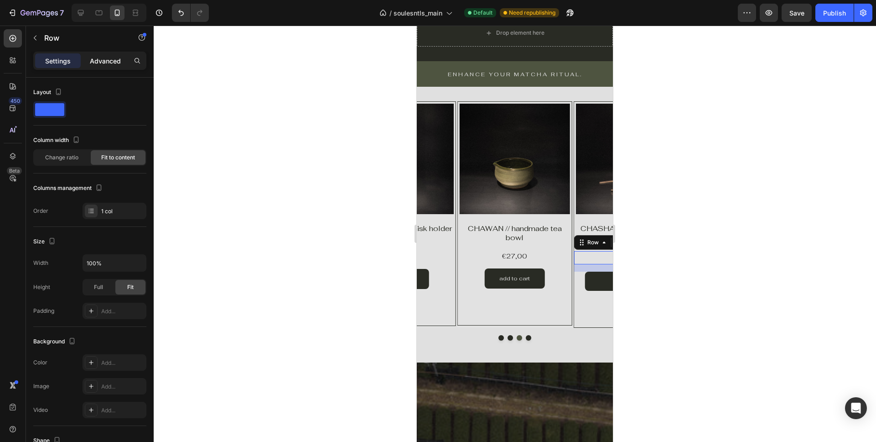
click at [102, 58] on p "Advanced" at bounding box center [105, 61] width 31 height 10
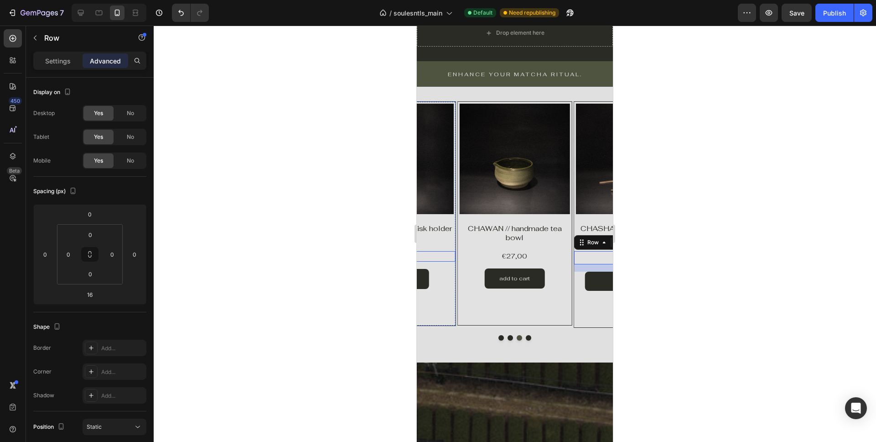
click at [447, 255] on div "€15,00 Product Price Product Price Row" at bounding box center [399, 256] width 114 height 10
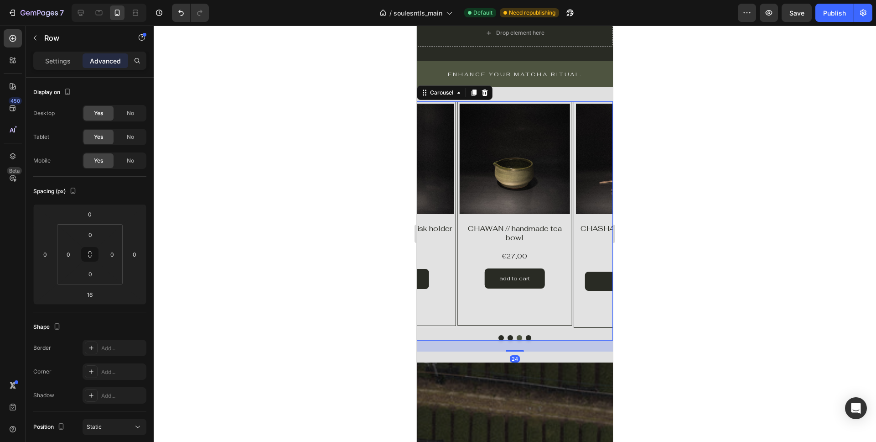
click at [509, 337] on button "Dot" at bounding box center [510, 337] width 5 height 5
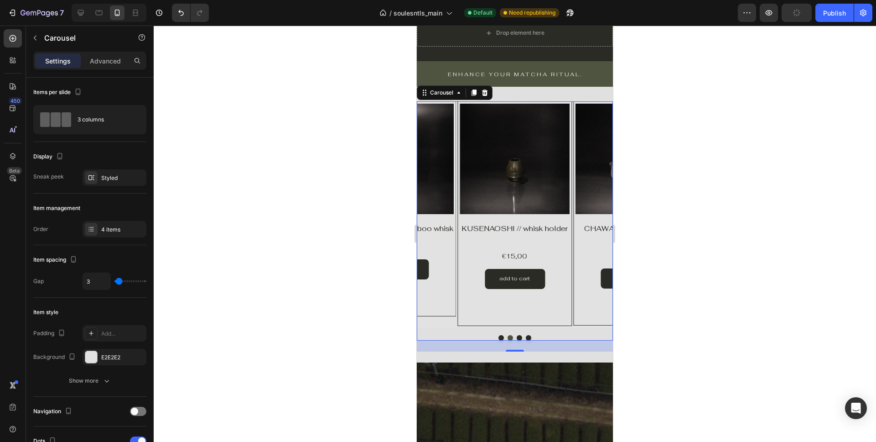
click at [501, 337] on button "Dot" at bounding box center [501, 337] width 5 height 5
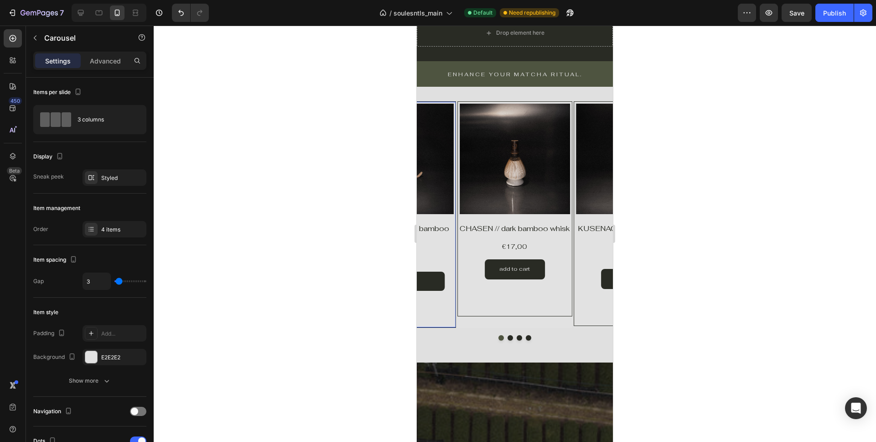
click at [448, 293] on div "Product Images CHASHAKU // dark bamboo spoon Product Title €5,00 Product Price …" at bounding box center [398, 214] width 115 height 226
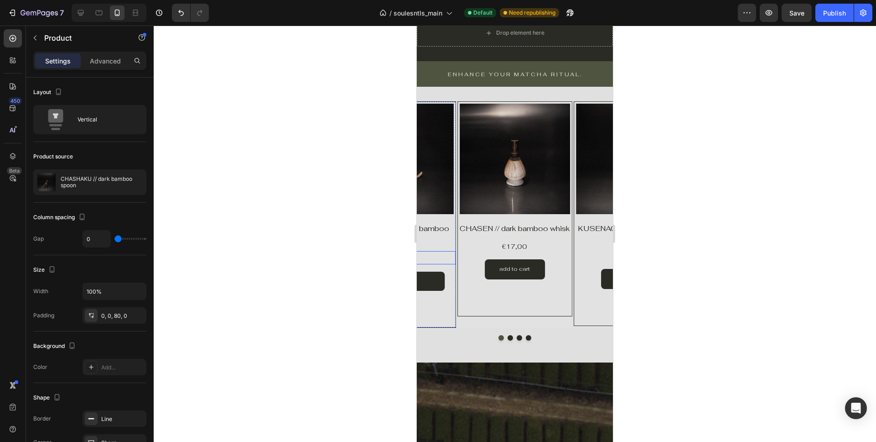
click at [437, 255] on div "€5,00 Product Price Product Price Row" at bounding box center [399, 257] width 114 height 13
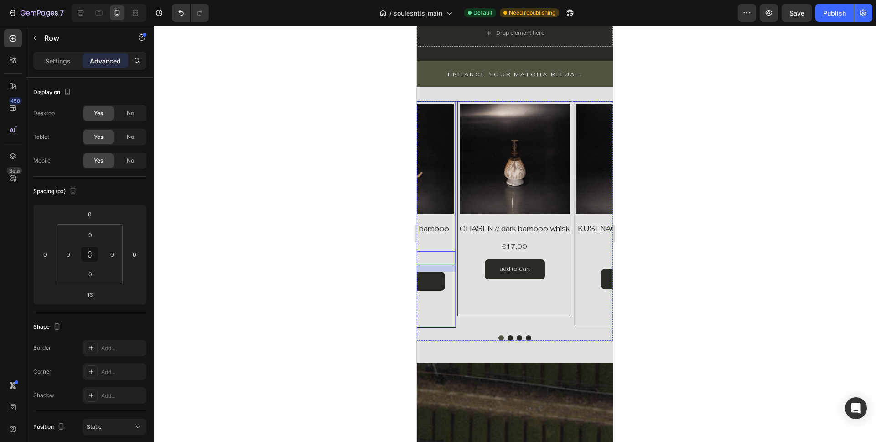
click at [443, 295] on div "Product Images CHASHAKU // dark bamboo spoon Product Title €5,00 Product Price …" at bounding box center [398, 214] width 115 height 226
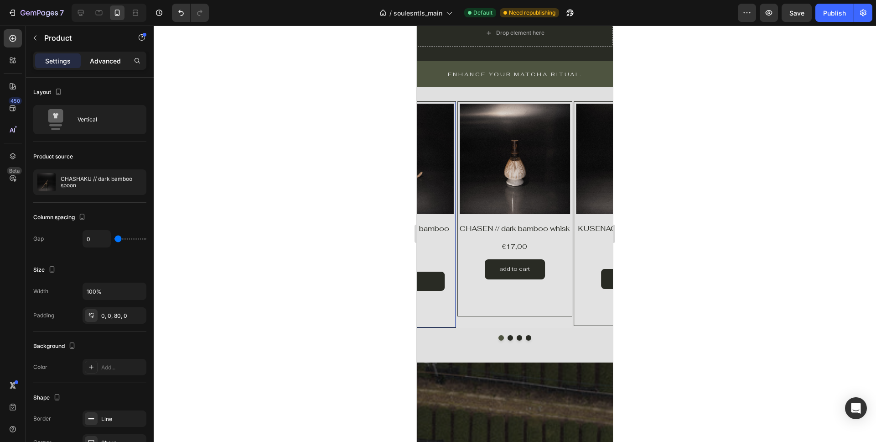
click at [102, 58] on p "Advanced" at bounding box center [105, 61] width 31 height 10
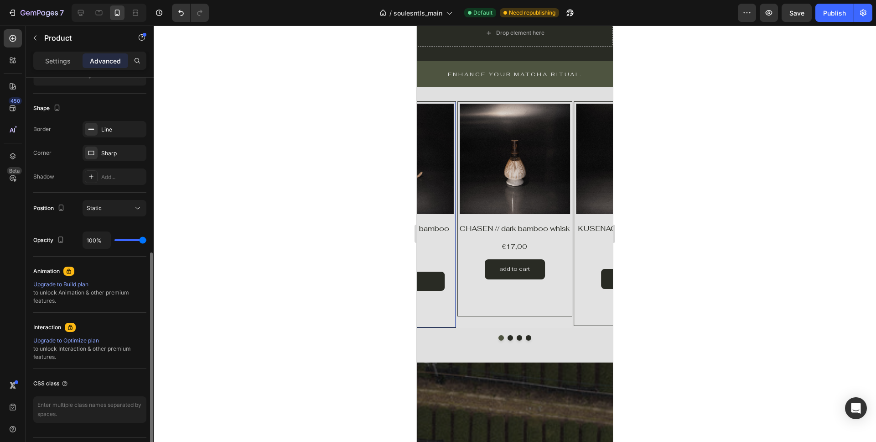
scroll to position [243, 0]
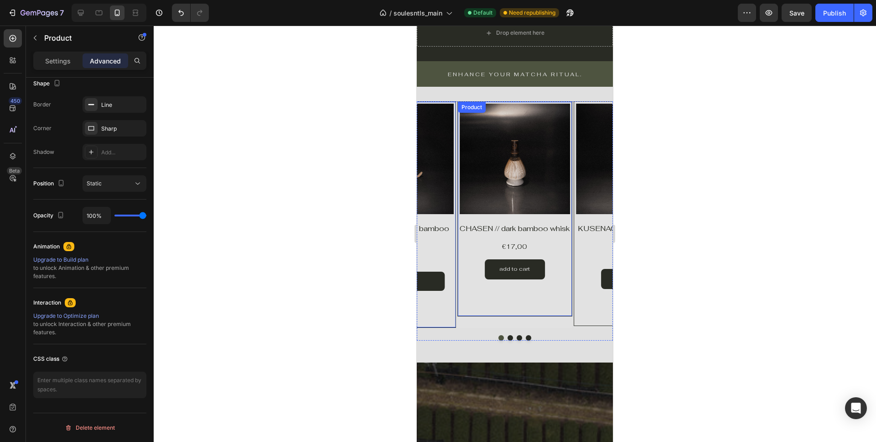
click at [478, 309] on div "Product Images Product Vendor Row CHASEN // dark bamboo whisk Product Title €17…" at bounding box center [515, 208] width 115 height 215
click at [512, 338] on button "Dot" at bounding box center [510, 337] width 5 height 5
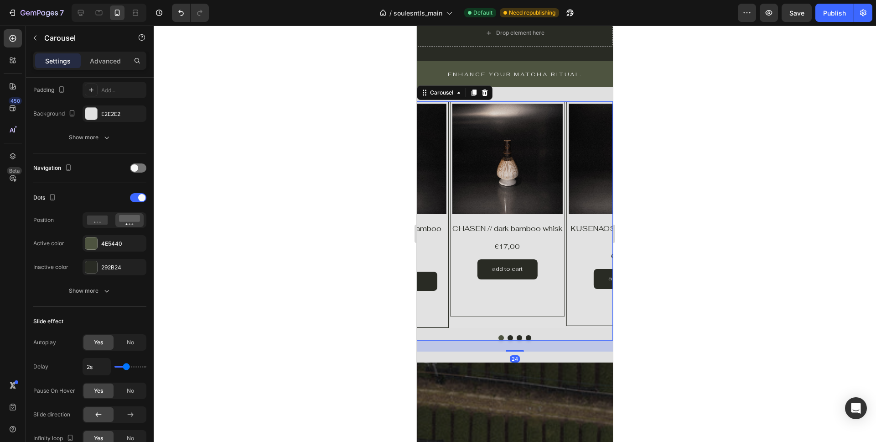
scroll to position [0, 0]
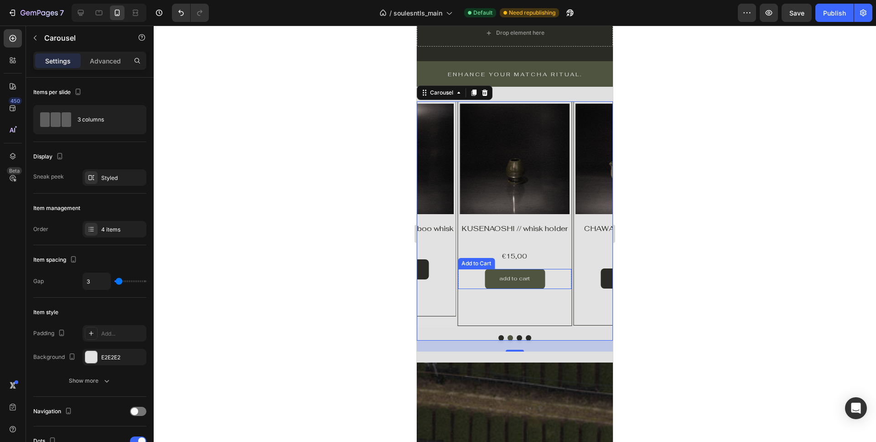
click at [493, 285] on button "add to cart" at bounding box center [515, 279] width 60 height 20
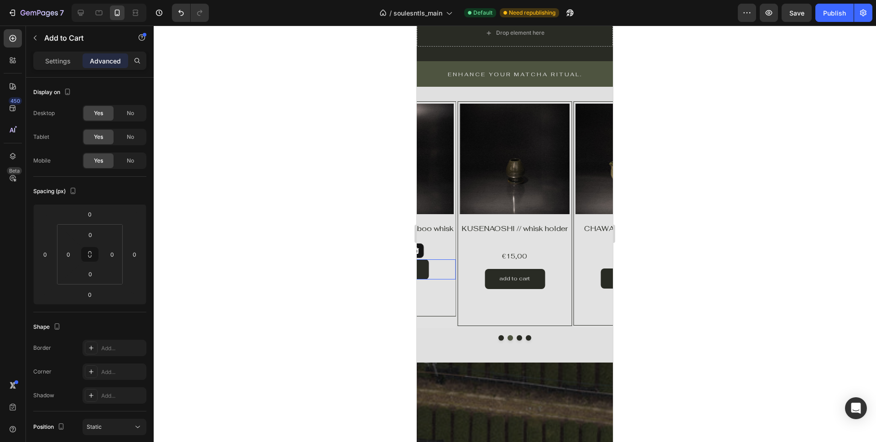
click at [440, 279] on div "add to cart Add to Cart 0" at bounding box center [399, 269] width 114 height 20
click at [598, 279] on div "add to cart Add to Cart" at bounding box center [631, 278] width 114 height 20
click at [58, 55] on div "Settings" at bounding box center [58, 60] width 46 height 15
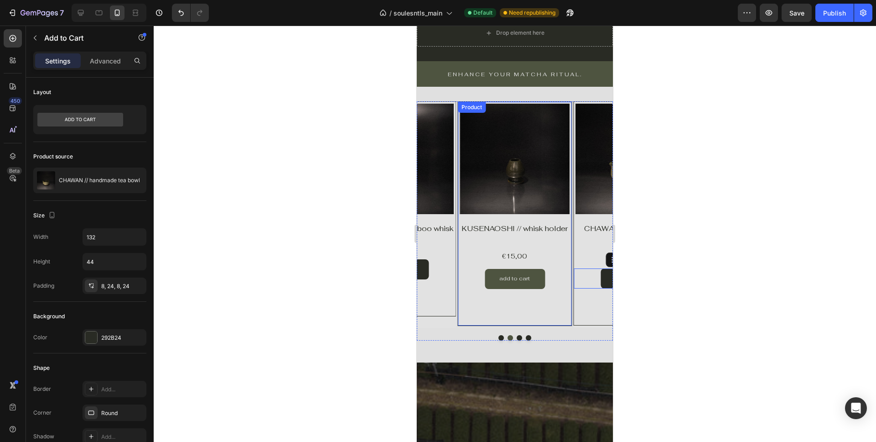
click at [490, 281] on button "add to cart" at bounding box center [515, 279] width 60 height 20
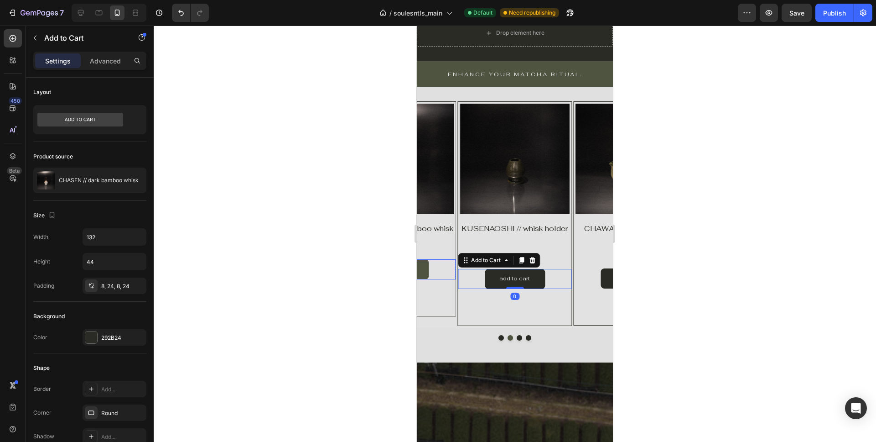
click at [427, 277] on button "add to cart" at bounding box center [399, 269] width 60 height 20
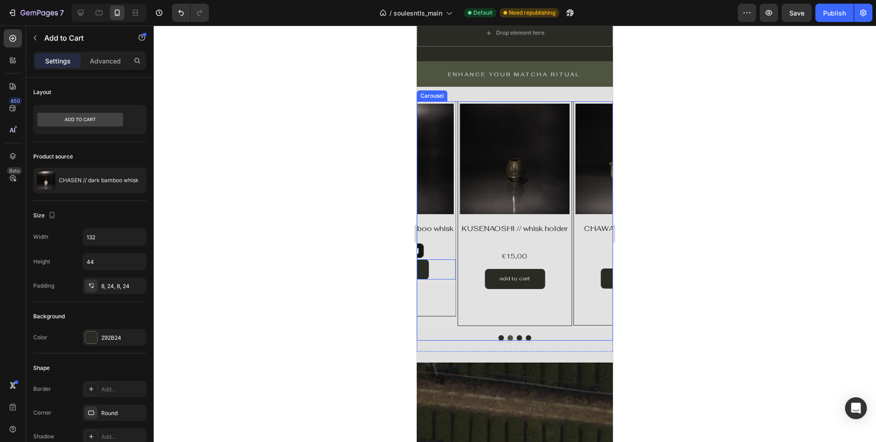
click at [500, 337] on button "Dot" at bounding box center [501, 337] width 5 height 5
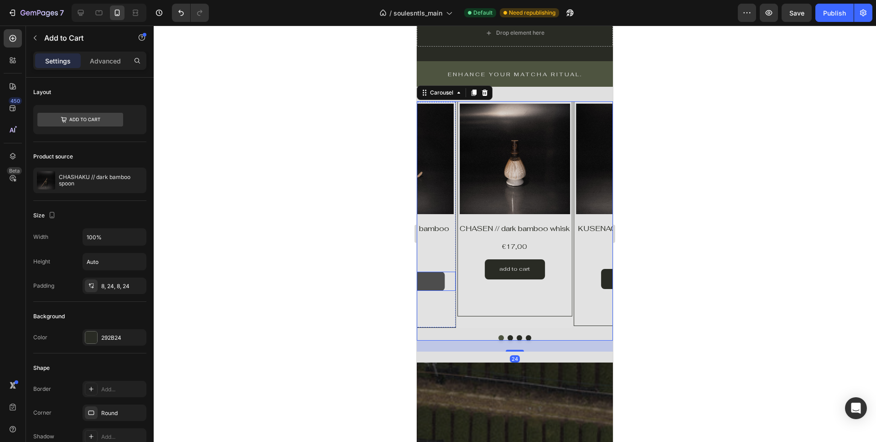
click at [437, 278] on button "add to cart" at bounding box center [399, 280] width 92 height 19
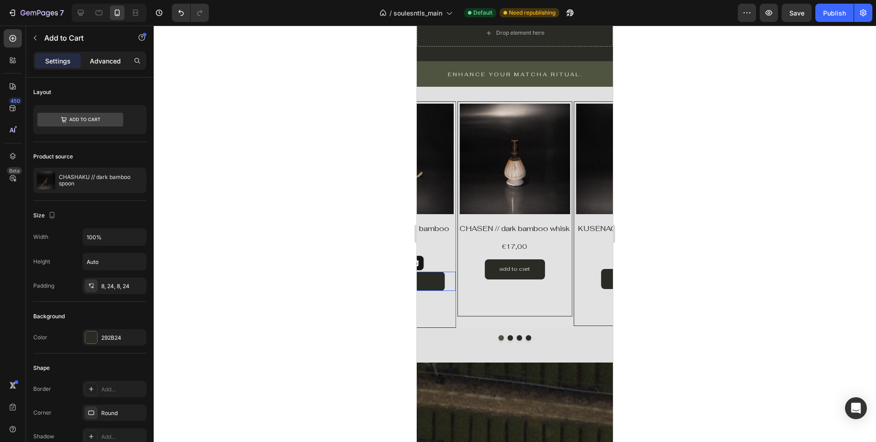
click at [102, 63] on p "Advanced" at bounding box center [105, 61] width 31 height 10
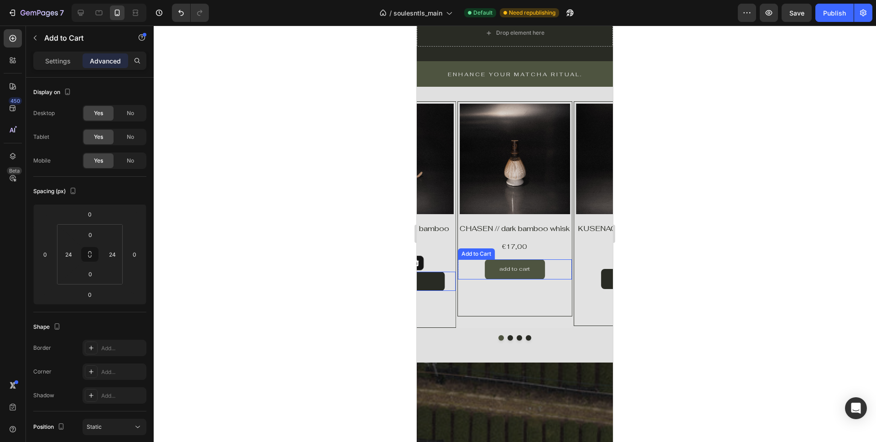
click at [486, 277] on button "add to cart" at bounding box center [515, 269] width 60 height 20
click at [445, 278] on div "add to cart Add to Cart" at bounding box center [399, 280] width 114 height 19
click at [490, 279] on button "add to cart" at bounding box center [515, 269] width 60 height 20
click at [437, 278] on button "add to cart" at bounding box center [399, 280] width 92 height 19
click at [489, 278] on button "add to cart" at bounding box center [515, 269] width 60 height 20
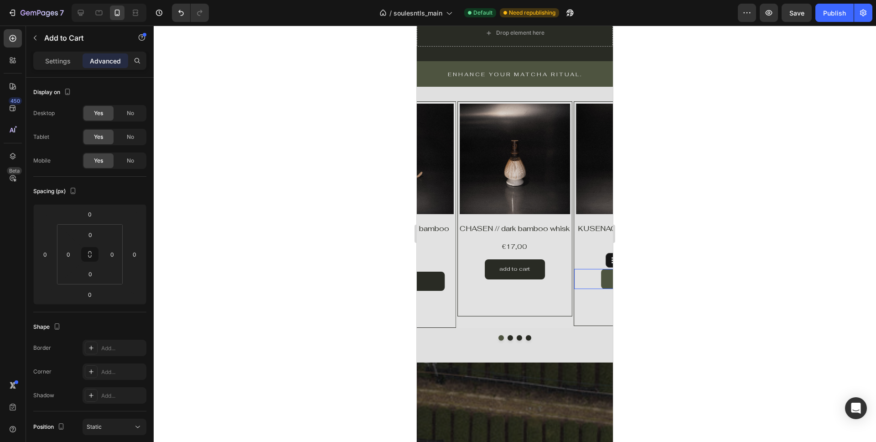
click at [601, 276] on button "add to cart" at bounding box center [631, 279] width 60 height 20
click at [547, 274] on div "add to cart Add to Cart" at bounding box center [515, 269] width 114 height 20
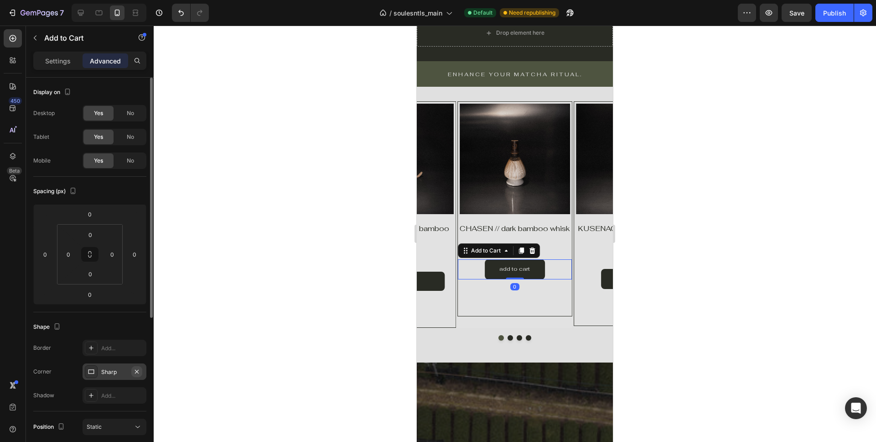
click at [136, 370] on icon "button" at bounding box center [136, 371] width 7 height 7
click at [444, 276] on button "add to cart" at bounding box center [399, 280] width 92 height 19
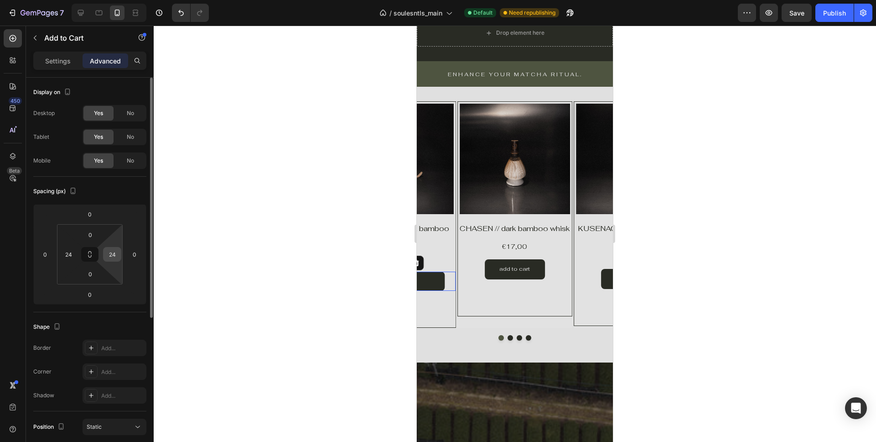
click at [115, 256] on input "24" at bounding box center [112, 254] width 14 height 14
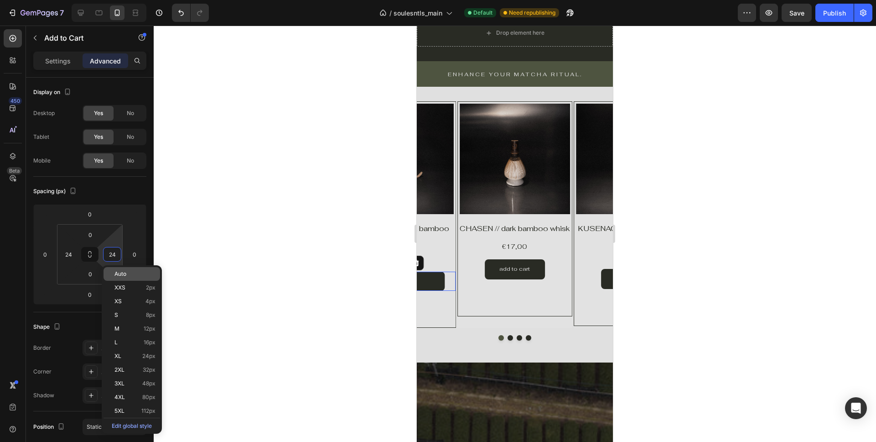
type input "0"
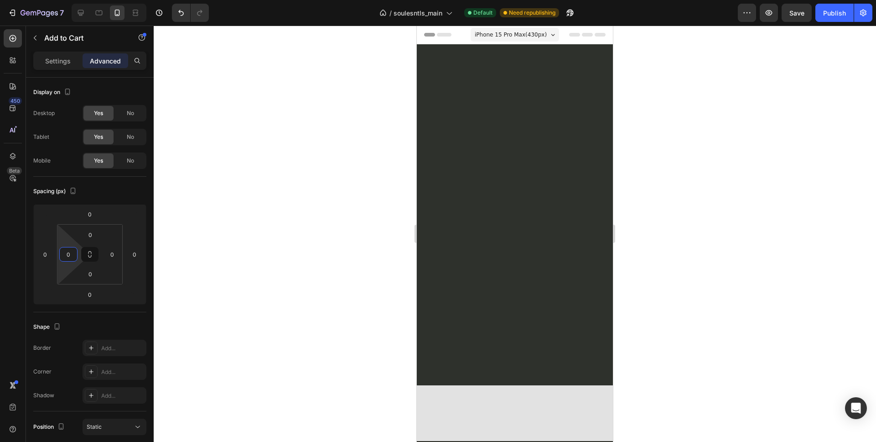
scroll to position [744, 0]
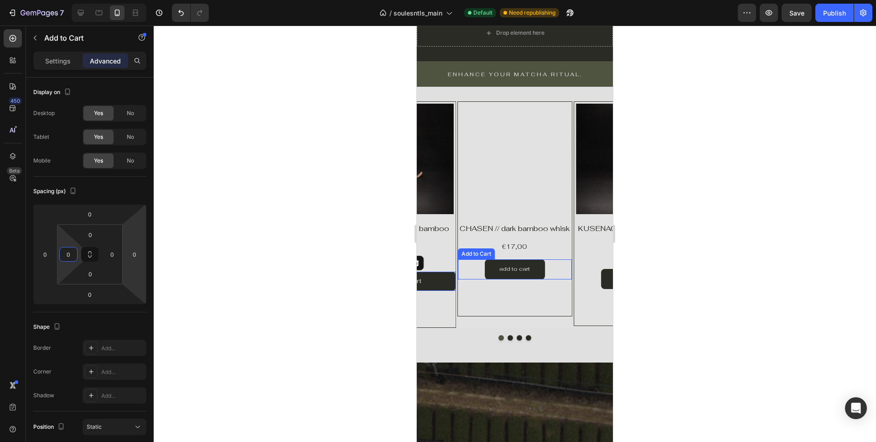
click at [469, 258] on div "Add to Cart" at bounding box center [476, 254] width 33 height 8
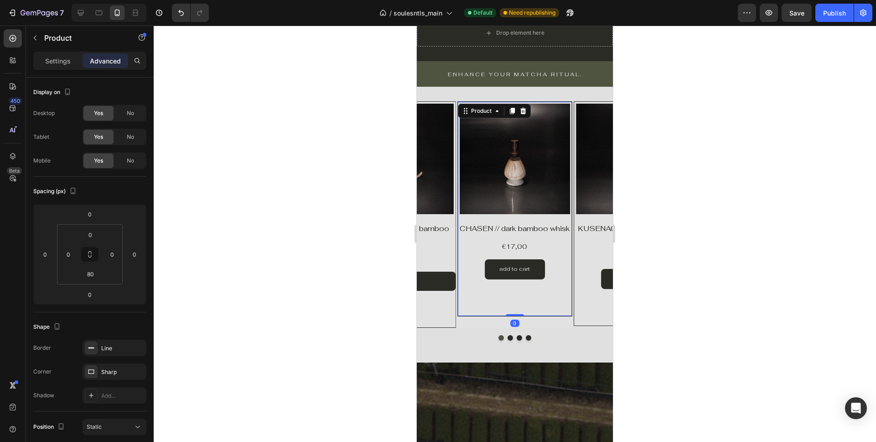
click at [464, 302] on div "Product Images Product Vendor Row CHASEN // dark bamboo whisk Product Title €17…" at bounding box center [515, 208] width 115 height 215
click at [64, 62] on p "Settings" at bounding box center [58, 61] width 26 height 10
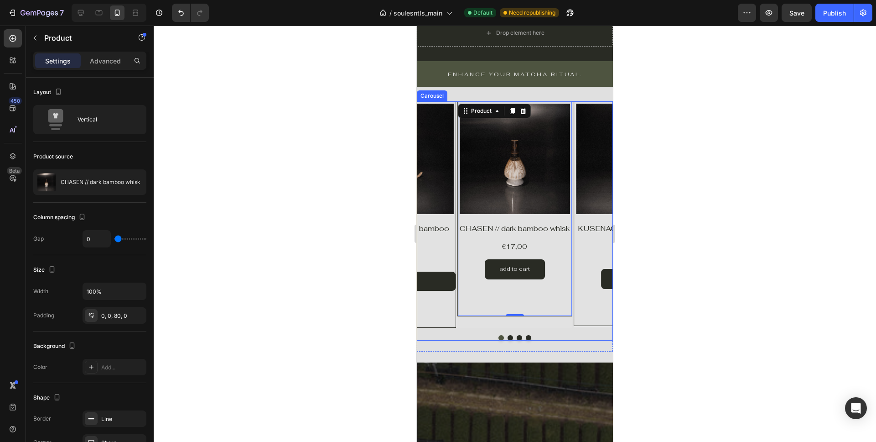
click at [510, 337] on button "Dot" at bounding box center [510, 337] width 5 height 5
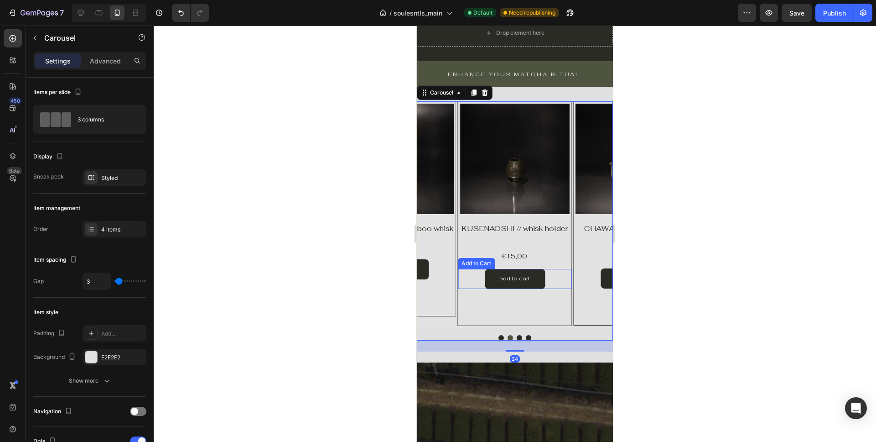
click at [484, 277] on div "add to cart Add to Cart" at bounding box center [515, 279] width 114 height 20
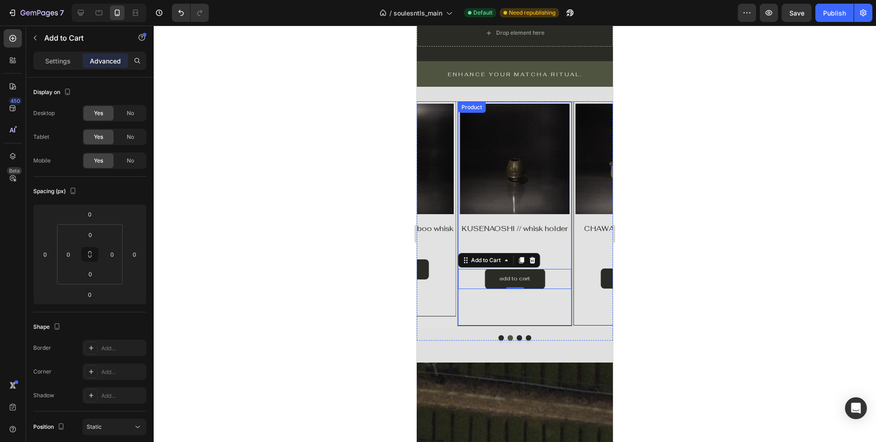
click at [459, 306] on div "Product Images Product Vendor Row KUSENAOSHI // whisk holder Product Title €15,…" at bounding box center [515, 213] width 115 height 224
click at [475, 276] on div "add to cart Add to Cart" at bounding box center [515, 279] width 114 height 20
click at [500, 332] on div "Product Images Product Vendor Row CHASEN // dark bamboo whisk Product Title €17…" at bounding box center [515, 220] width 196 height 239
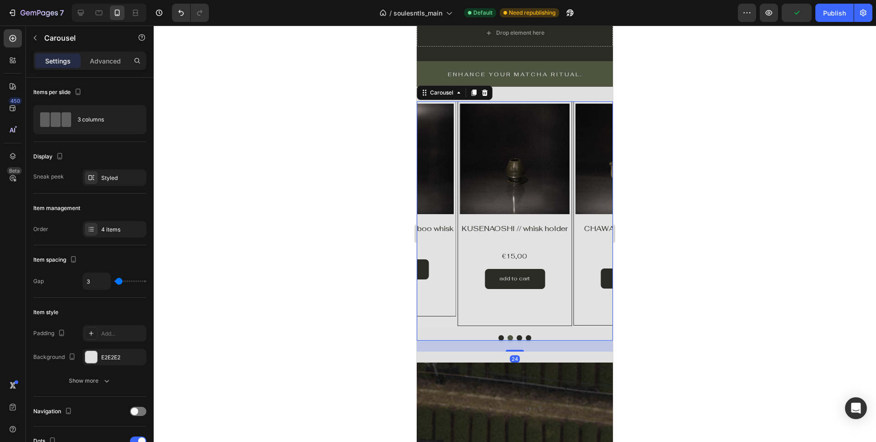
click at [500, 339] on button "Dot" at bounding box center [501, 337] width 5 height 5
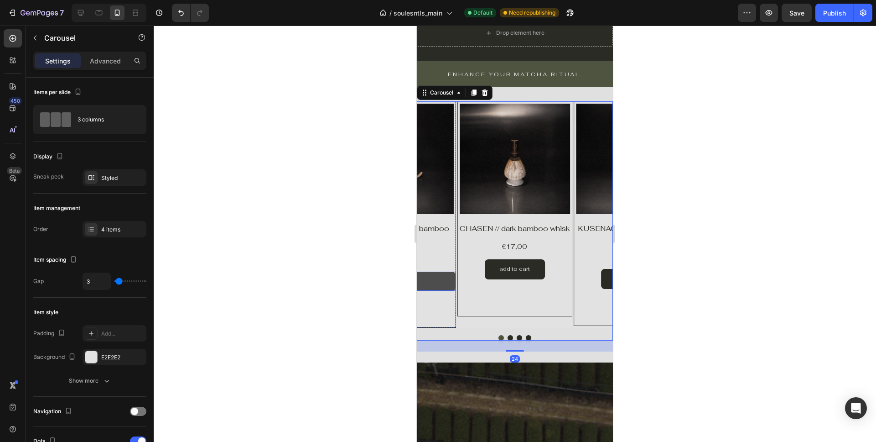
click at [446, 285] on button "add to cart" at bounding box center [399, 280] width 114 height 19
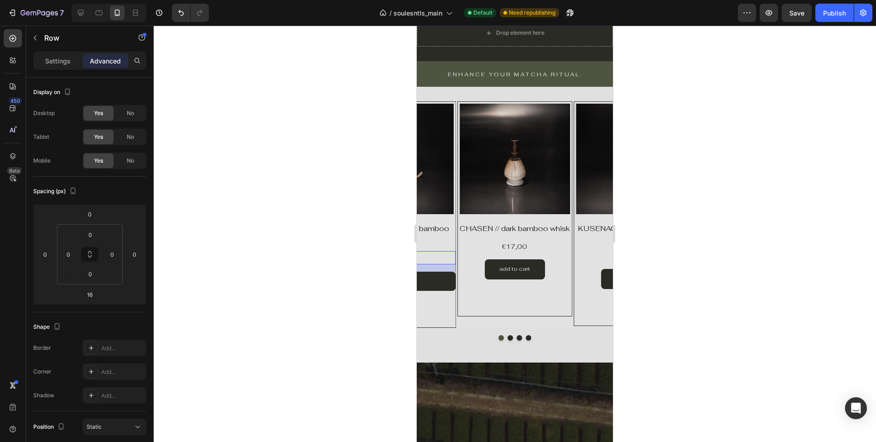
click at [448, 253] on div "€5,00 Product Price Product Price Row 16" at bounding box center [399, 257] width 114 height 13
click at [450, 312] on div "Product Images CHASHAKU // dark bamboo spoon Product Title €5,00 Product Price …" at bounding box center [398, 214] width 115 height 226
click at [178, 14] on icon "Undo/Redo" at bounding box center [181, 12] width 9 height 9
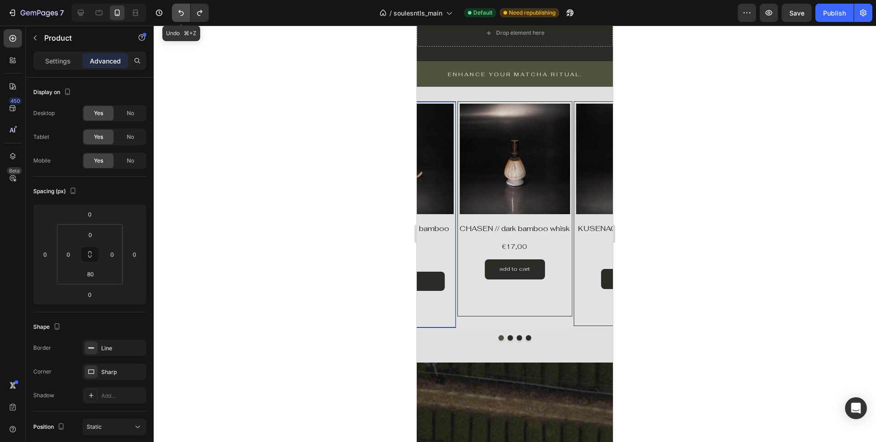
click at [178, 14] on icon "Undo/Redo" at bounding box center [181, 12] width 9 height 9
click at [508, 333] on div "Product Images Product Vendor Row CHASEN // dark bamboo whisk Product Title €17…" at bounding box center [515, 220] width 196 height 239
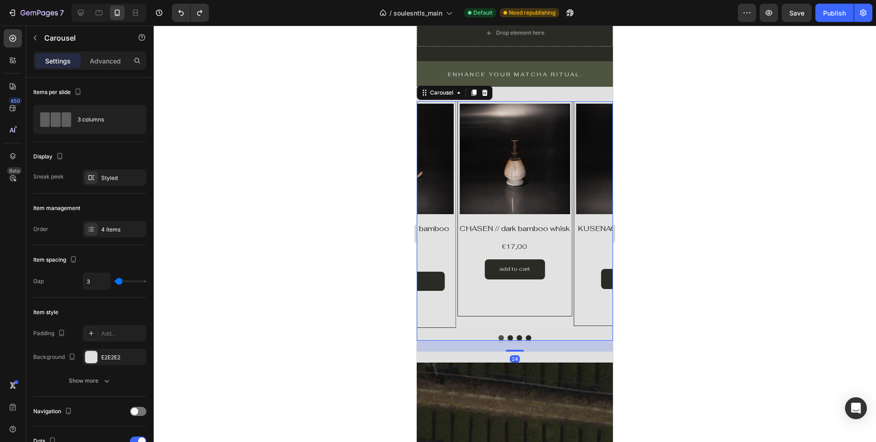
click at [509, 335] on button "Dot" at bounding box center [510, 337] width 5 height 5
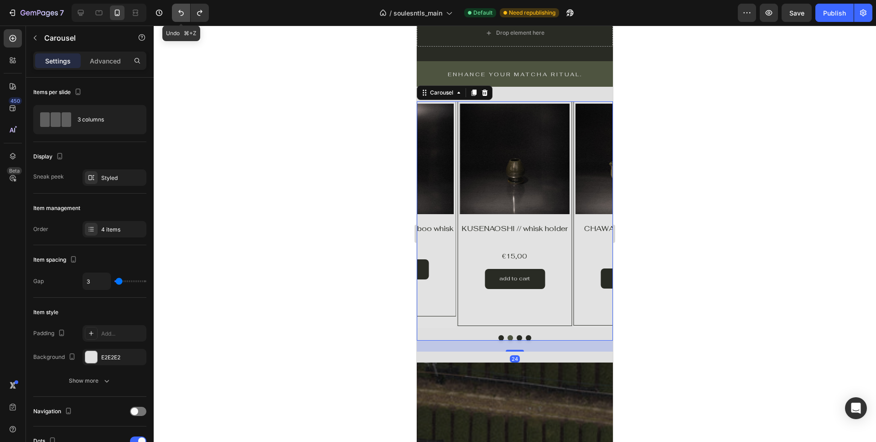
click at [180, 12] on icon "Undo/Redo" at bounding box center [181, 12] width 9 height 9
click at [522, 338] on button "Dot" at bounding box center [519, 337] width 5 height 5
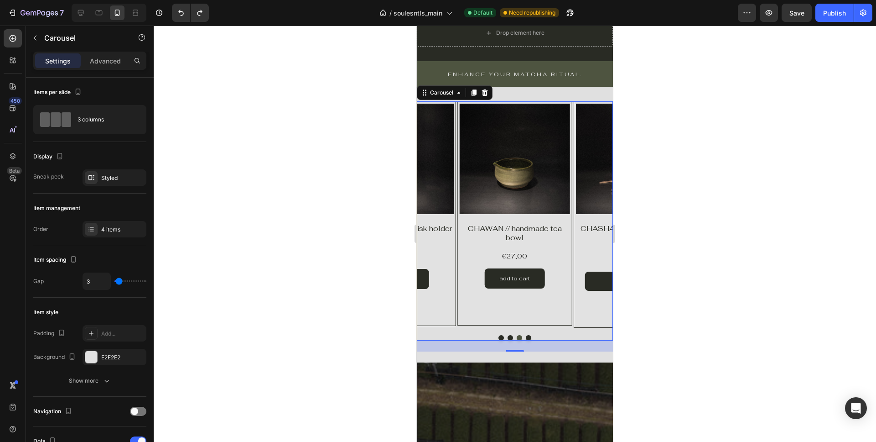
click at [529, 337] on button "Dot" at bounding box center [528, 337] width 5 height 5
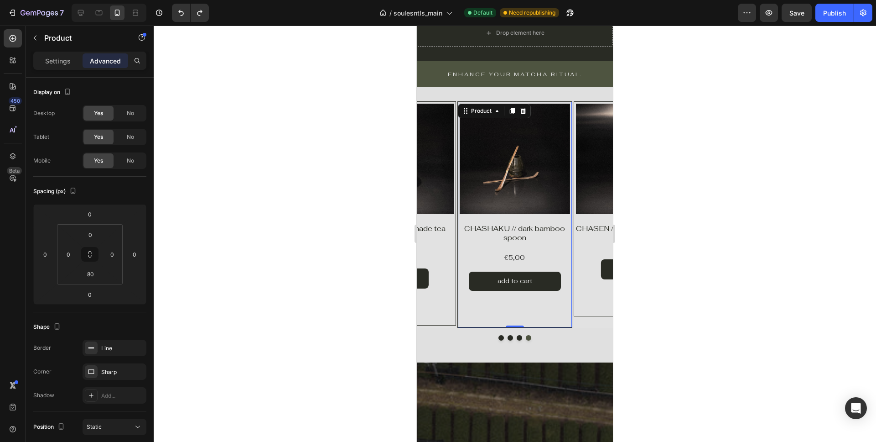
click at [498, 325] on div "Product Images CHASHAKU // dark bamboo spoon Product Title €5,00 Product Price …" at bounding box center [515, 214] width 115 height 226
drag, startPoint x: 514, startPoint y: 325, endPoint x: 514, endPoint y: 312, distance: 12.8
click at [514, 312] on div "Product Images CHASHAKU // dark bamboo spoon Product Title €5,00 Product Price …" at bounding box center [515, 214] width 115 height 226
click at [95, 275] on input "80" at bounding box center [90, 274] width 18 height 14
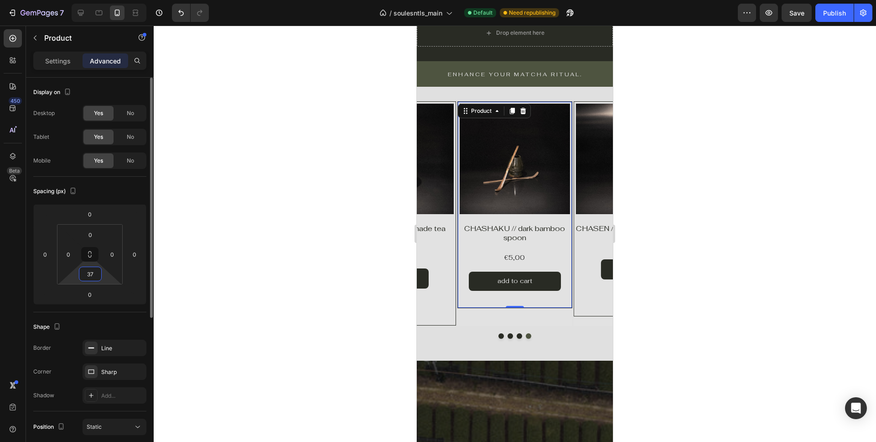
type input "3"
type input "6"
type input "8"
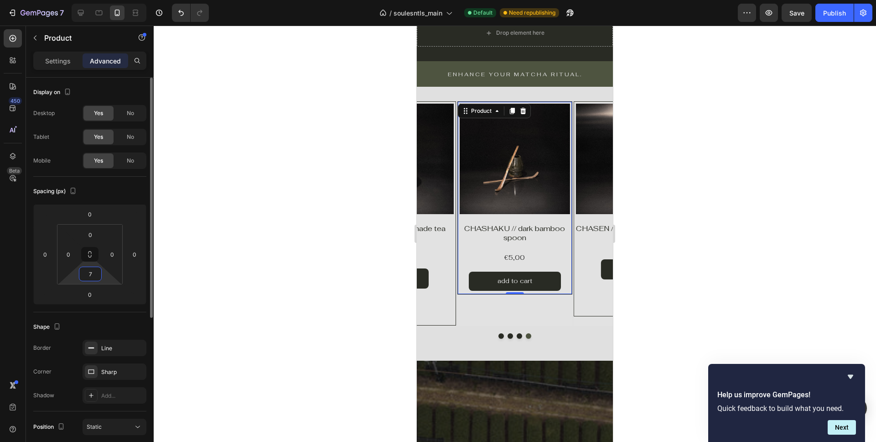
type input "76"
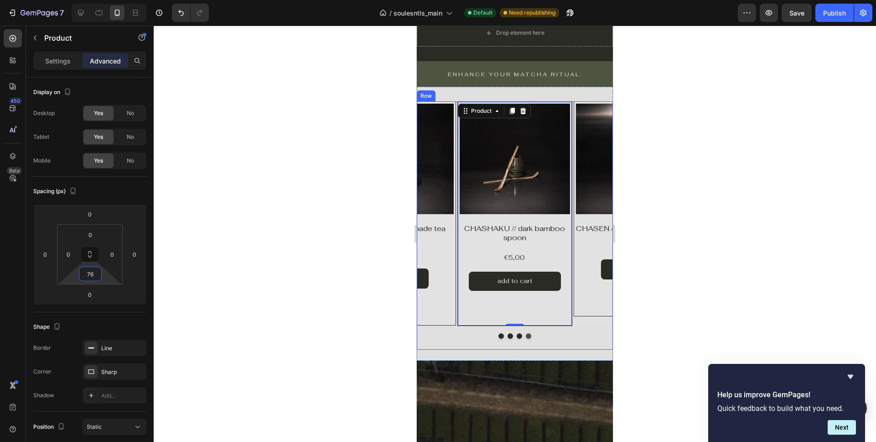
click at [430, 339] on div "Product Images Product Vendor Row CHASEN // dark bamboo whisk Product Title €17…" at bounding box center [515, 225] width 196 height 248
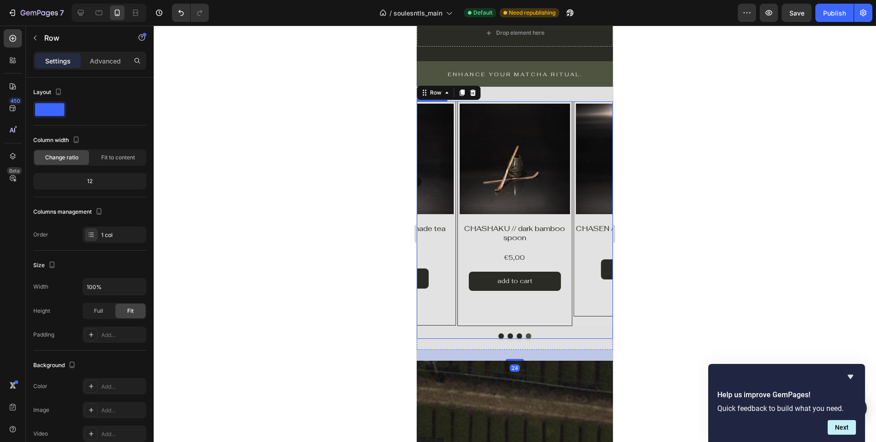
click at [511, 336] on button "Dot" at bounding box center [510, 335] width 5 height 5
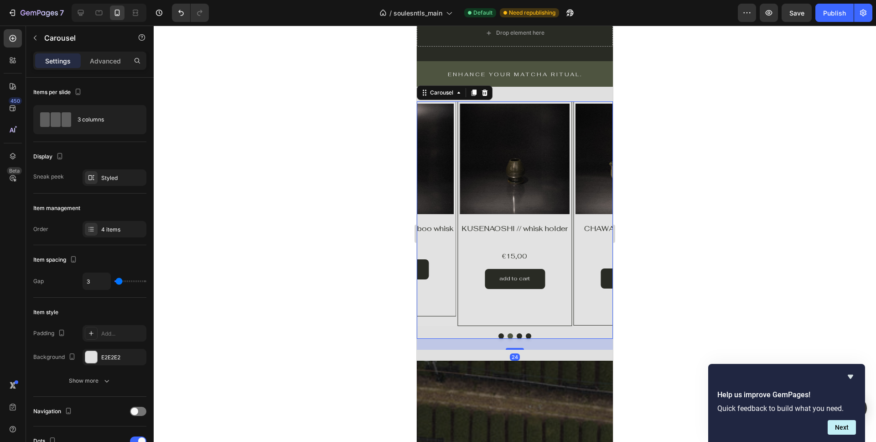
click at [500, 336] on button "Dot" at bounding box center [501, 335] width 5 height 5
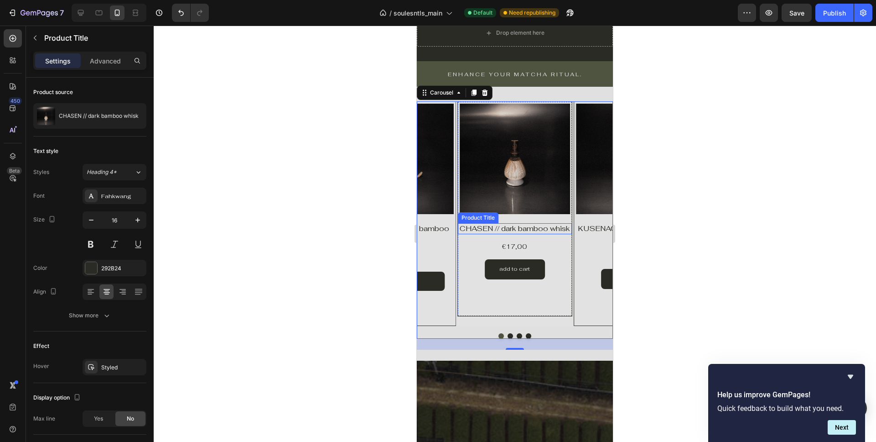
click at [505, 234] on h1 "CHASEN // dark bamboo whisk" at bounding box center [515, 228] width 114 height 11
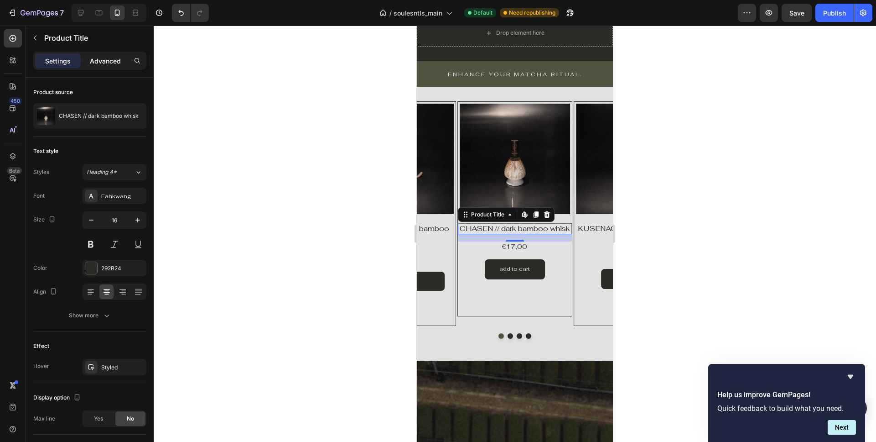
click at [102, 62] on p "Advanced" at bounding box center [105, 61] width 31 height 10
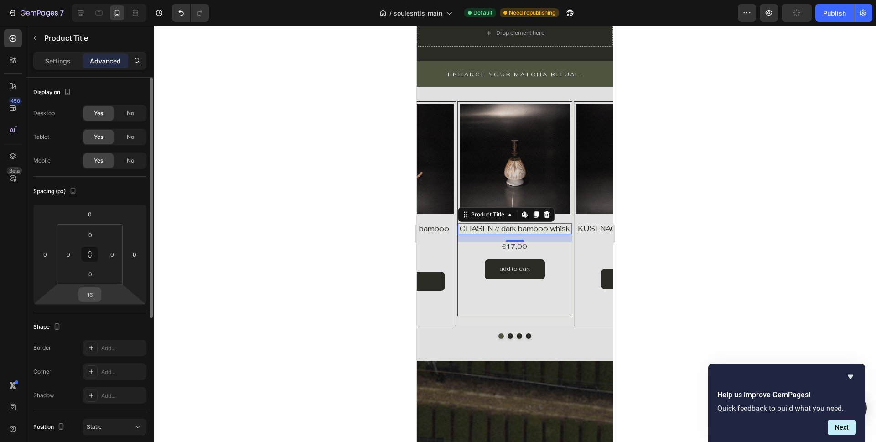
click at [94, 292] on input "16" at bounding box center [90, 294] width 18 height 14
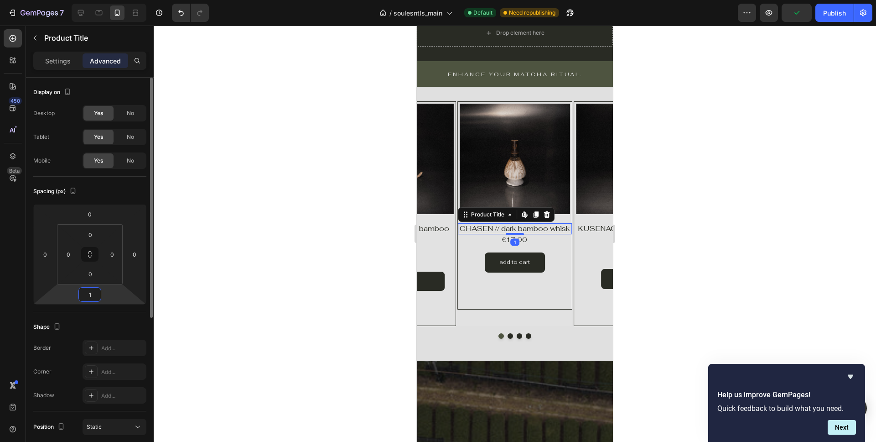
type input "14"
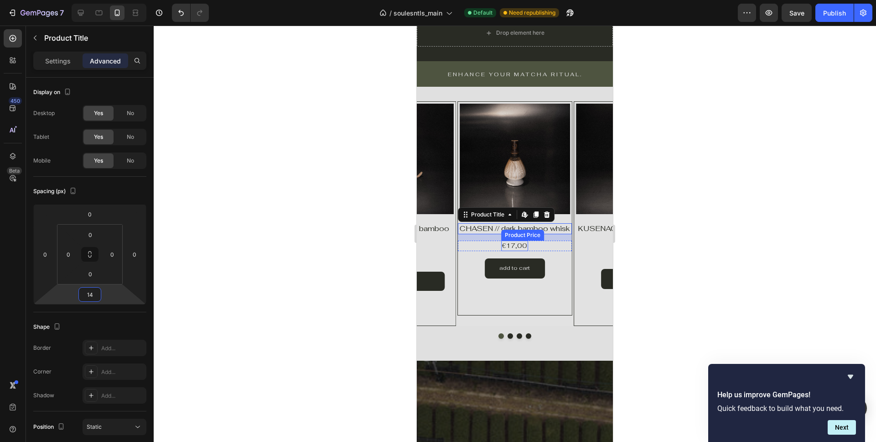
click at [503, 250] on div "€17,00" at bounding box center [514, 245] width 27 height 10
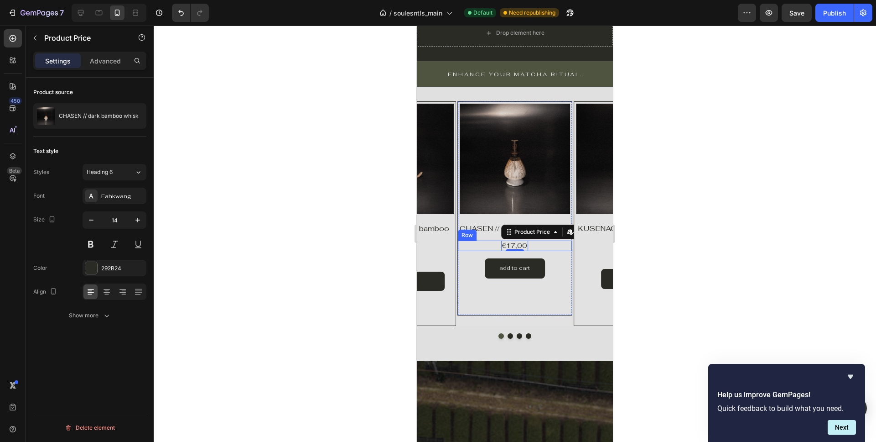
click at [494, 250] on div "€17,00 Product Price Edit content in Shopify 0 Product Price Edit content in Sh…" at bounding box center [515, 245] width 114 height 10
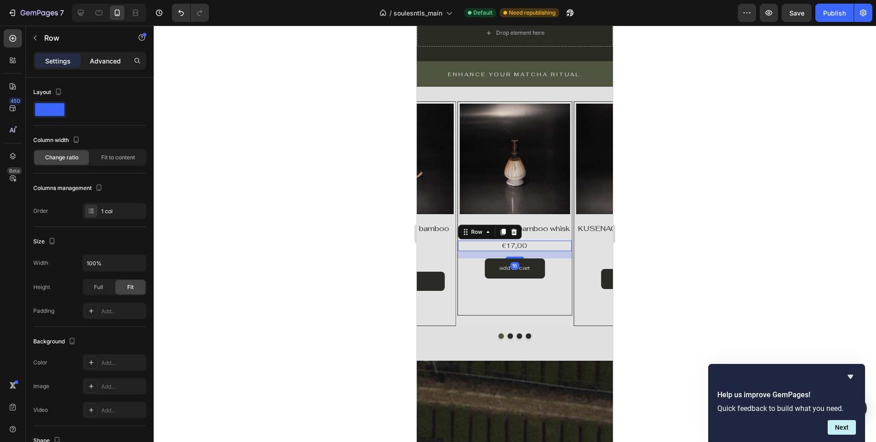
click at [102, 65] on p "Advanced" at bounding box center [105, 61] width 31 height 10
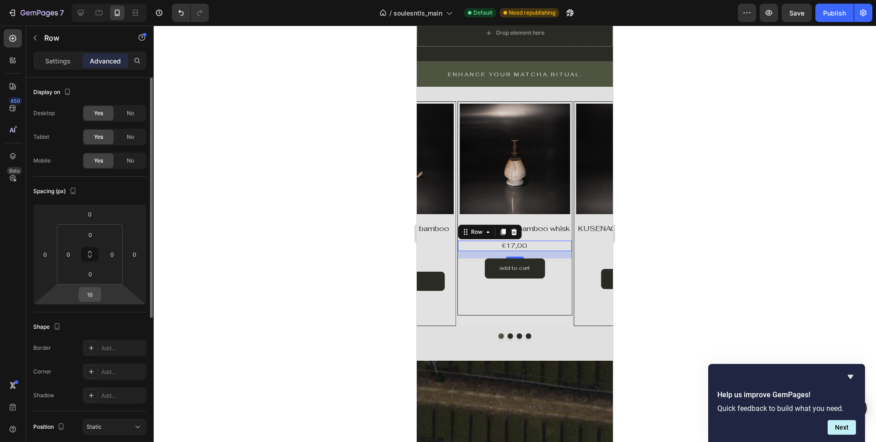
click at [94, 297] on input "16" at bounding box center [90, 294] width 18 height 14
type input "10"
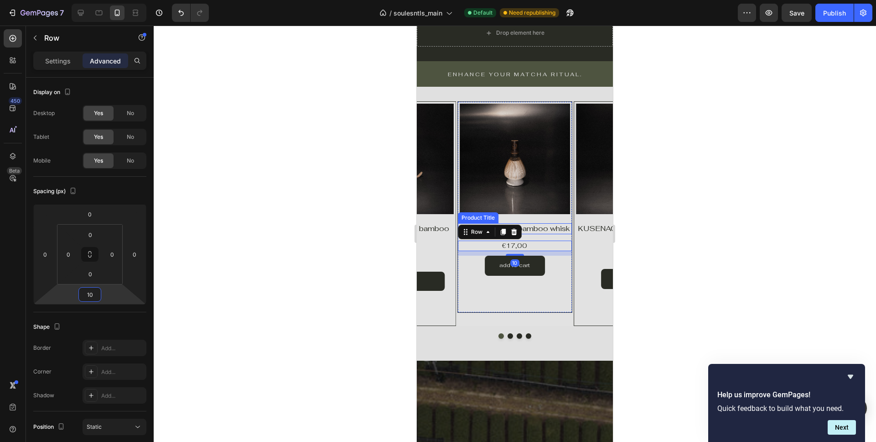
click at [542, 234] on h1 "CHASEN // dark bamboo whisk" at bounding box center [515, 228] width 114 height 11
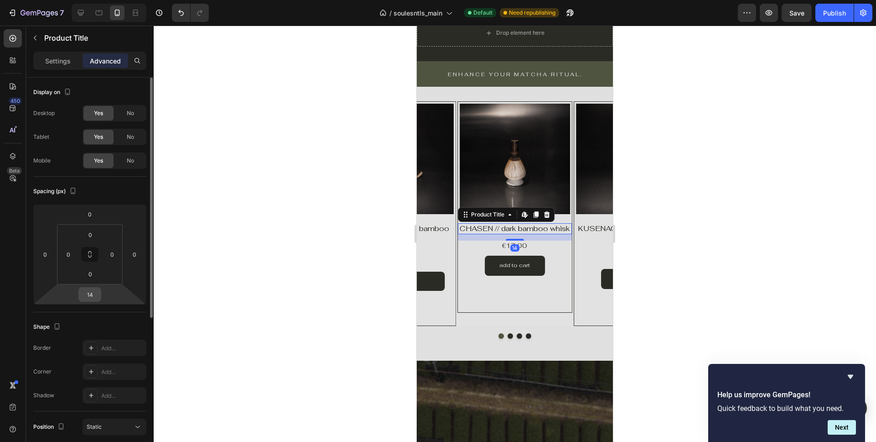
click at [99, 295] on div "14" at bounding box center [89, 294] width 23 height 15
click at [96, 295] on input "14" at bounding box center [90, 294] width 18 height 14
type input "16"
click at [496, 251] on div "€17,00 Product Price Product Price Row" at bounding box center [515, 246] width 114 height 10
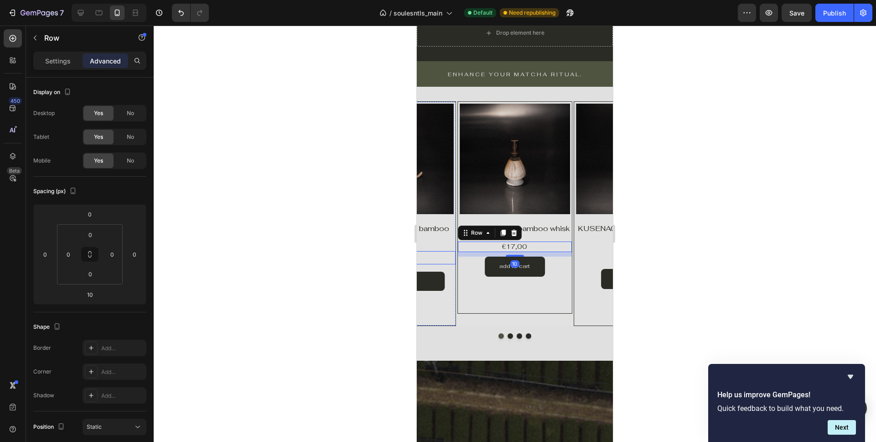
click at [449, 254] on div "€5,00 Product Price Product Price Row" at bounding box center [399, 257] width 114 height 13
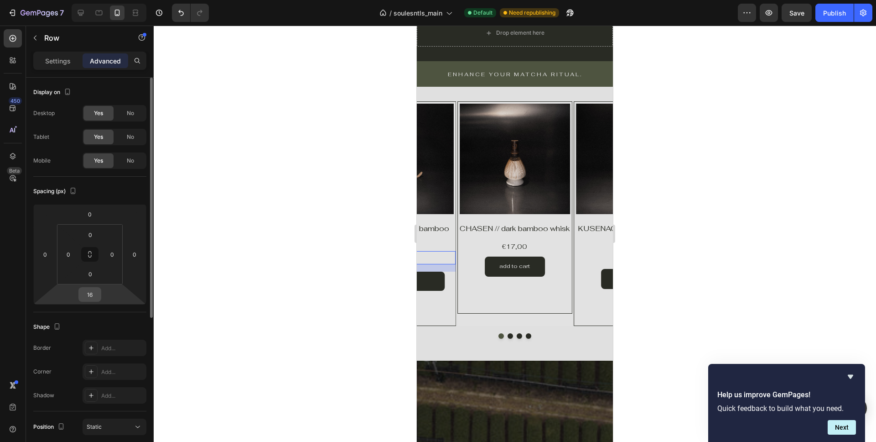
click at [91, 295] on input "16" at bounding box center [90, 294] width 18 height 14
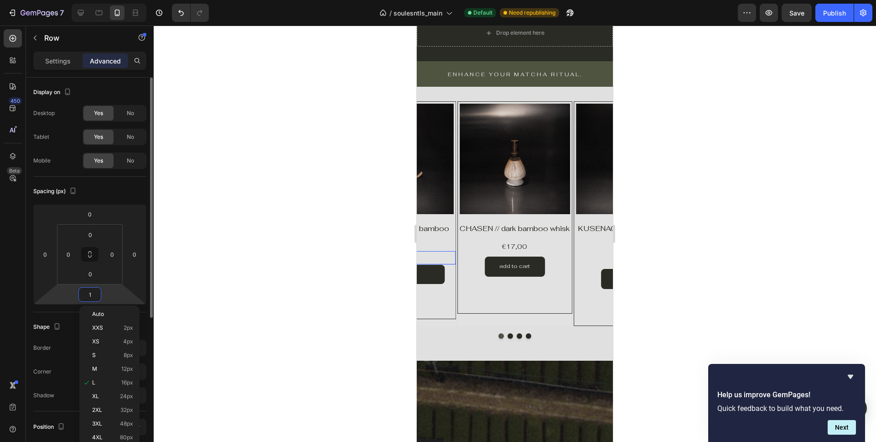
type input "10"
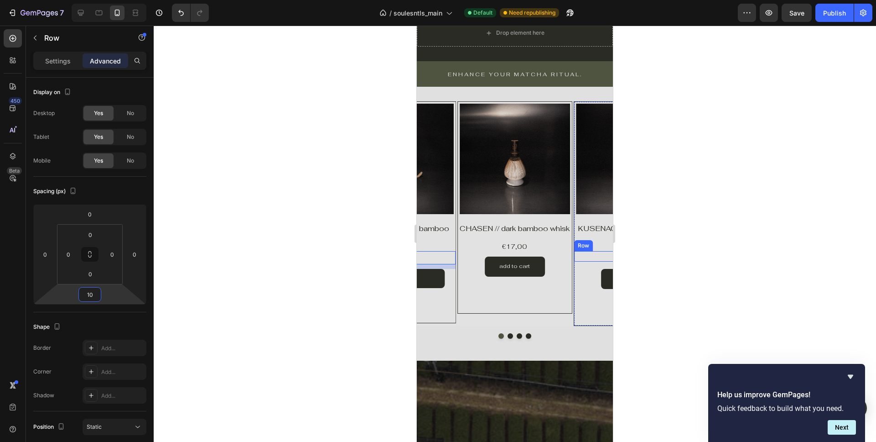
click at [599, 251] on div "€15,00 Product Price Product Price Row" at bounding box center [631, 256] width 114 height 10
click at [92, 297] on input "16" at bounding box center [90, 294] width 18 height 14
type input "10"
click at [512, 333] on div at bounding box center [515, 335] width 196 height 5
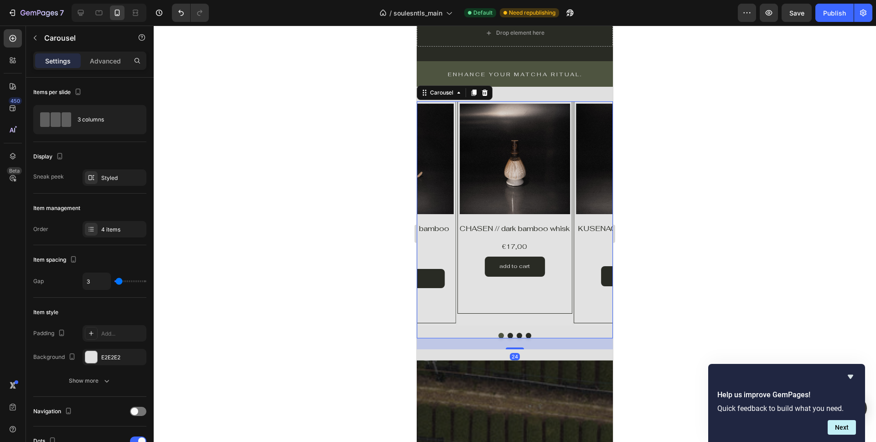
click at [508, 333] on button "Dot" at bounding box center [510, 335] width 5 height 5
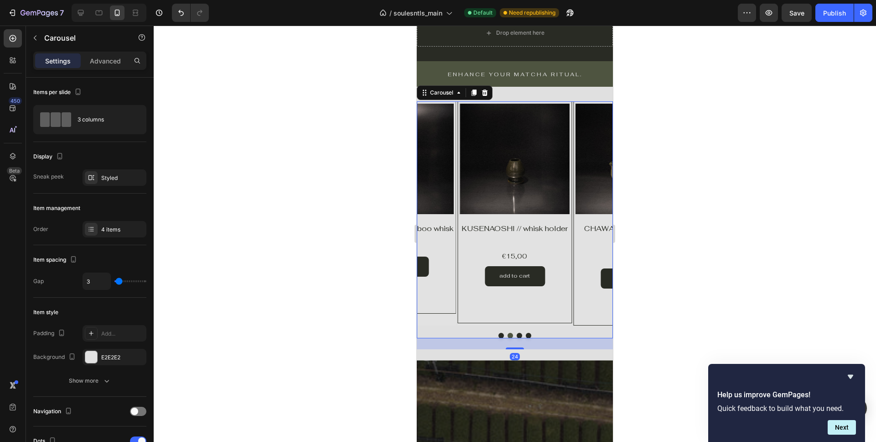
click at [521, 334] on button "Dot" at bounding box center [519, 335] width 5 height 5
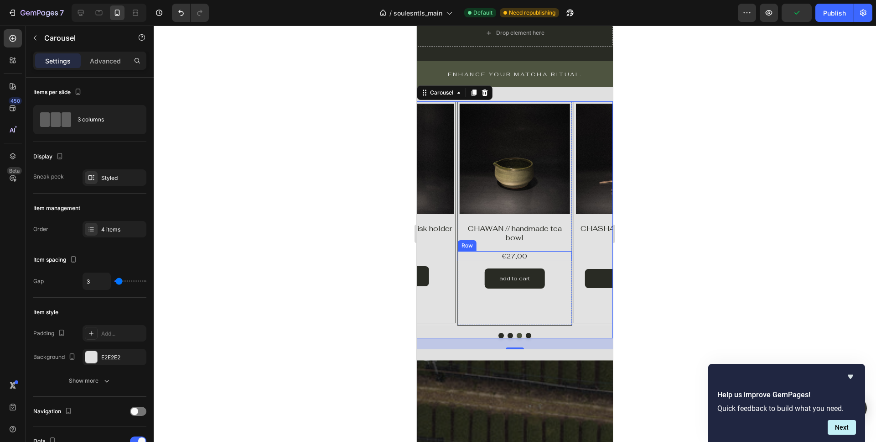
click at [481, 259] on div "€27,00 Product Price Product Price Row" at bounding box center [515, 256] width 114 height 10
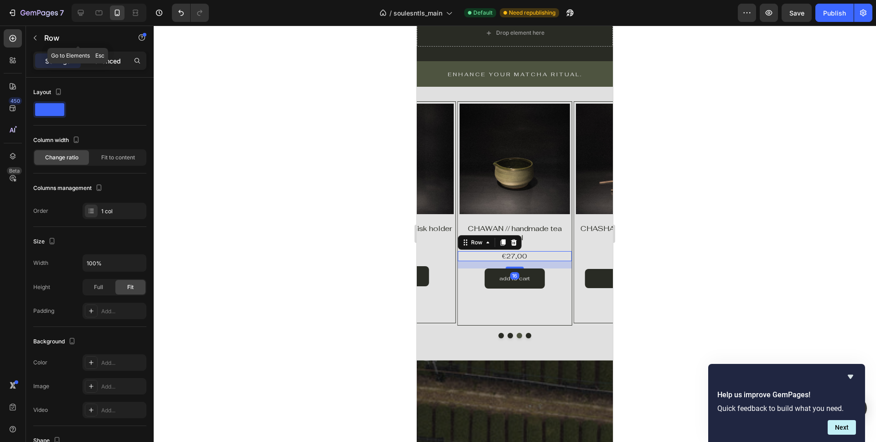
click at [100, 61] on p "Advanced" at bounding box center [105, 61] width 31 height 10
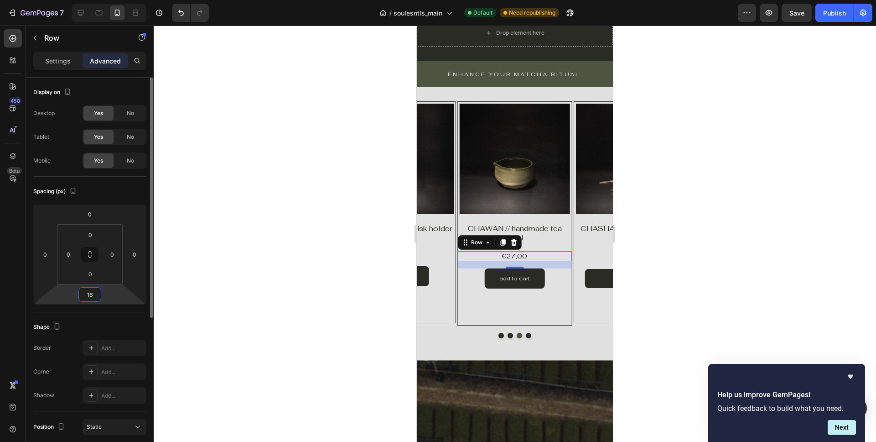
click at [95, 292] on input "16" at bounding box center [90, 294] width 18 height 14
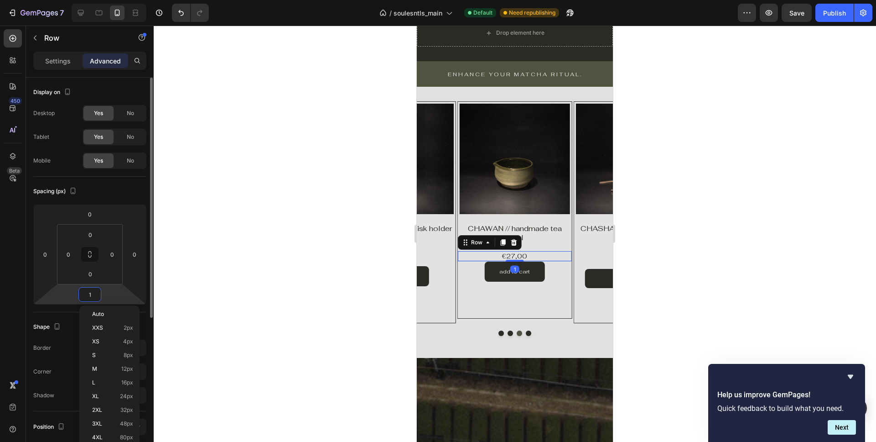
type input "10"
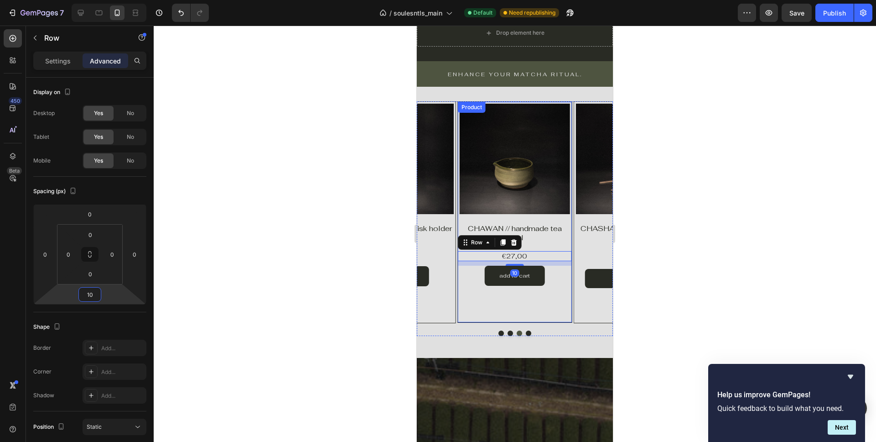
click at [489, 305] on div "Product Images Product Vendor CHAWAN // handmade tea bowl Product Title €27,00 …" at bounding box center [515, 212] width 115 height 222
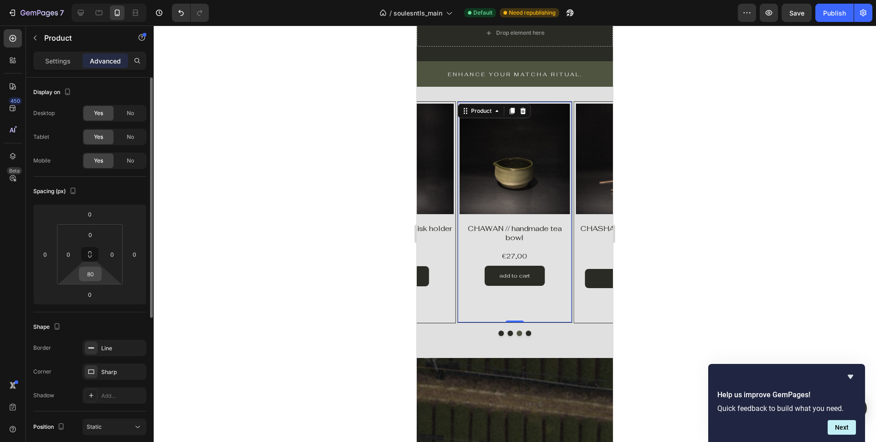
click at [94, 276] on input "80" at bounding box center [90, 274] width 18 height 14
type input "60"
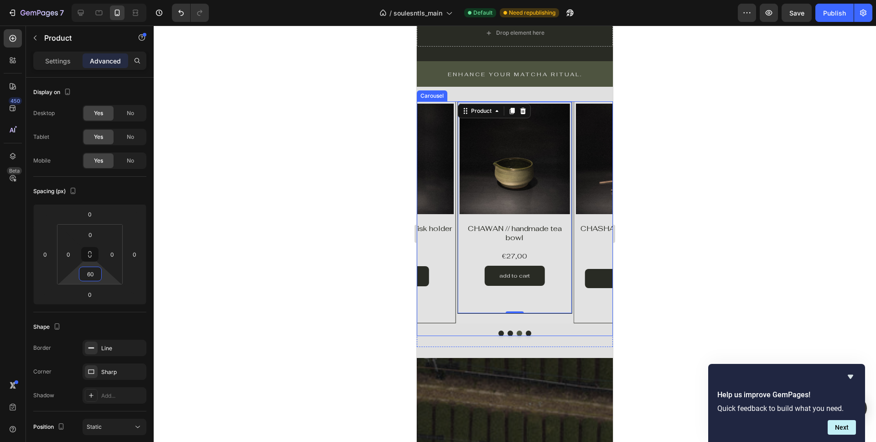
click at [448, 323] on div "Product Images Product Vendor Row KUSENAOSHI // whisk holder Product Title €15,…" at bounding box center [398, 212] width 115 height 222
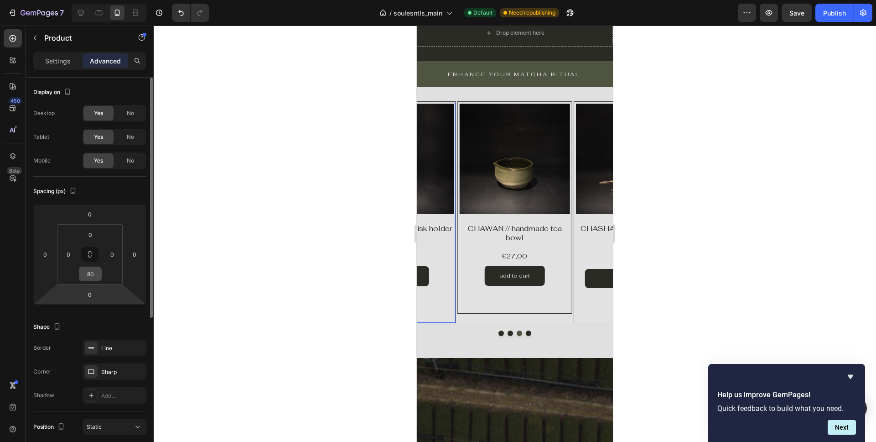
click at [94, 279] on input "80" at bounding box center [90, 274] width 18 height 14
type input "60"
click at [581, 313] on div "Product Images CHASHAKU // dark bamboo spoon Product Title €5,00 Product Price …" at bounding box center [631, 212] width 115 height 222
click at [92, 277] on input "76" at bounding box center [90, 274] width 18 height 14
type input "7"
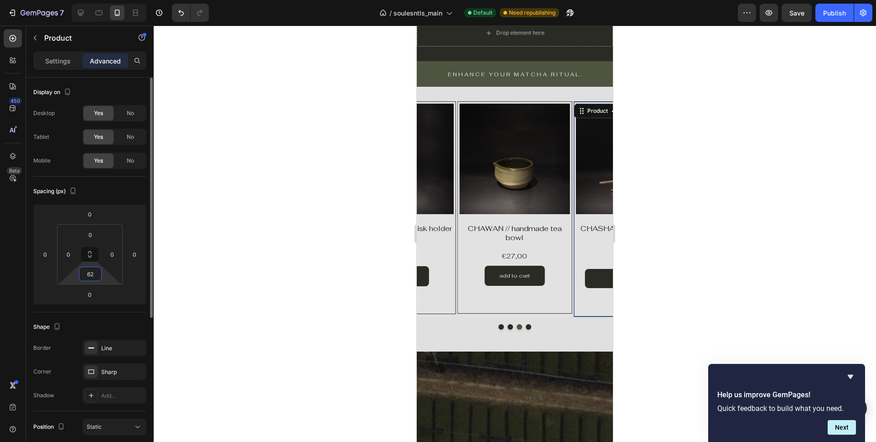
type input "6"
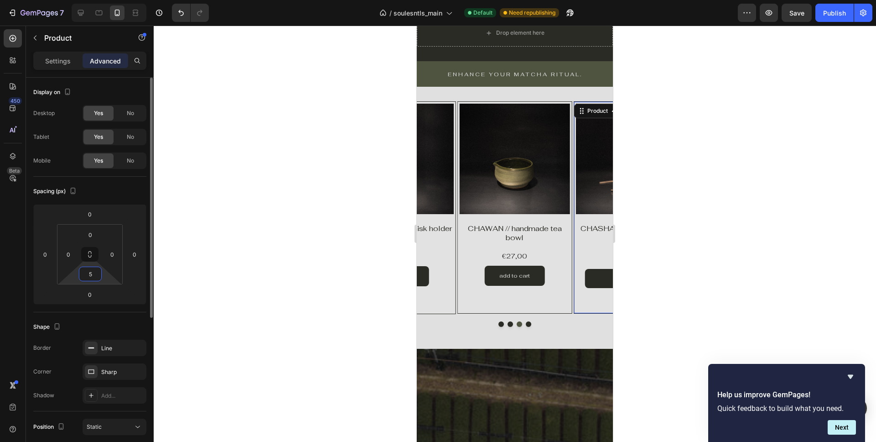
type input "56"
click at [524, 312] on div "Product Images Product Vendor CHAWAN // handmade tea bowl Product Title €27,00 …" at bounding box center [515, 207] width 115 height 213
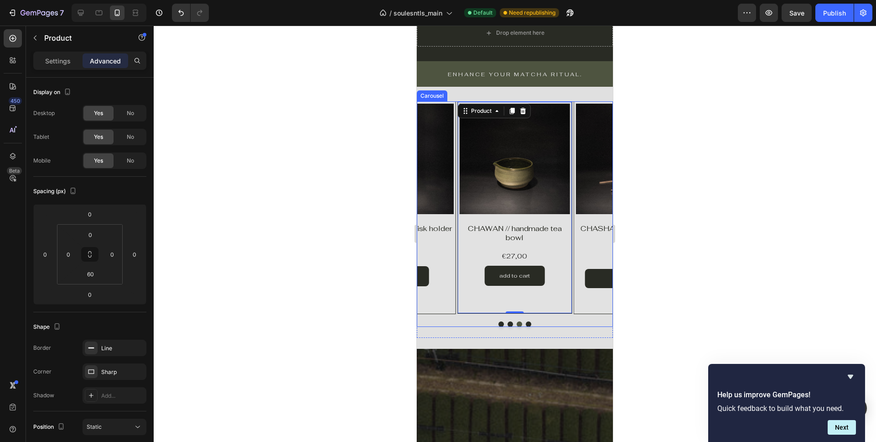
click at [530, 327] on button "Dot" at bounding box center [528, 323] width 5 height 5
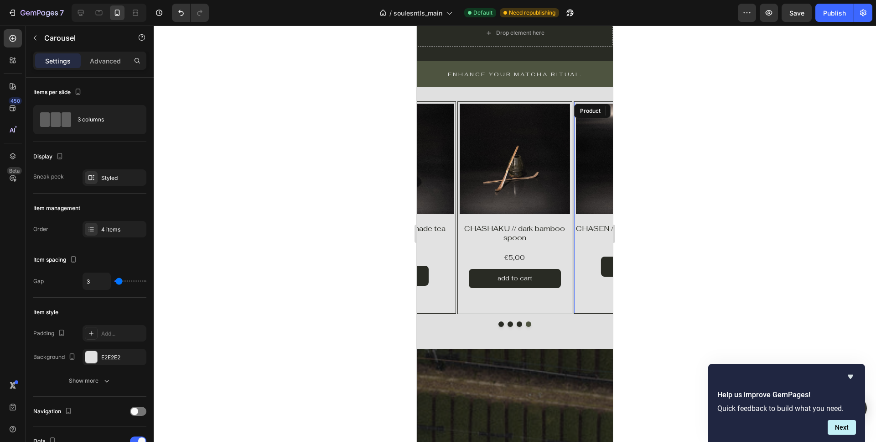
click at [579, 313] on div "Product Images Product Vendor Row CHASEN // dark bamboo whisk Product Title €17…" at bounding box center [631, 207] width 115 height 212
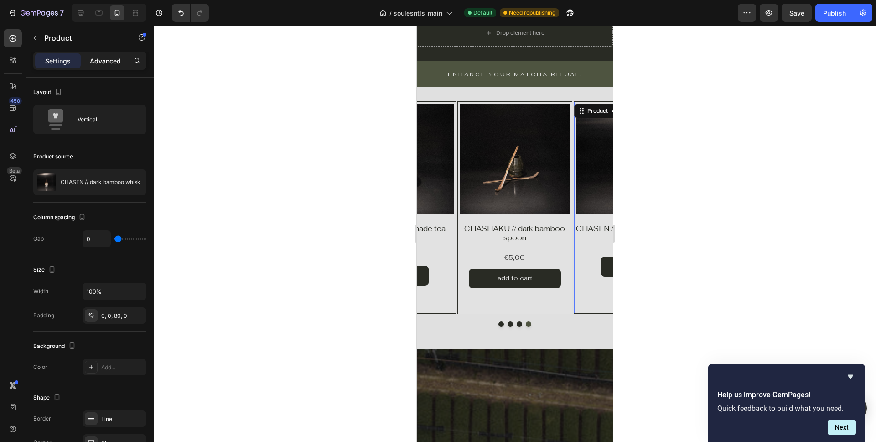
click at [99, 62] on p "Advanced" at bounding box center [105, 61] width 31 height 10
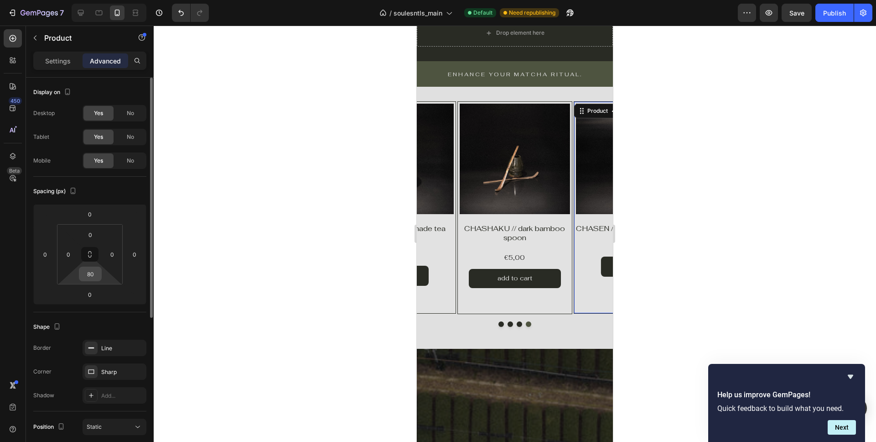
click at [99, 271] on input "80" at bounding box center [90, 274] width 18 height 14
type input "60"
click at [832, 11] on div "Publish" at bounding box center [834, 13] width 23 height 10
